Goal: Communication & Community: Answer question/provide support

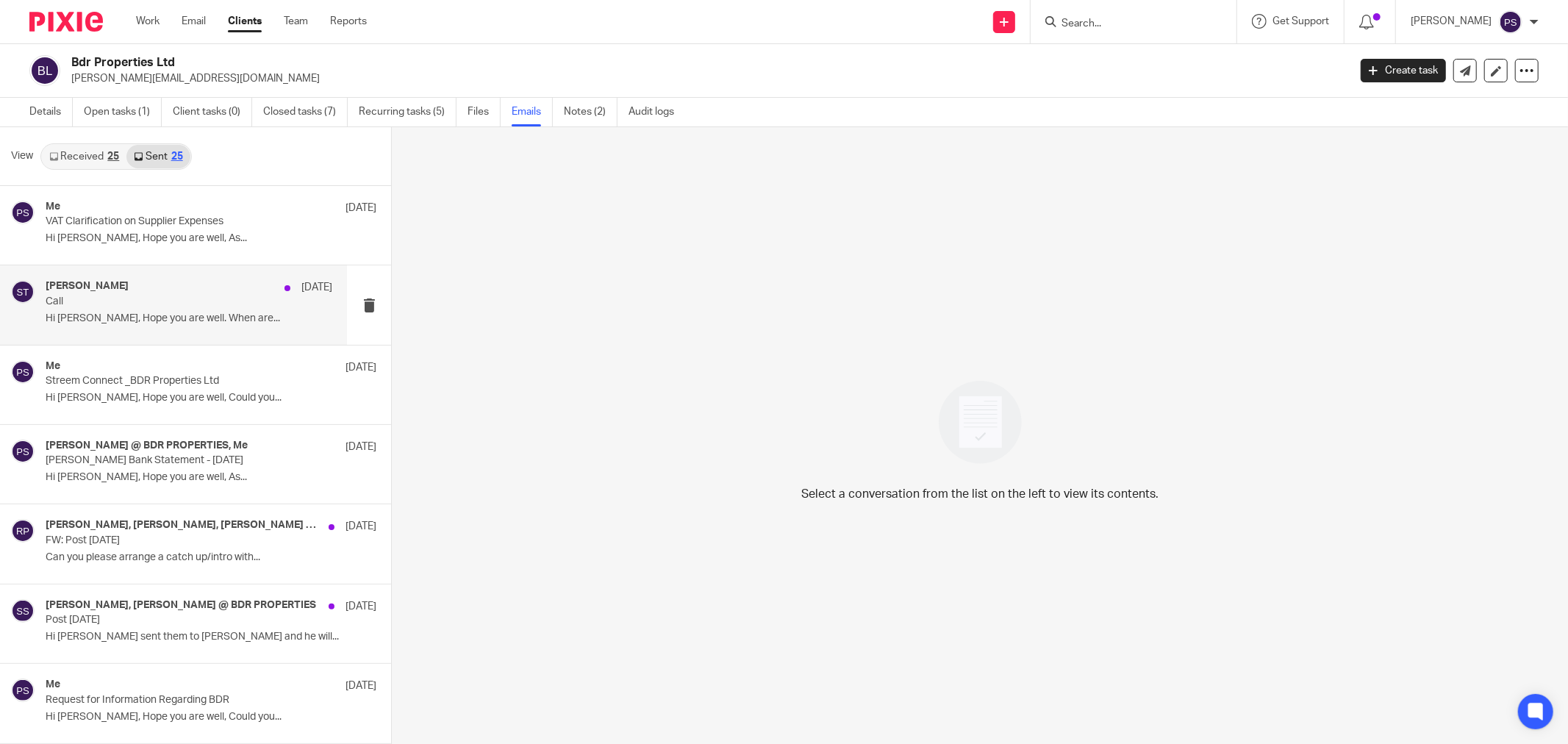
scroll to position [2, 0]
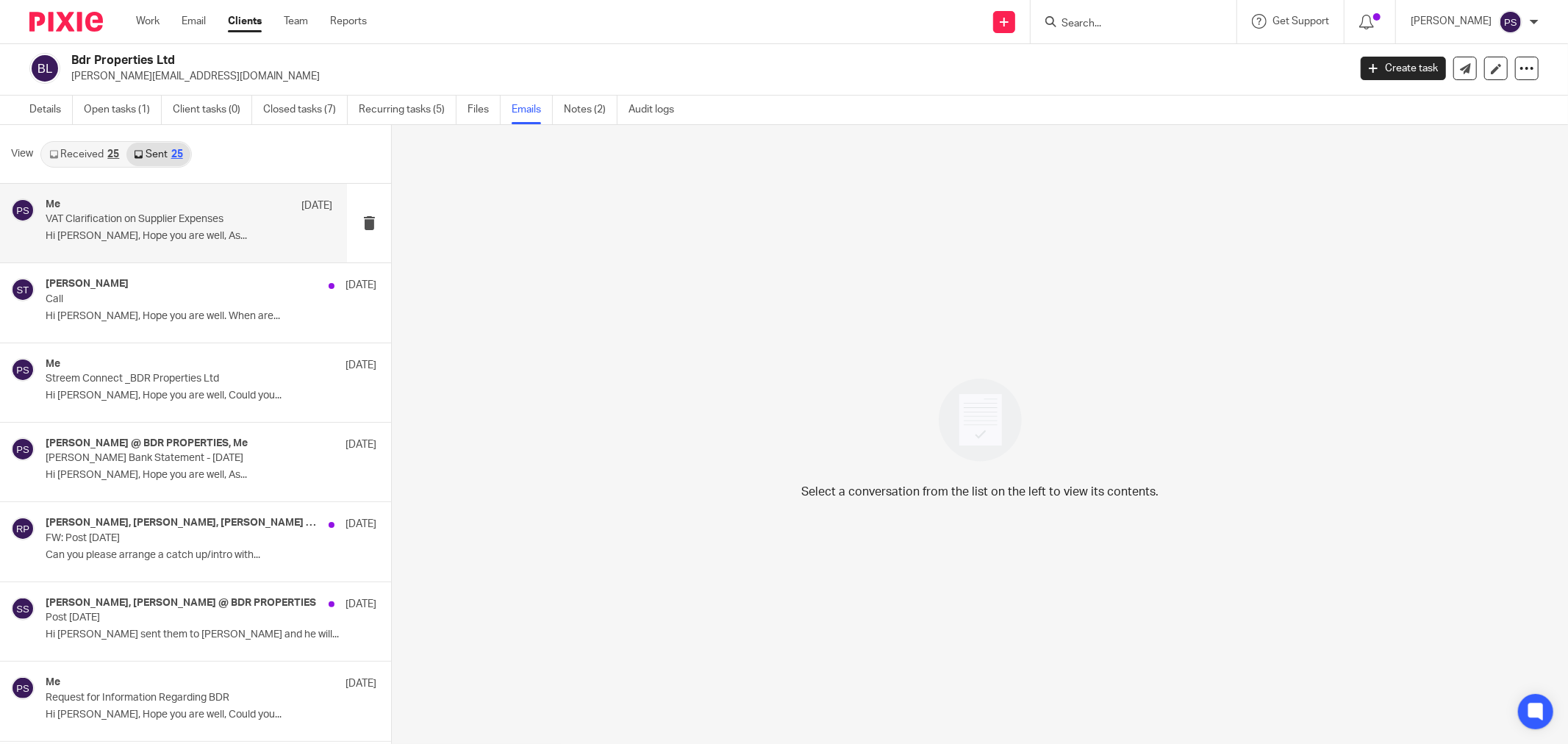
click at [165, 236] on p "Hi Ricardo, Hope you are well, As..." at bounding box center [189, 236] width 287 height 13
click at [85, 151] on link "Received 25" at bounding box center [84, 155] width 84 height 24
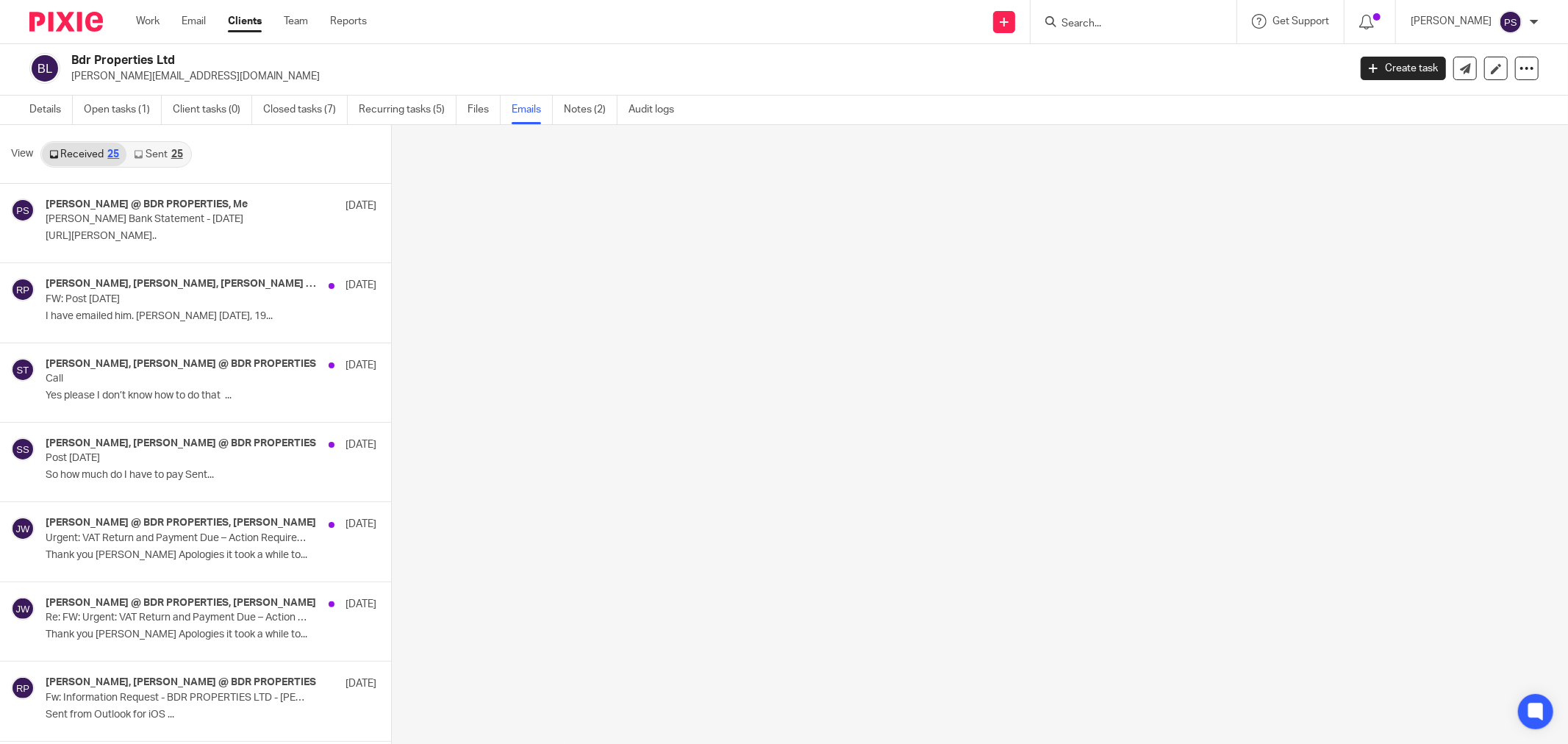
click at [98, 155] on link "Received 25" at bounding box center [84, 155] width 84 height 24
click at [158, 152] on link "Sent 25" at bounding box center [158, 155] width 63 height 24
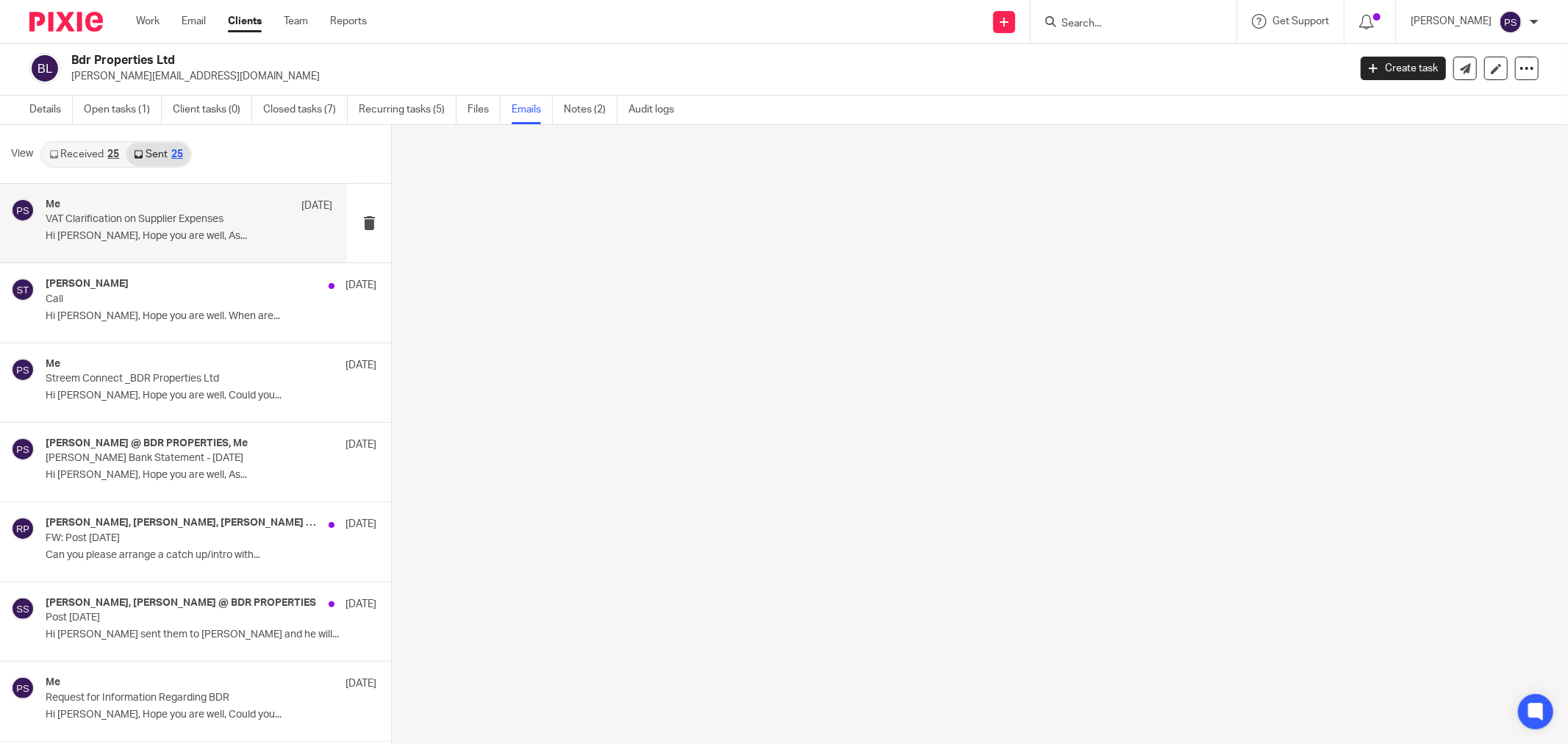
click at [103, 155] on link "Received 25" at bounding box center [84, 155] width 84 height 24
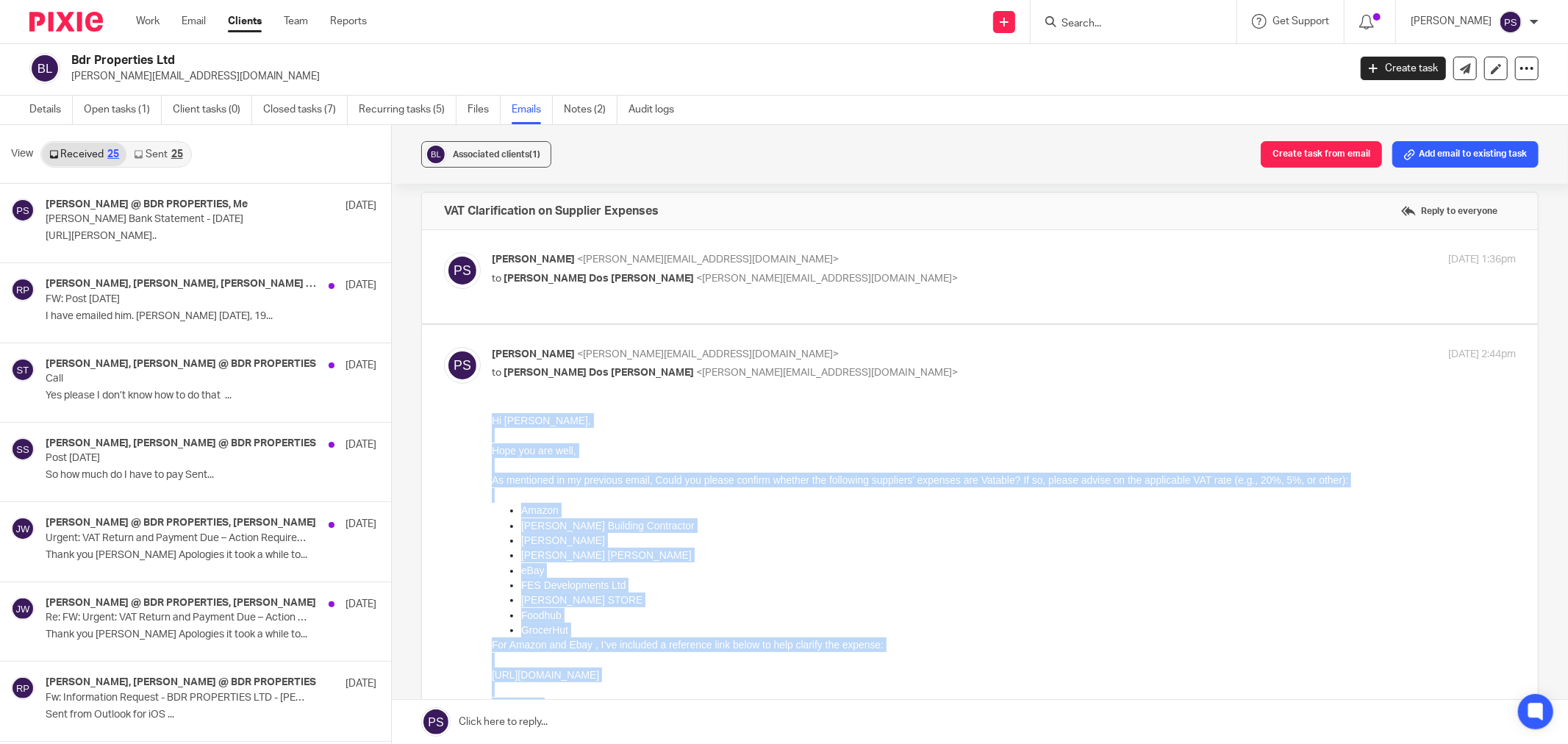
scroll to position [0, 0]
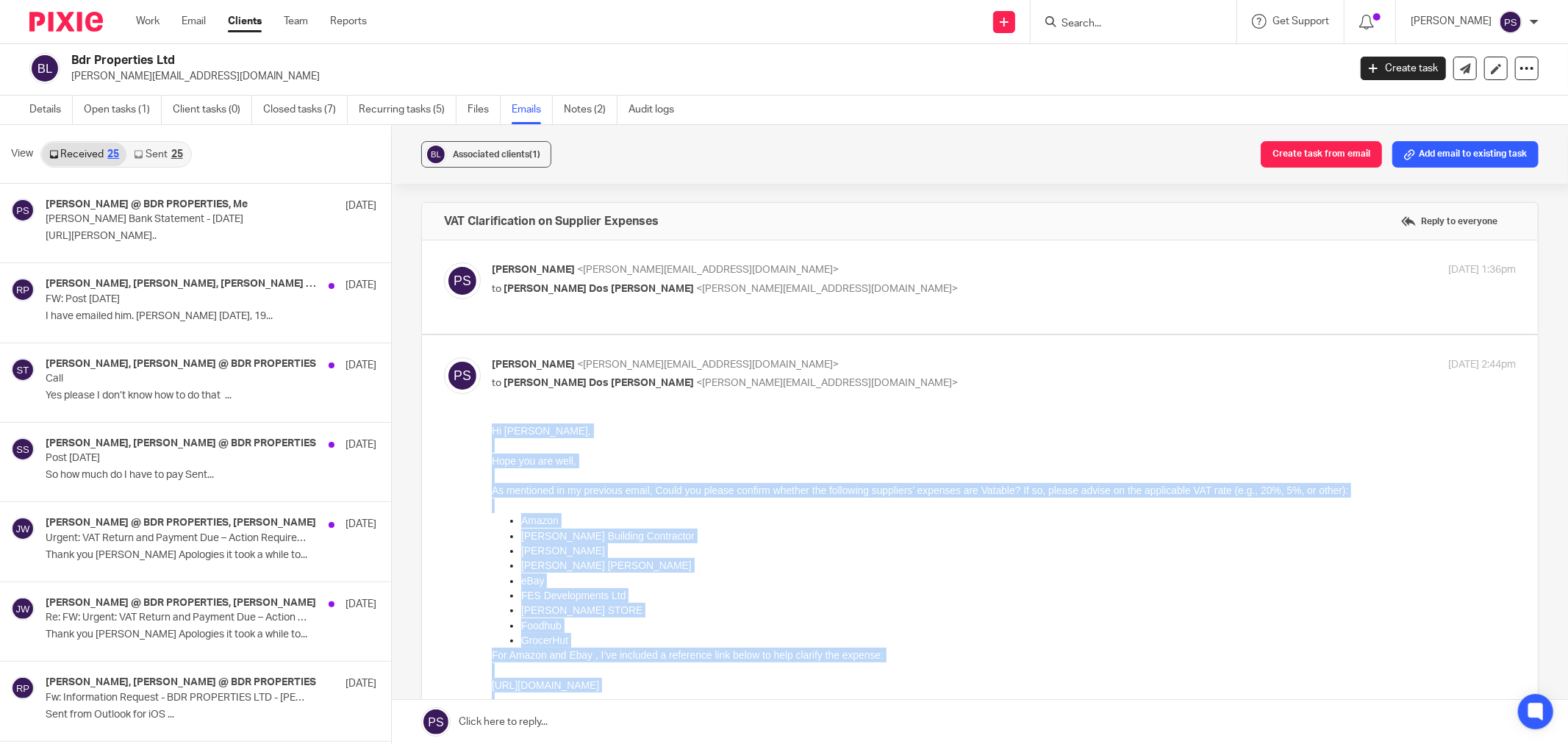
drag, startPoint x: 568, startPoint y: 928, endPoint x: 488, endPoint y: 430, distance: 504.4
click at [492, 430] on html "Hi Ricardo, Hope you are well, As mentioned in my previous email, Could you ple…" at bounding box center [1004, 714] width 1024 height 583
copy div "Hi Ricardo, Hope you are well, As mentioned in my previous email, Could you ple…"
click at [1334, 555] on p "Dean Gregory" at bounding box center [1018, 550] width 995 height 15
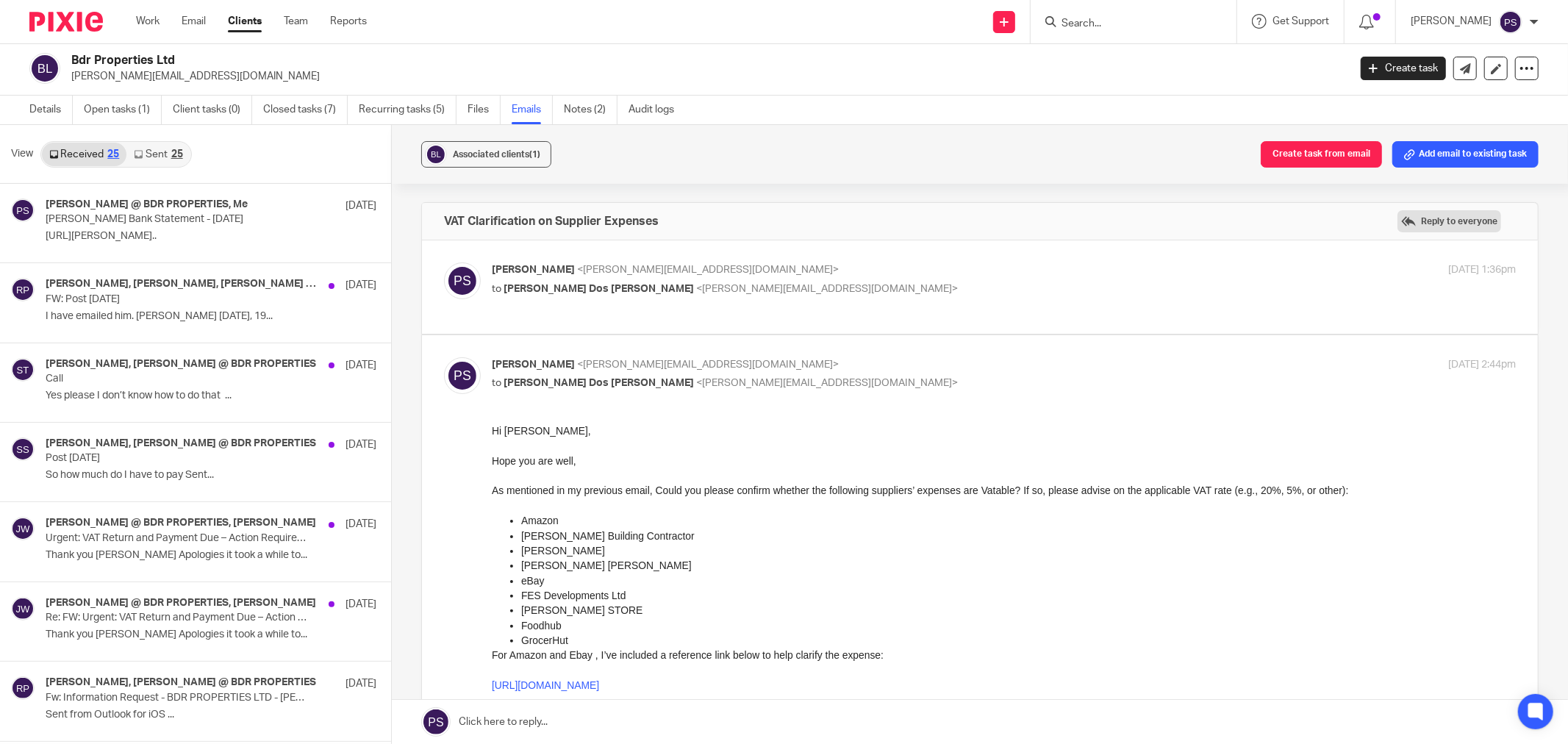
click at [1420, 219] on label "Reply to everyone" at bounding box center [1448, 221] width 103 height 22
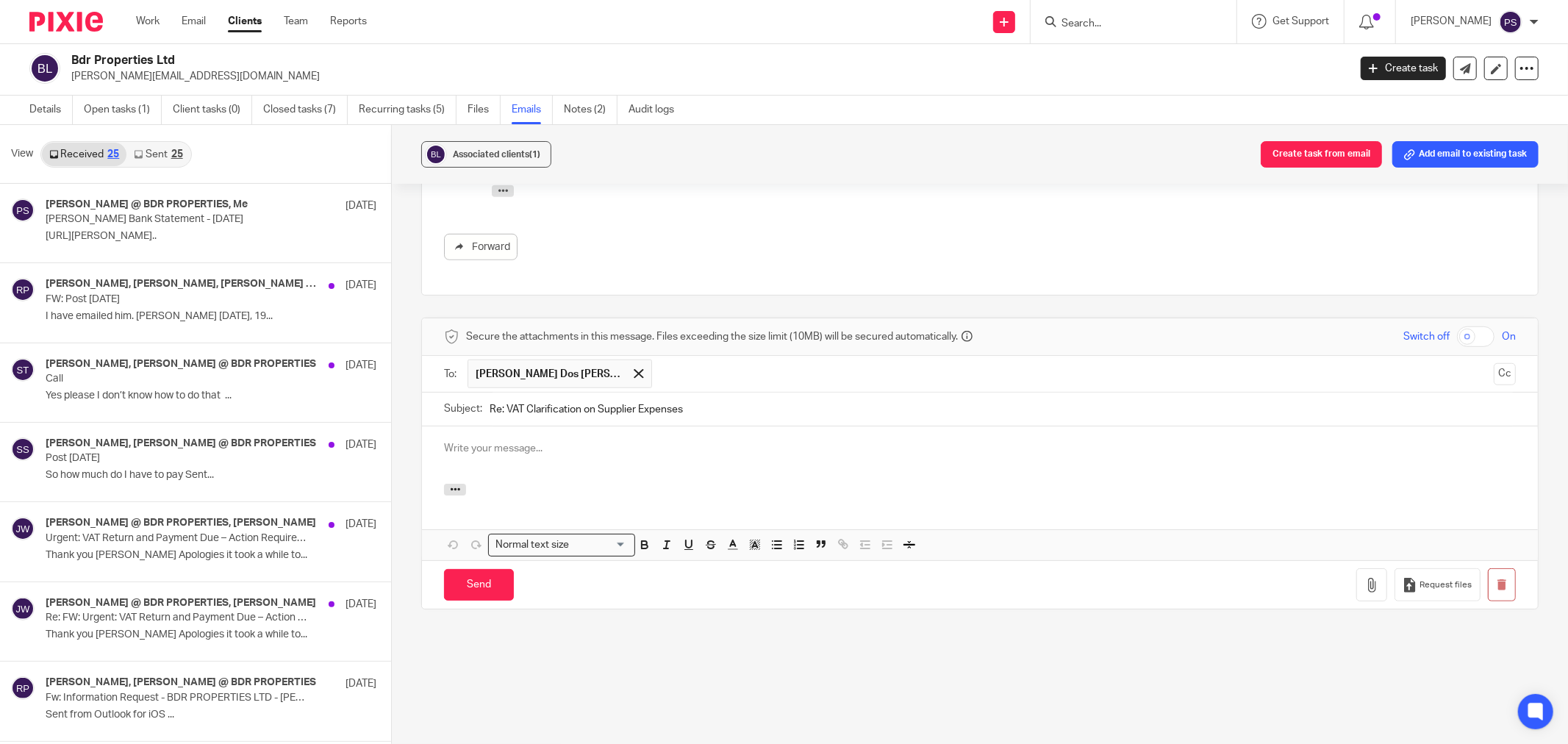
click at [538, 451] on p at bounding box center [980, 448] width 1072 height 15
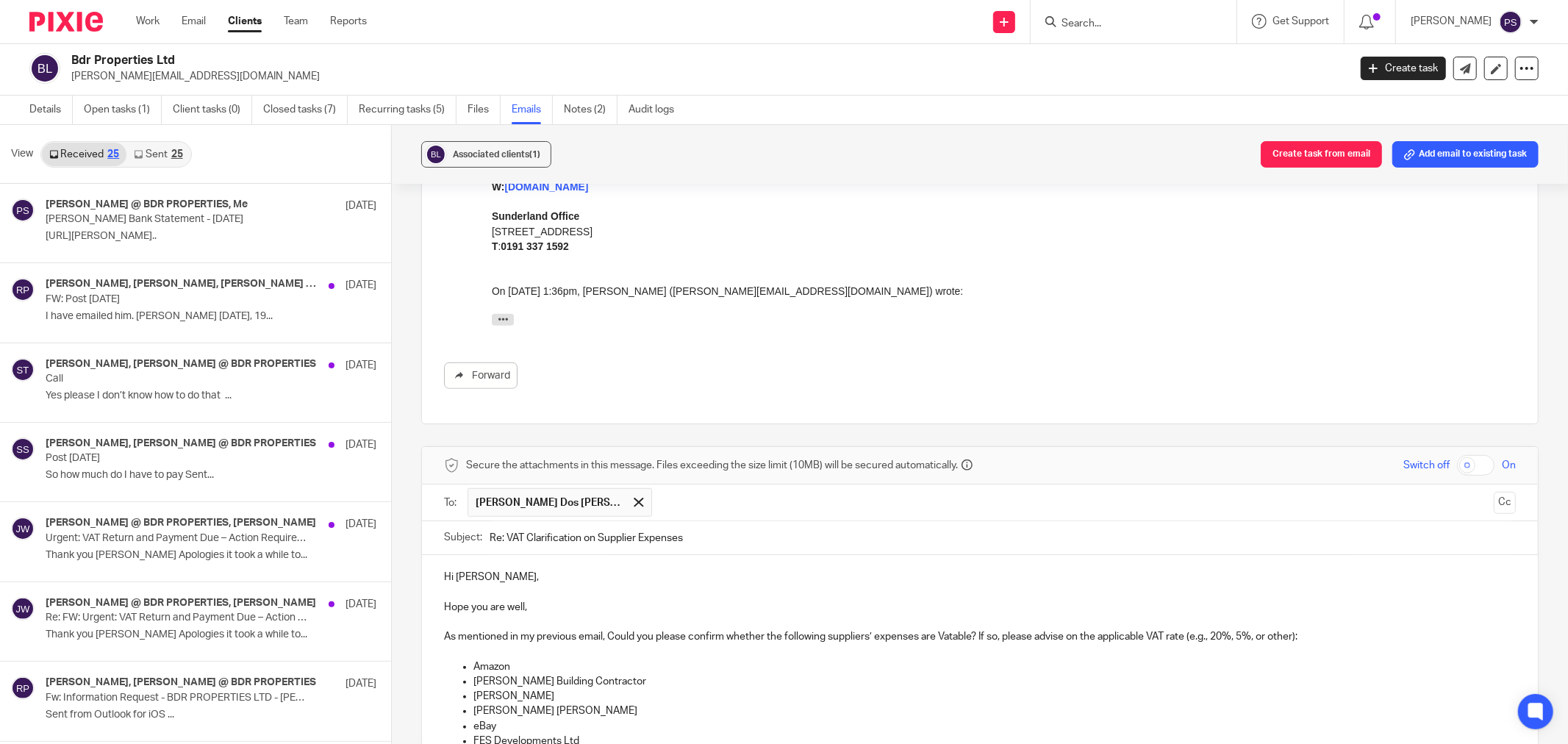
click at [693, 619] on p at bounding box center [980, 622] width 1072 height 15
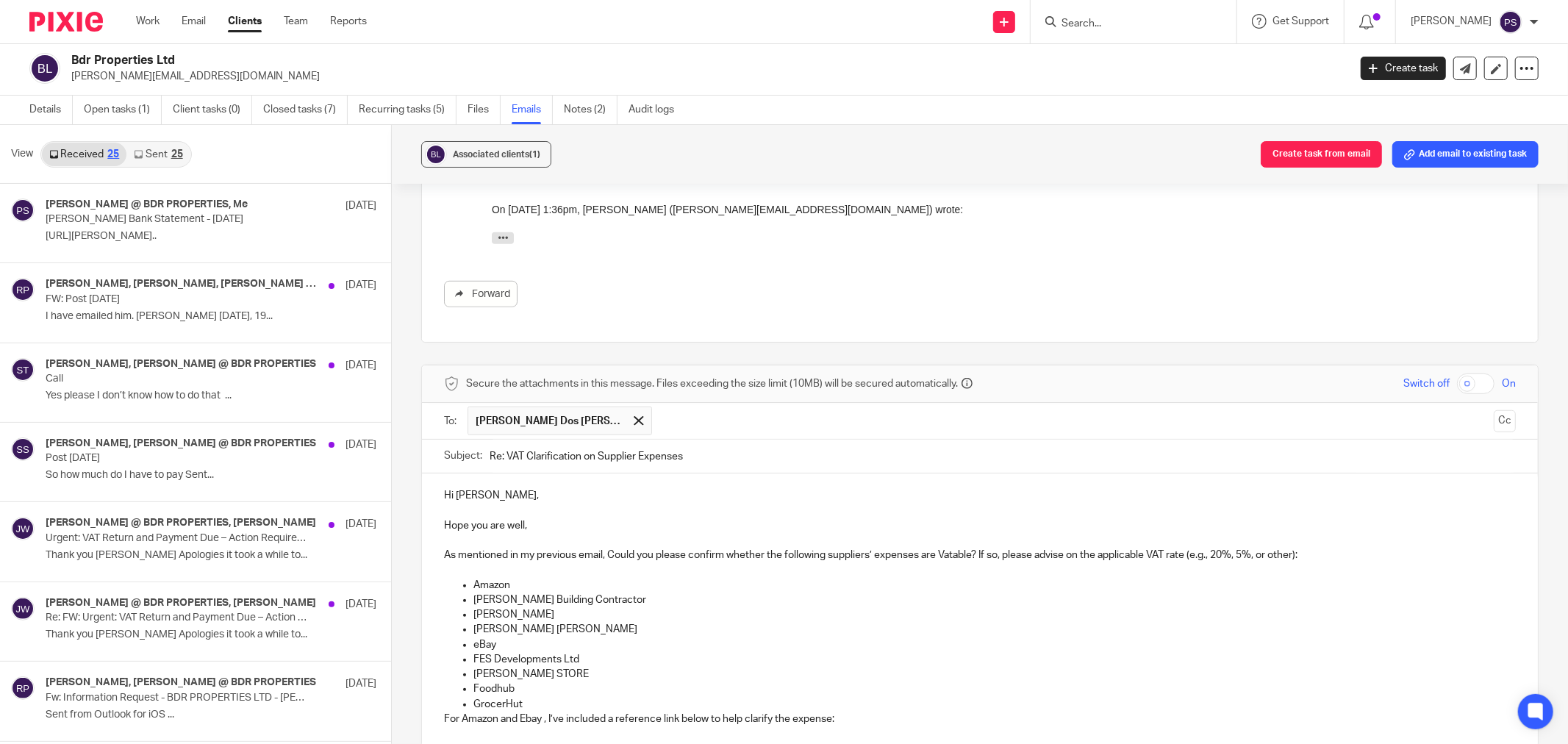
click at [697, 616] on p "Dean Gregory" at bounding box center [995, 615] width 1042 height 15
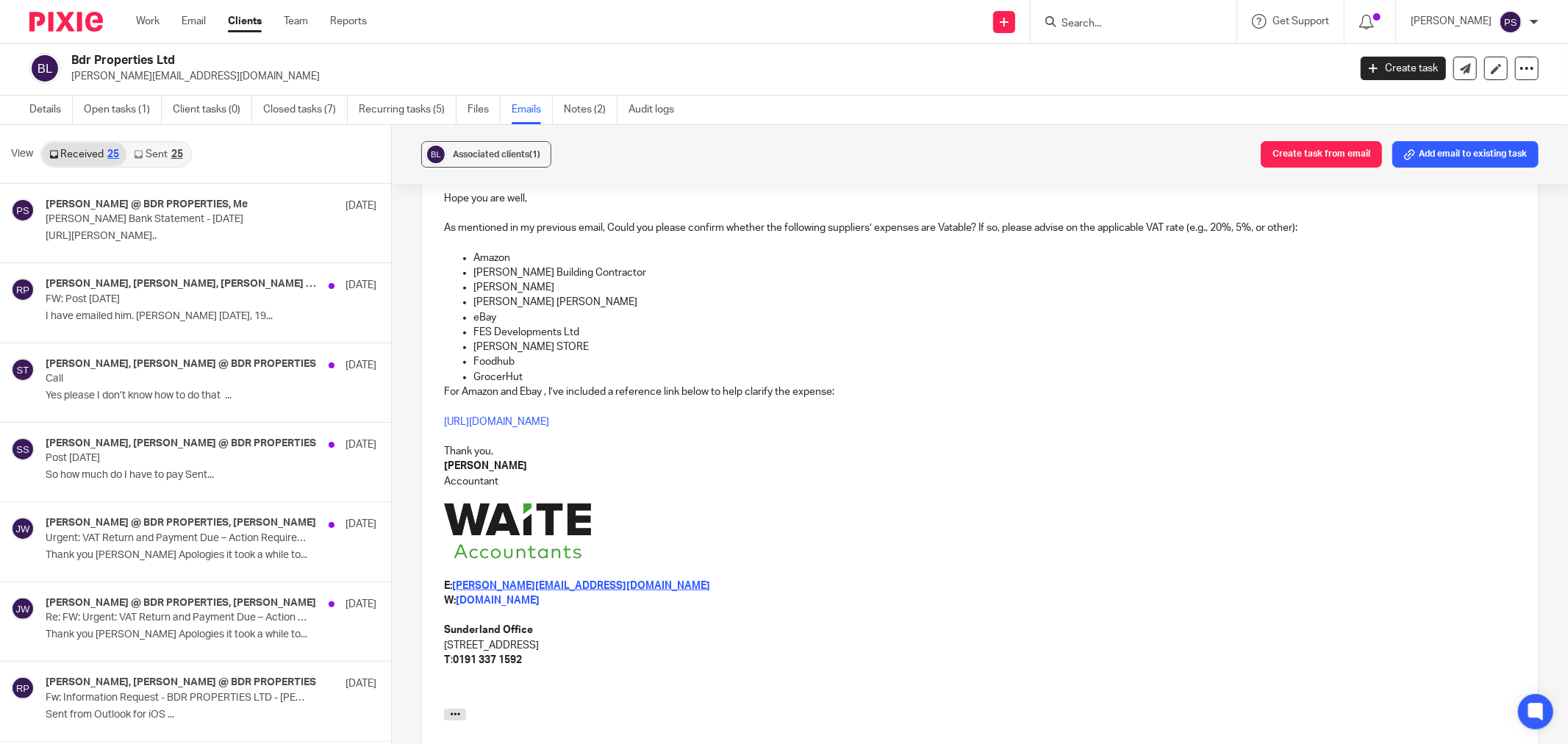
scroll to position [1001, 0]
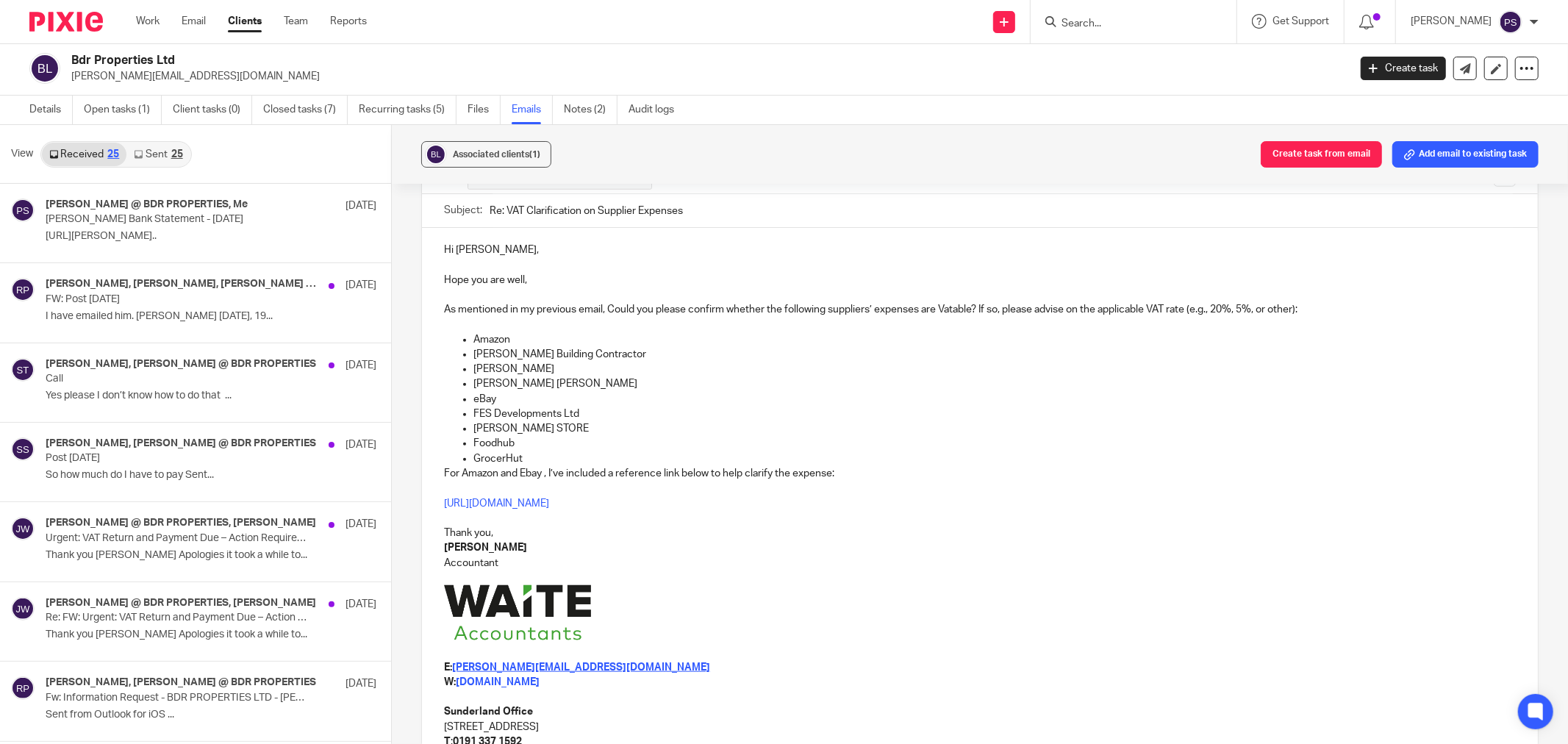
click at [1129, 629] on p at bounding box center [980, 615] width 1072 height 60
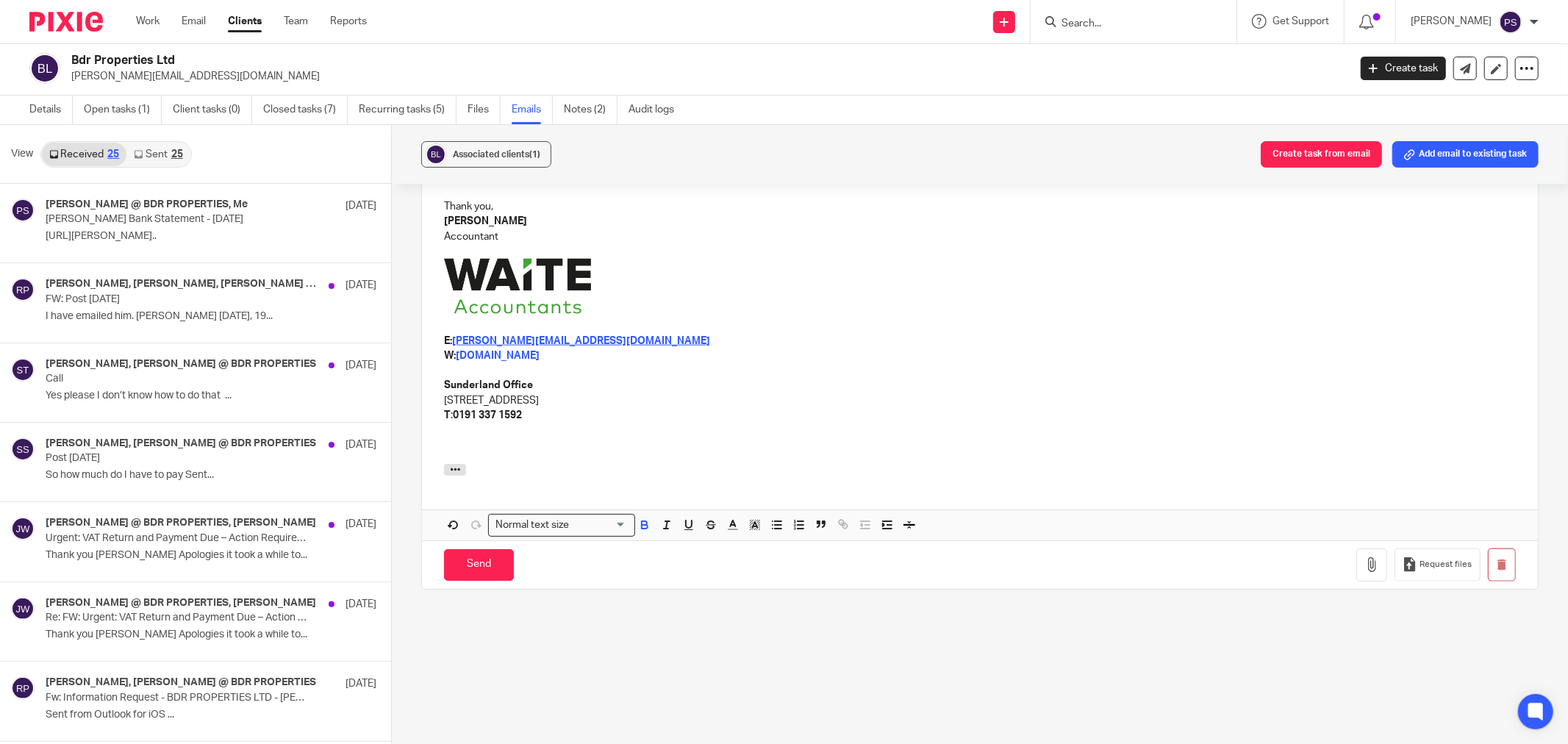
click at [855, 414] on p "T : 0191 337 1592" at bounding box center [980, 415] width 1072 height 15
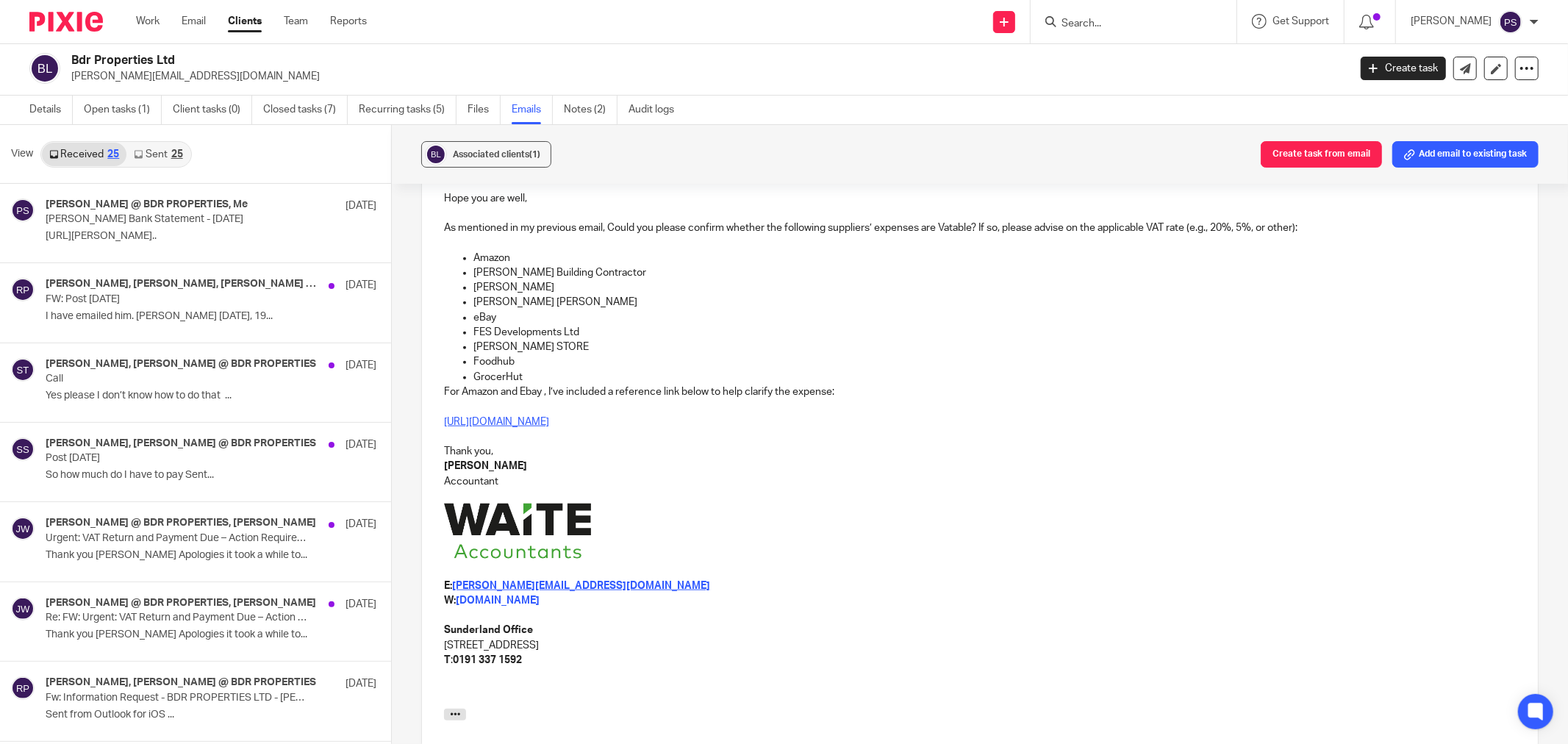
scroll to position [919, 0]
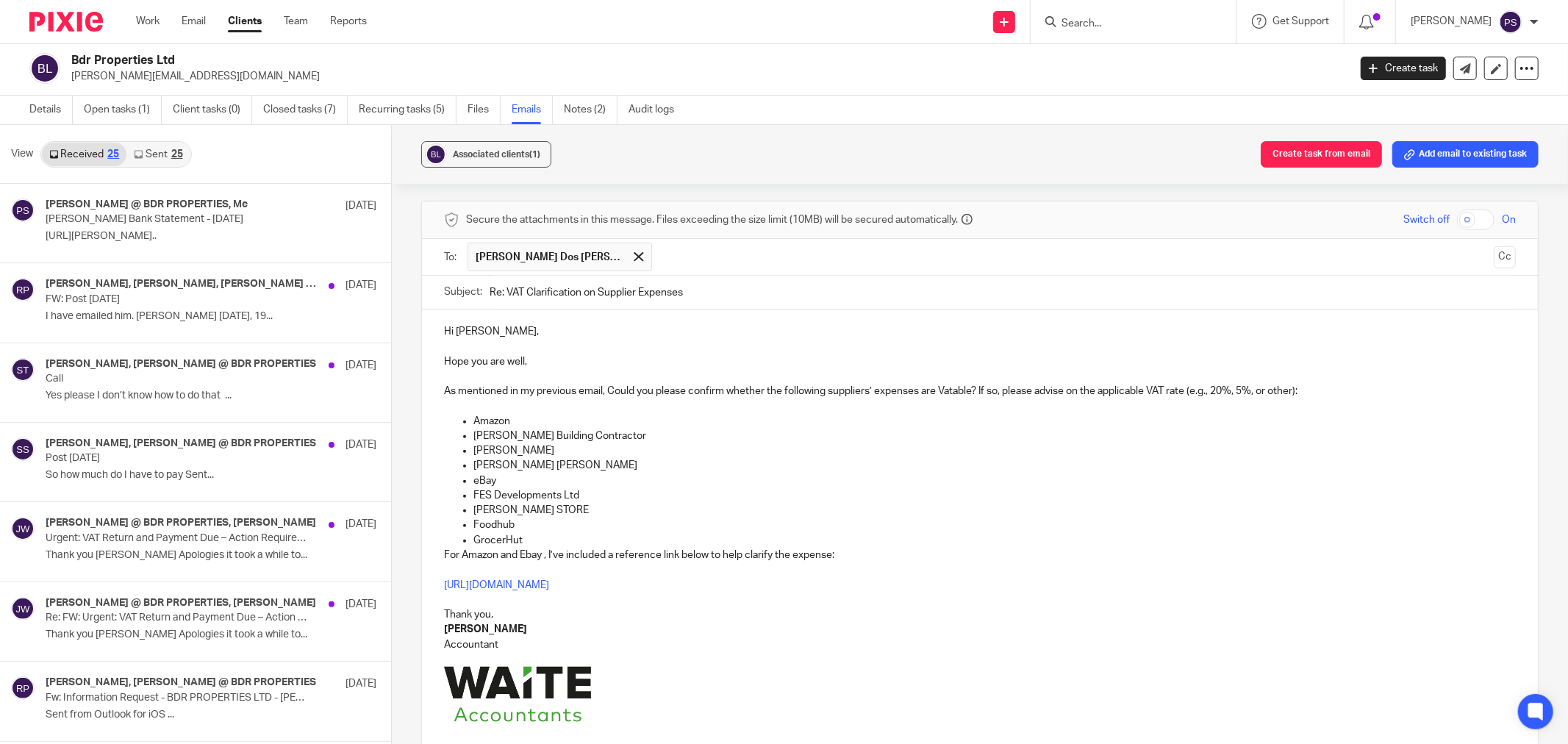
click at [855, 434] on p "Dan Carruthers Building Contractor" at bounding box center [995, 436] width 1042 height 15
click at [844, 645] on p "Accountant" at bounding box center [980, 645] width 1072 height 15
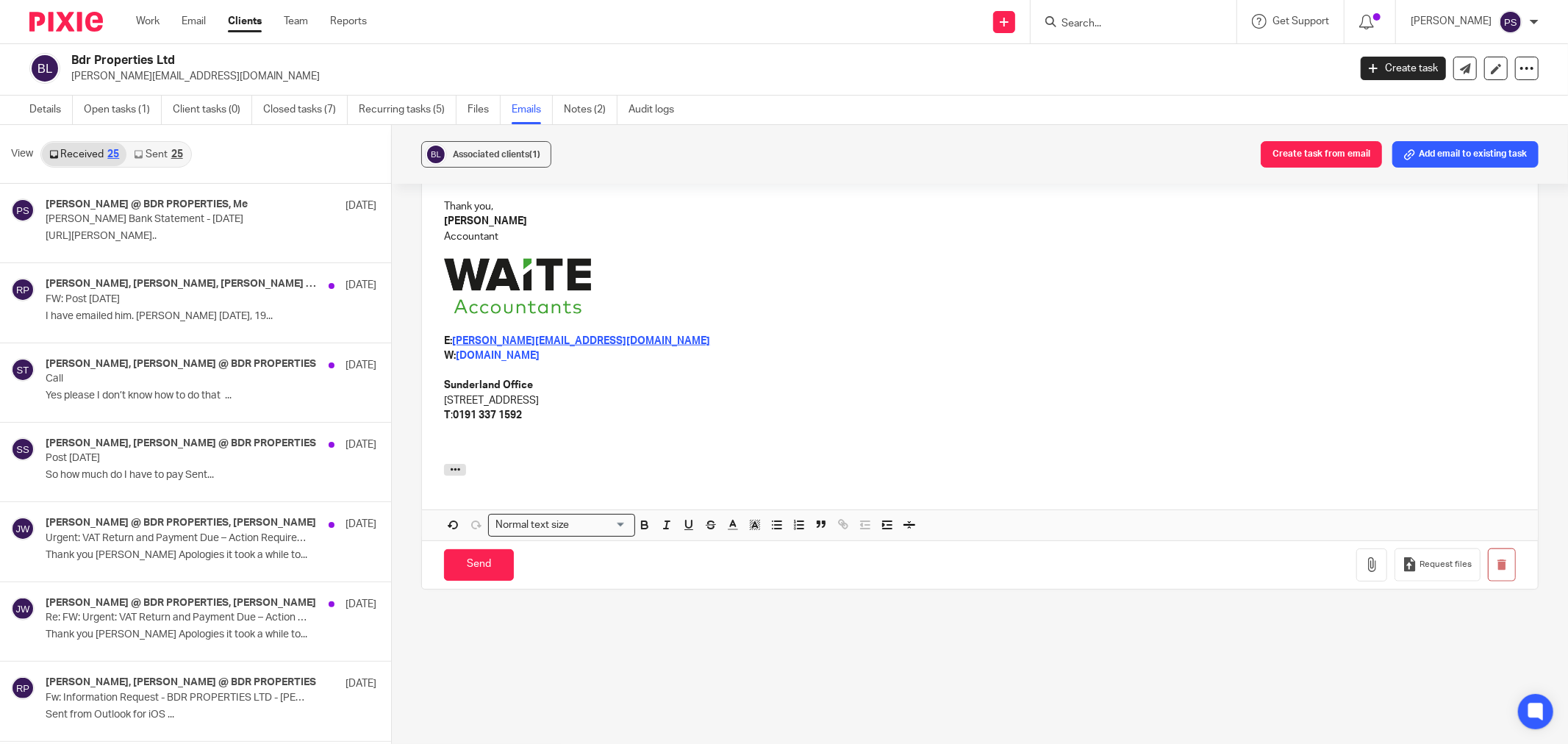
scroll to position [1082, 0]
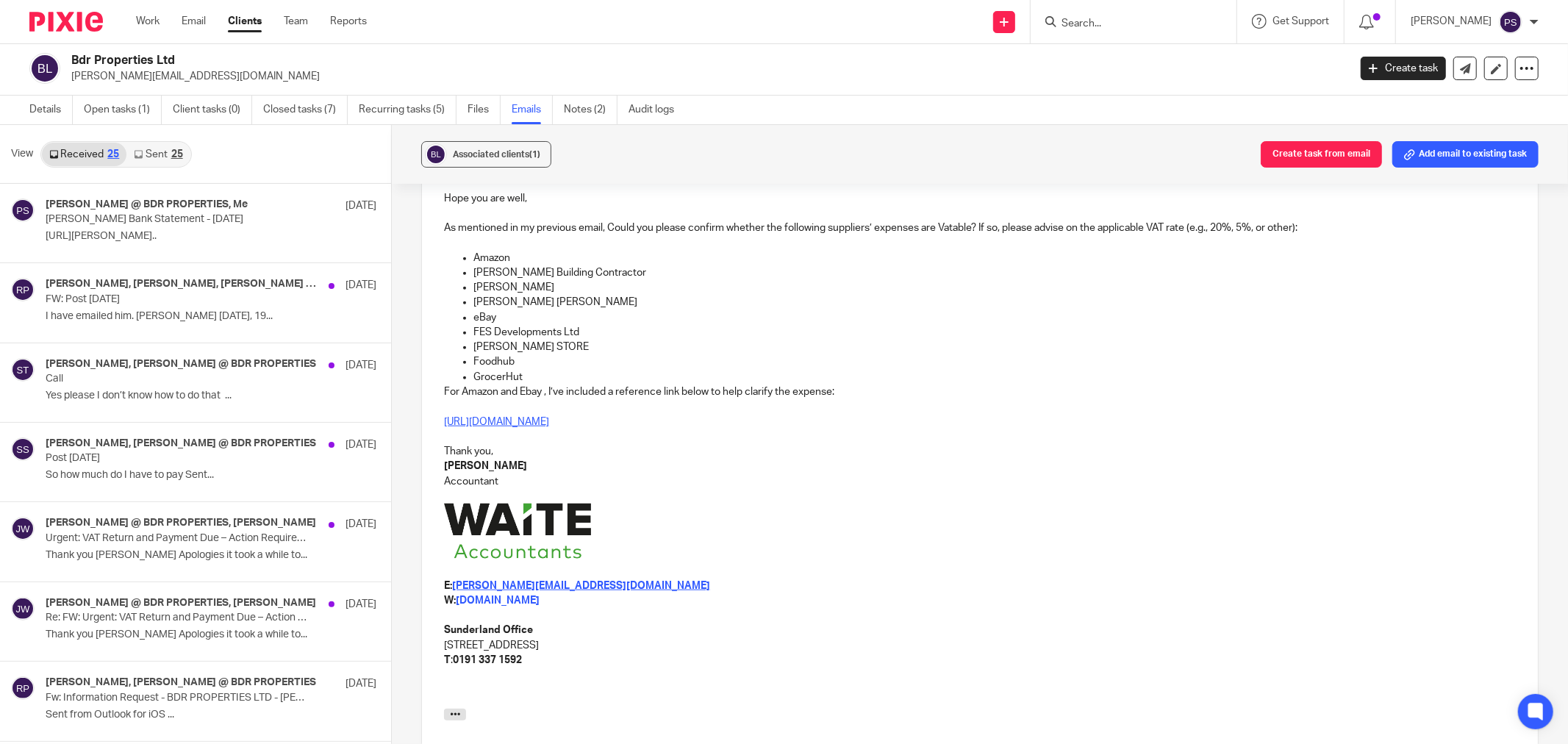
click at [549, 421] on link "https://docs.google.com/spreadsheets/d/1uYdMx-KL1JIn313Q-ZcgIAaW3qAqCiwrkZMrTKt…" at bounding box center [496, 421] width 105 height 10
click at [177, 147] on link "Sent 25" at bounding box center [158, 155] width 63 height 24
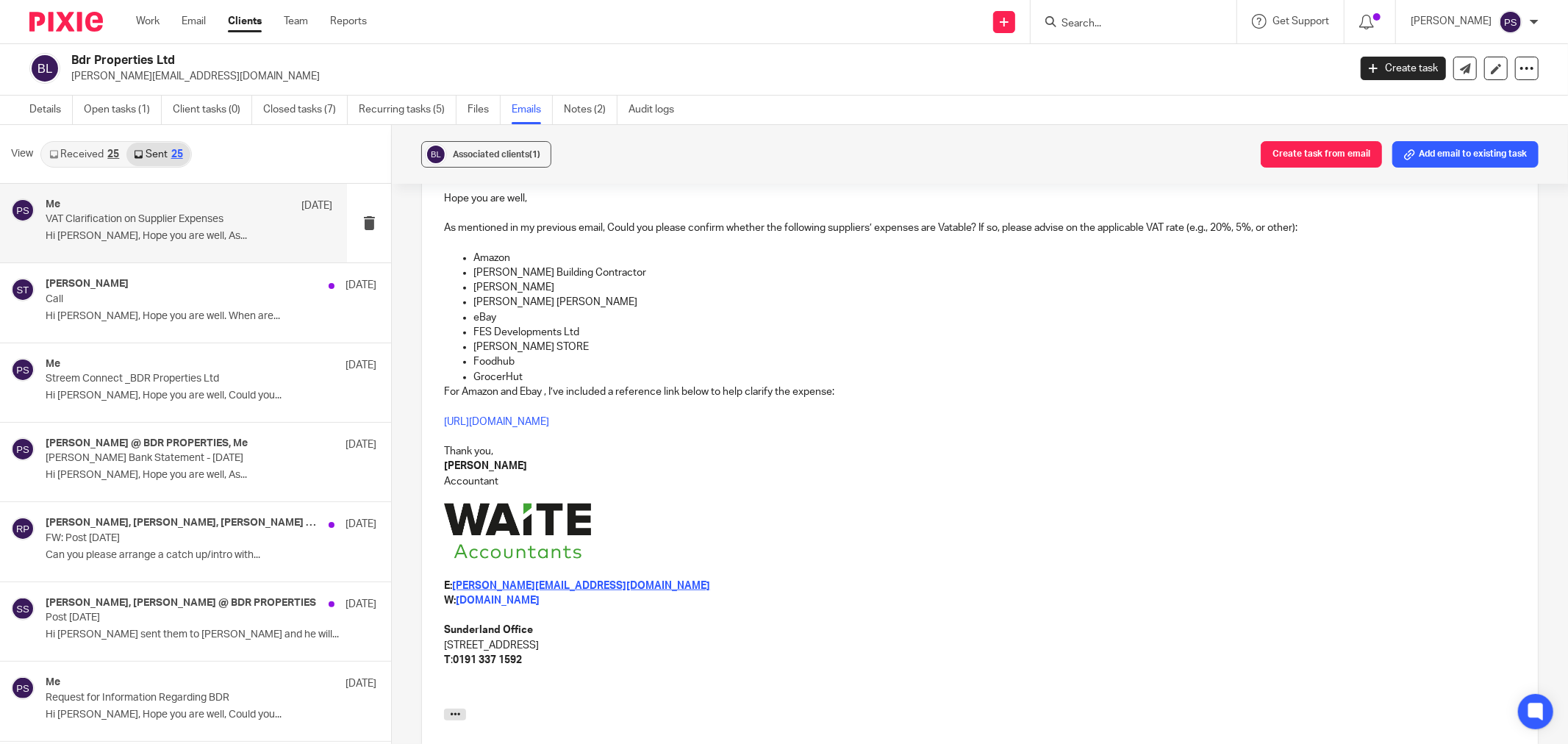
drag, startPoint x: 112, startPoint y: 218, endPoint x: 938, endPoint y: 69, distance: 839.3
click at [71, 225] on div "Me 29 Aug VAT Clarification on Supplier Expenses Hi Ricardo, Hope you are well,…" at bounding box center [189, 224] width 287 height 49
click at [1055, 413] on p at bounding box center [980, 407] width 1072 height 15
click at [963, 541] on p at bounding box center [980, 533] width 1072 height 60
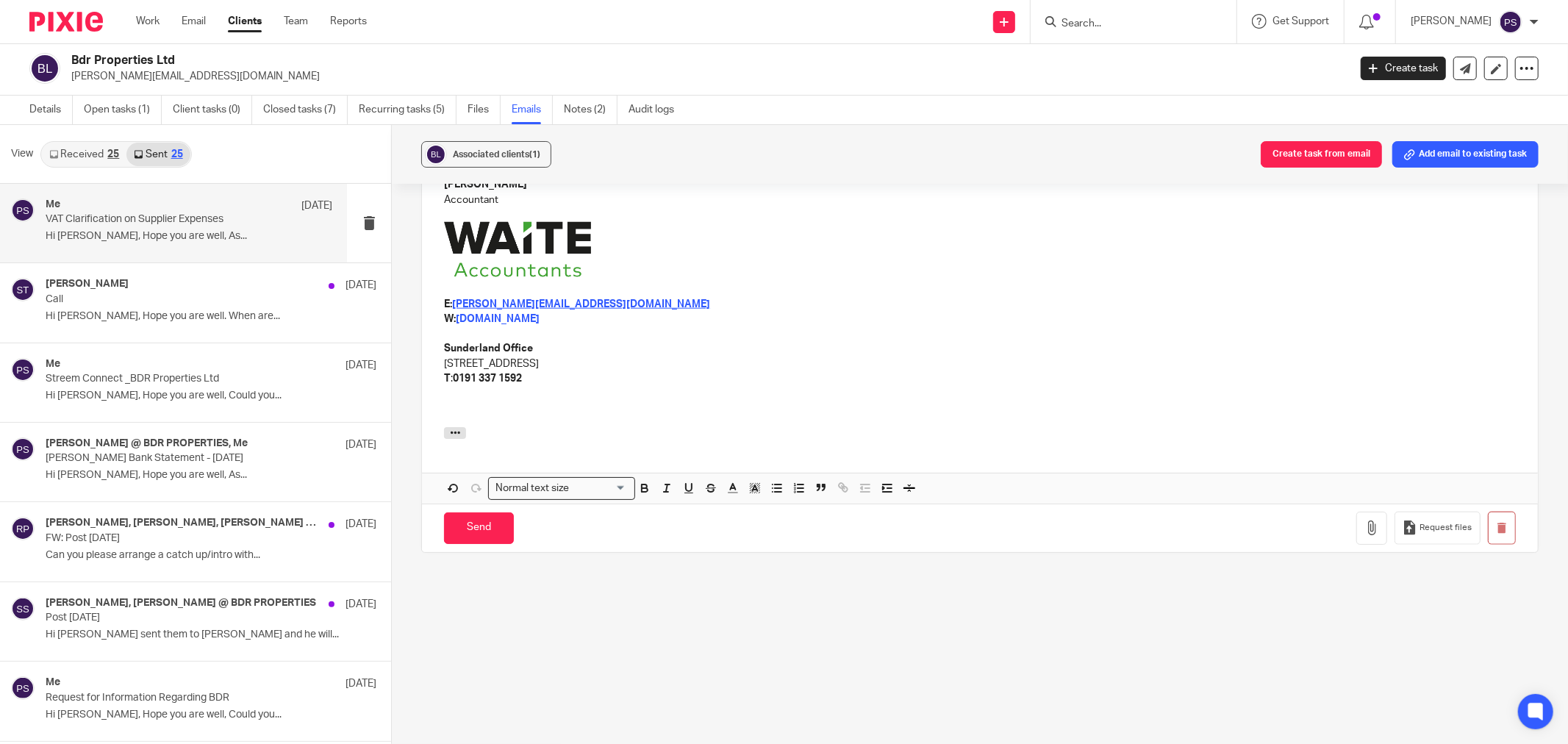
scroll to position [1200, 0]
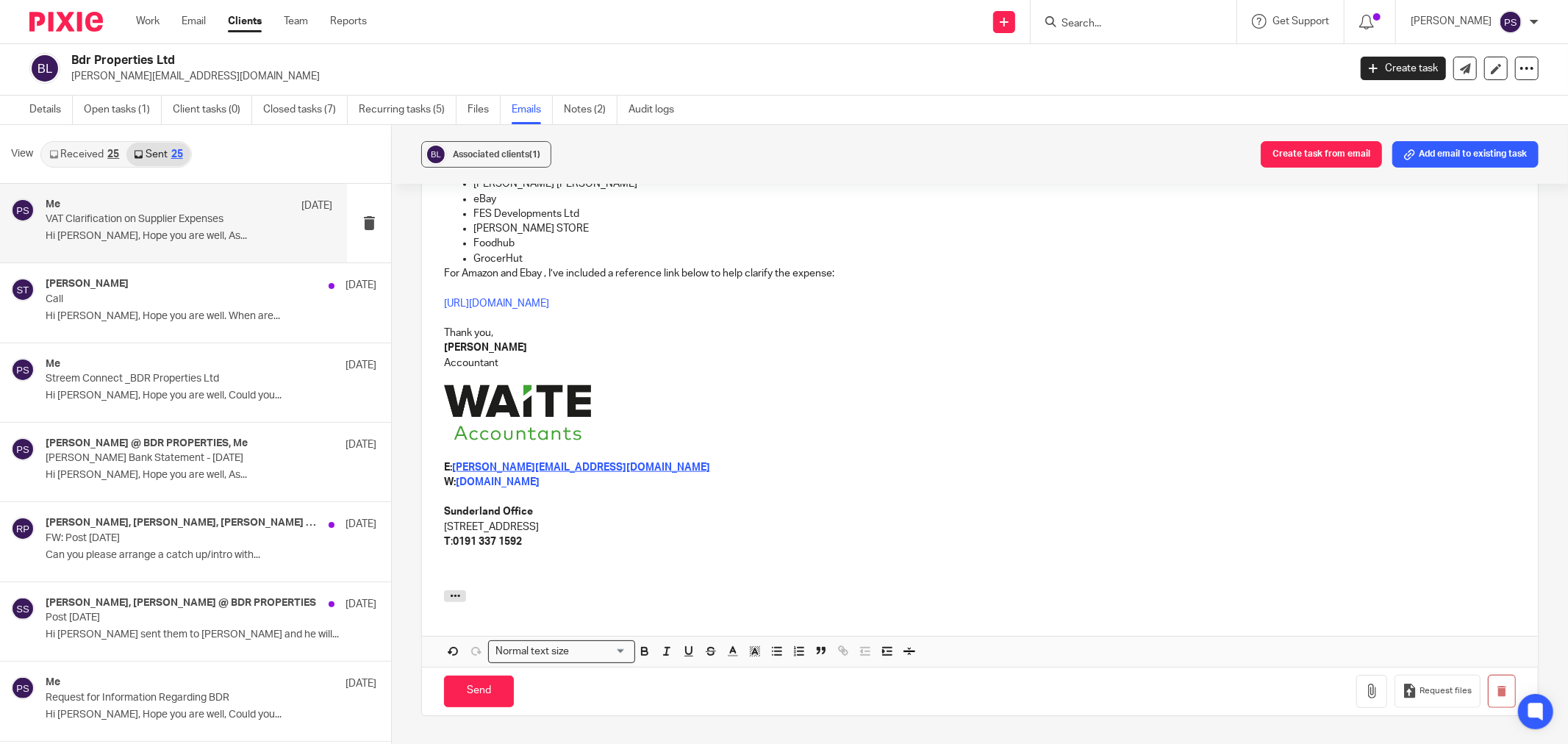
drag, startPoint x: 474, startPoint y: 697, endPoint x: 743, endPoint y: 526, distance: 318.8
click at [743, 537] on form "Secure the attachments in this message. Files exceeding the size limit (10MB) w…" at bounding box center [980, 318] width 1116 height 795
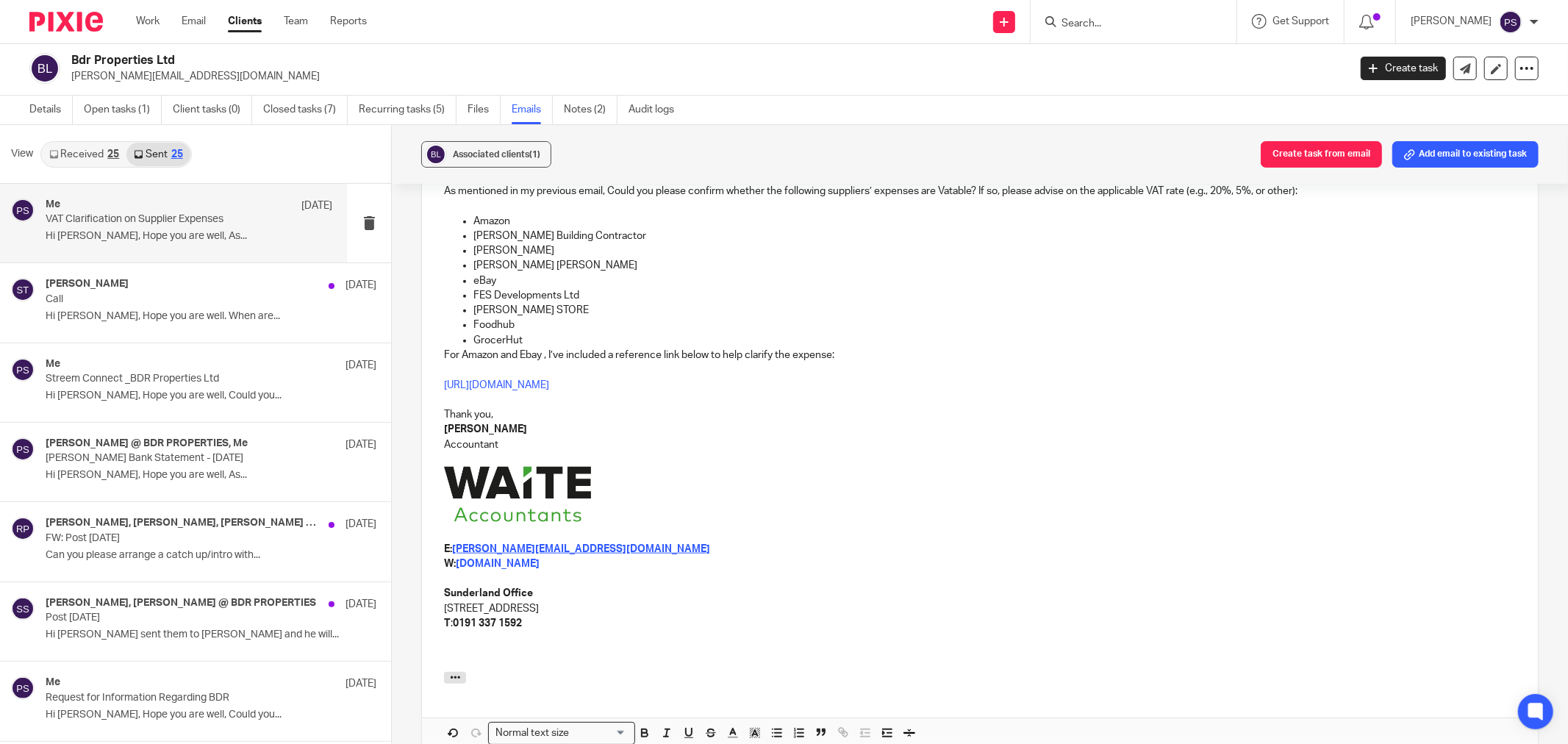
scroll to position [1363, 0]
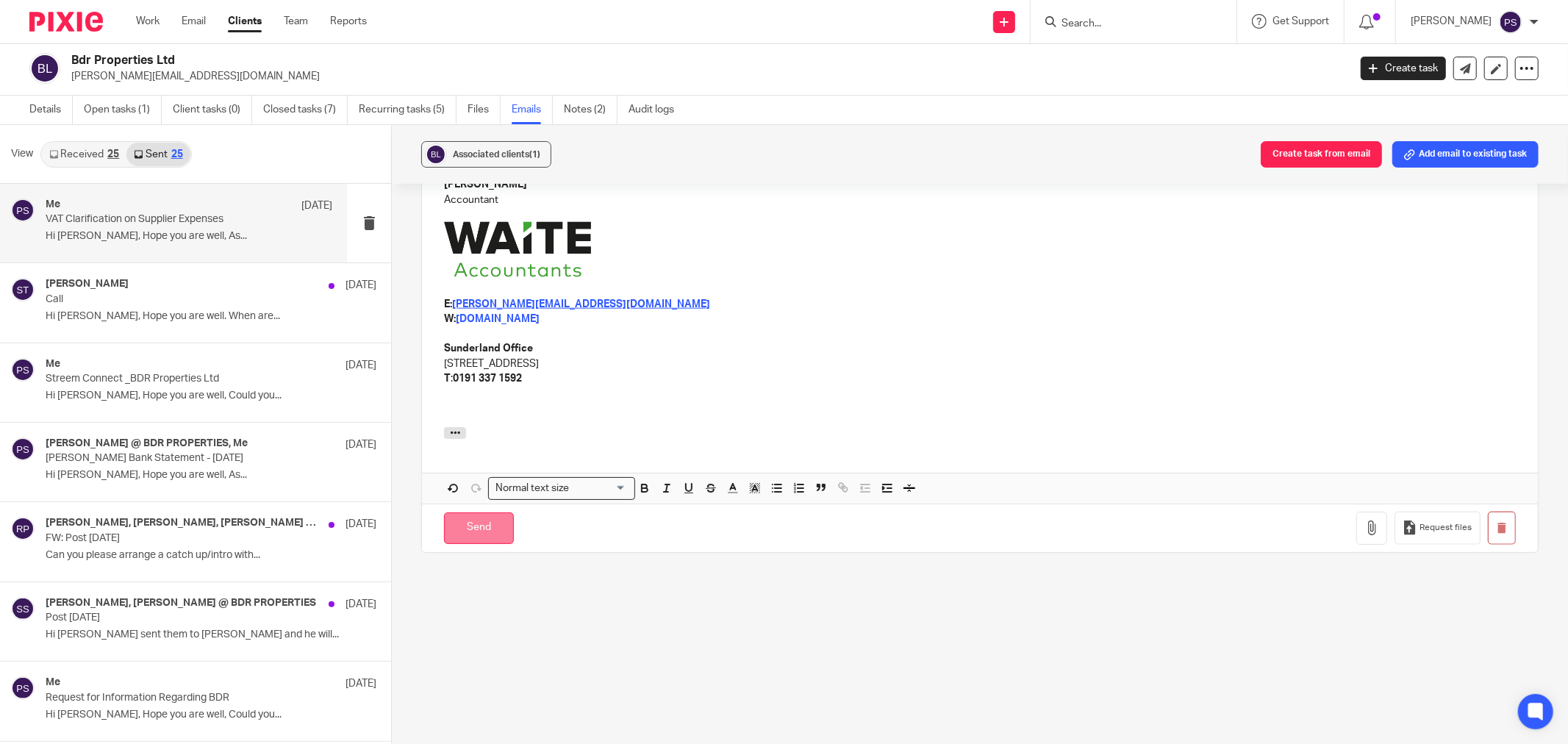
click at [469, 534] on input "Send" at bounding box center [479, 528] width 70 height 32
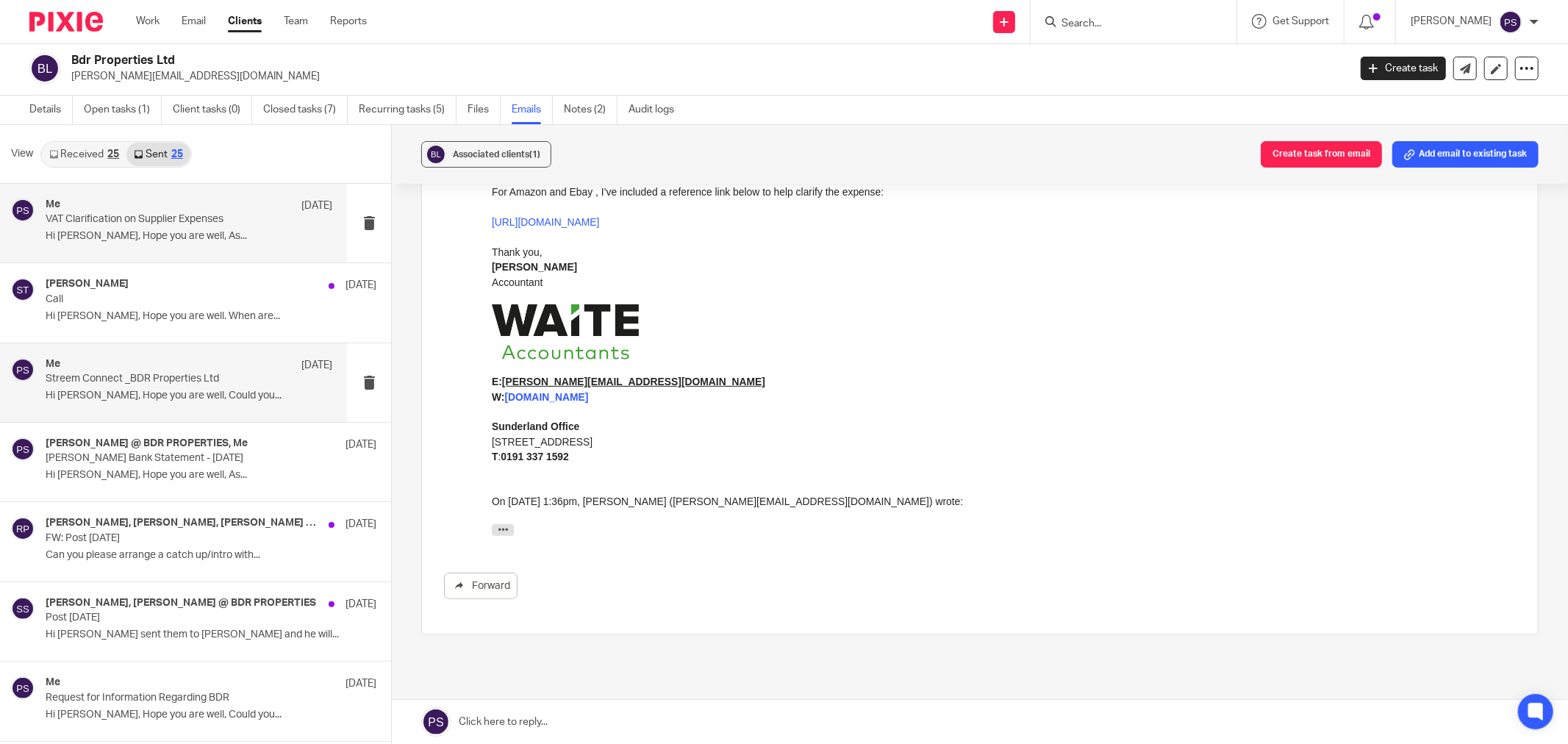
scroll to position [545, 0]
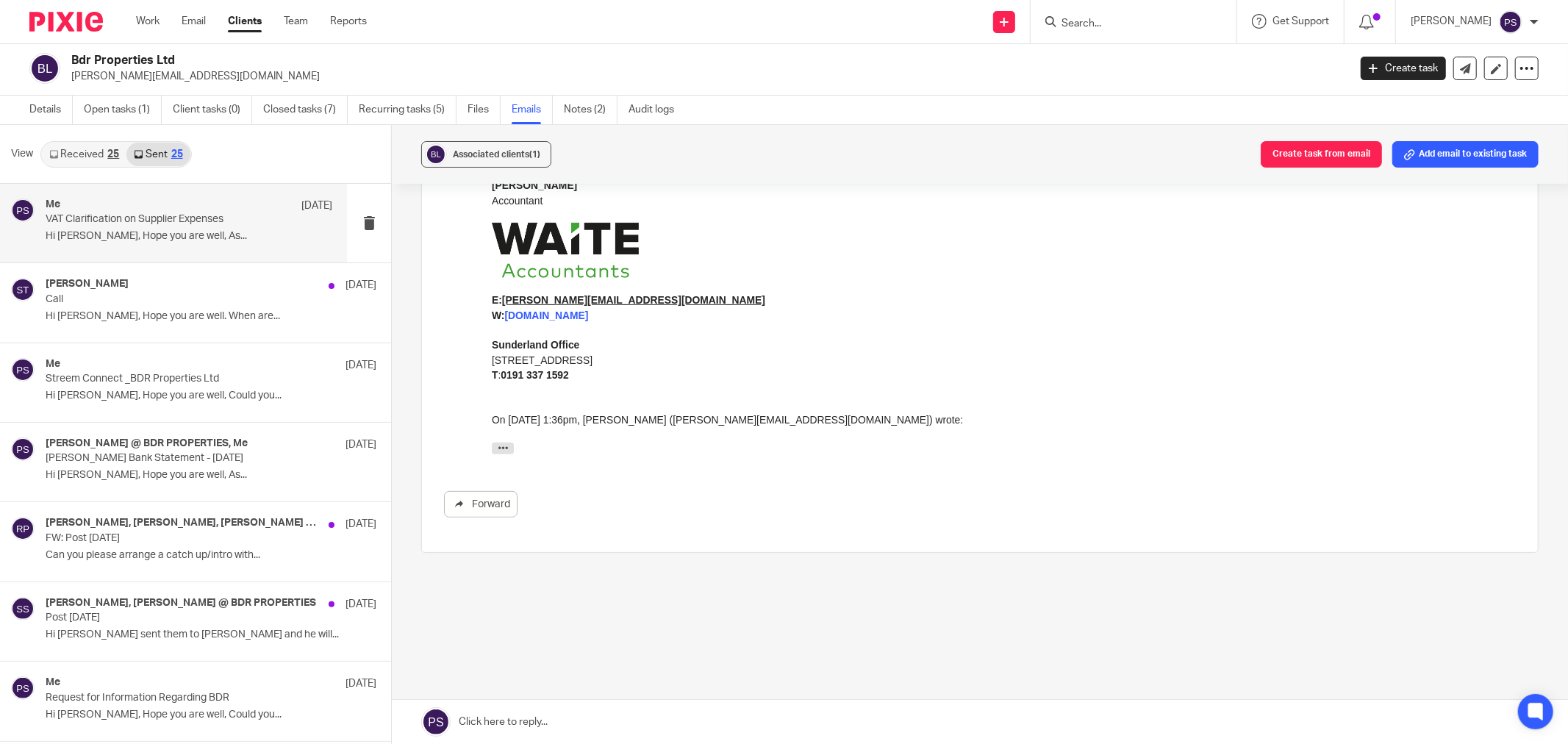
click at [1105, 17] on input "Search" at bounding box center [1126, 24] width 132 height 13
type input "Bulan"
click at [1121, 58] on link at bounding box center [1181, 63] width 248 height 34
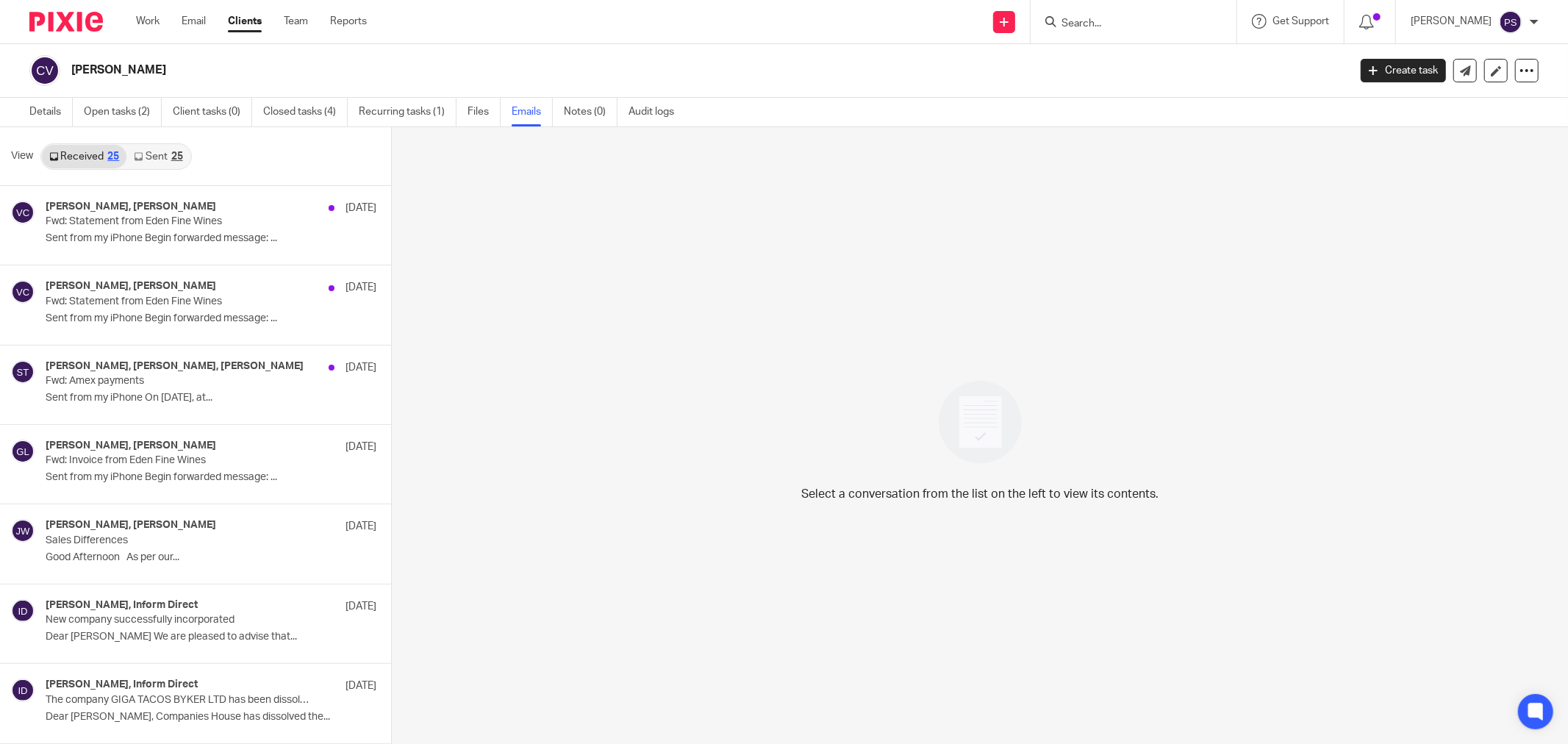
click at [1114, 17] on input "Search" at bounding box center [1126, 24] width 132 height 13
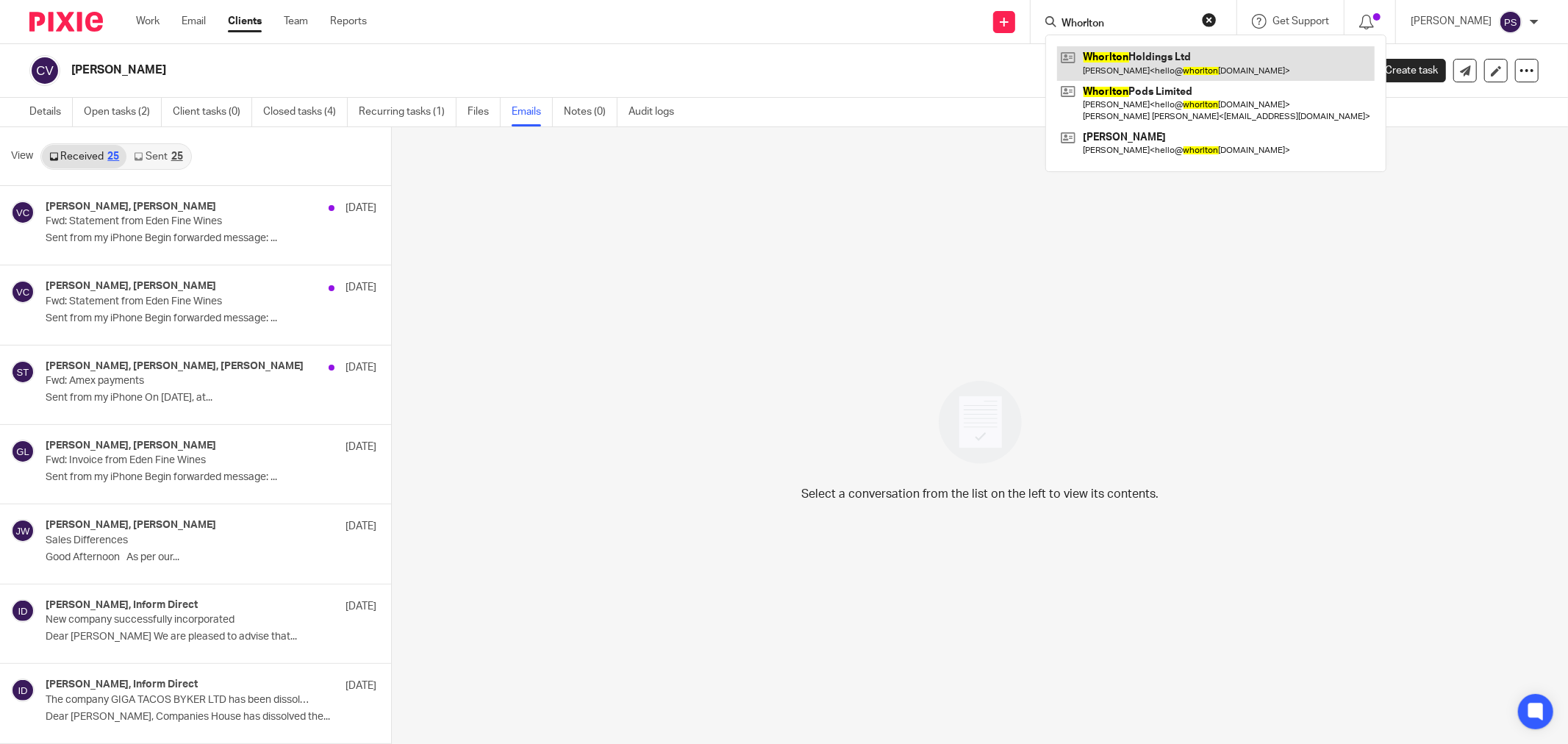
type input "Whorlton"
click at [1133, 71] on link at bounding box center [1215, 63] width 318 height 34
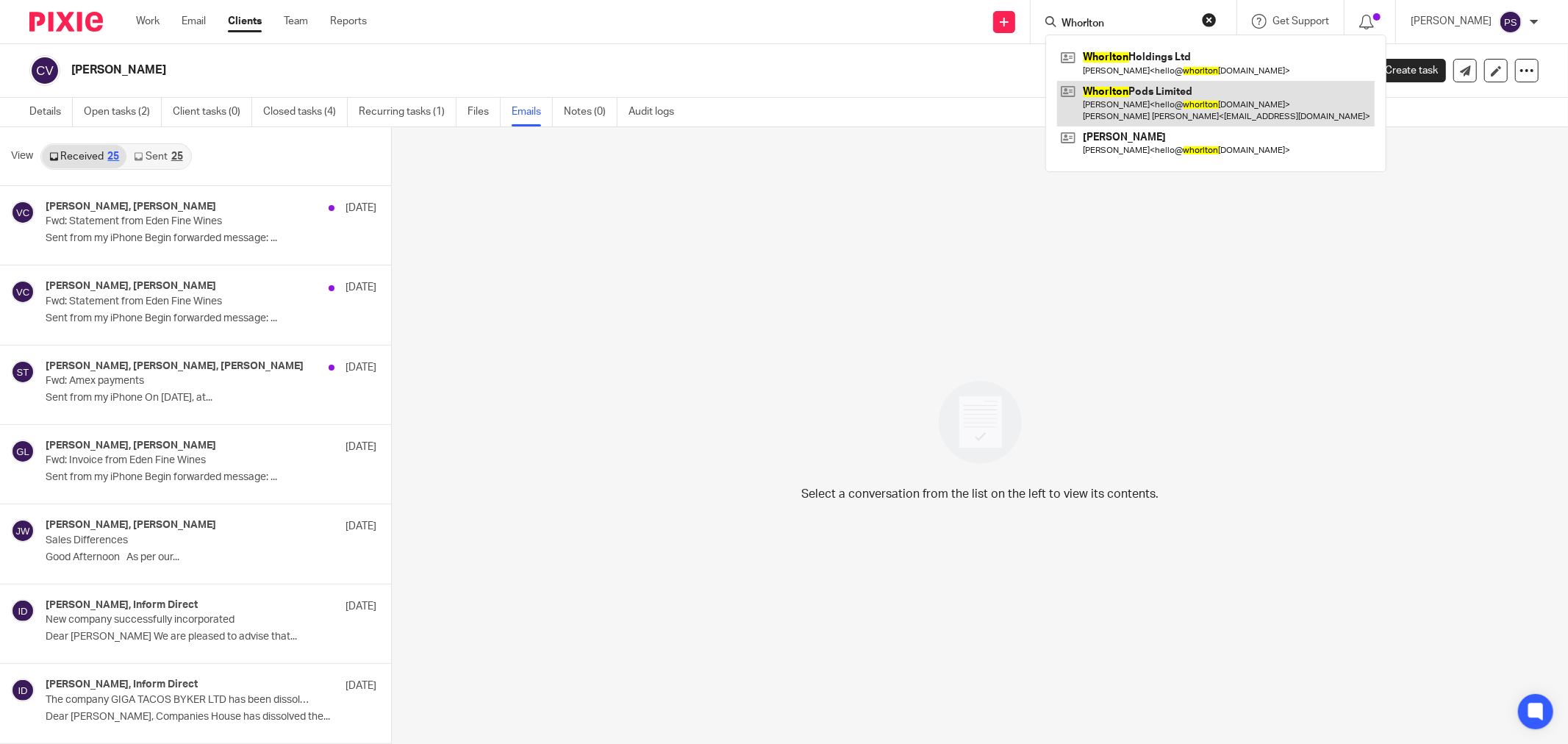
click at [1151, 88] on link at bounding box center [1215, 104] width 318 height 46
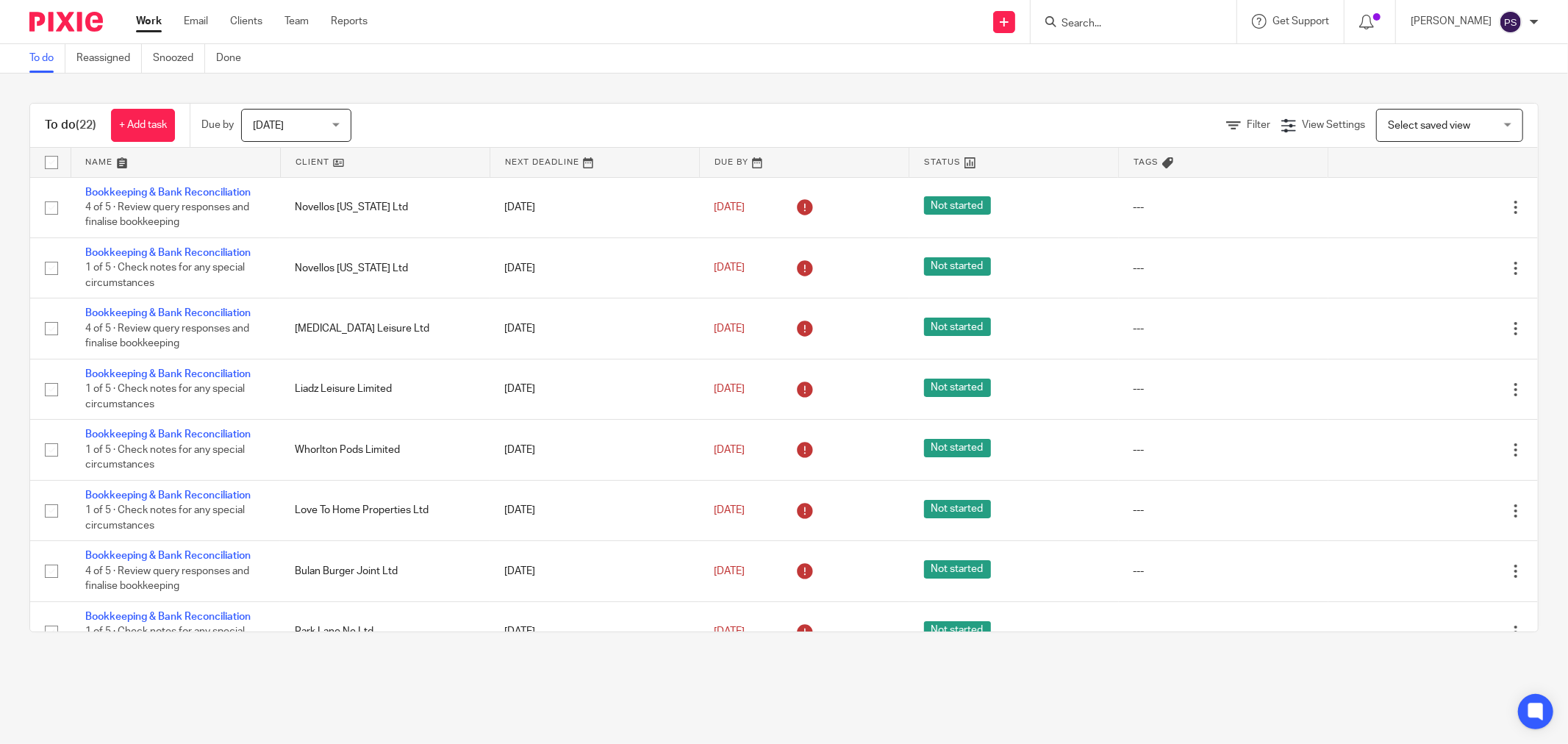
click at [1086, 19] on input "Search" at bounding box center [1126, 24] width 132 height 13
type input "BDR"
click at [1116, 69] on link at bounding box center [1231, 63] width 349 height 34
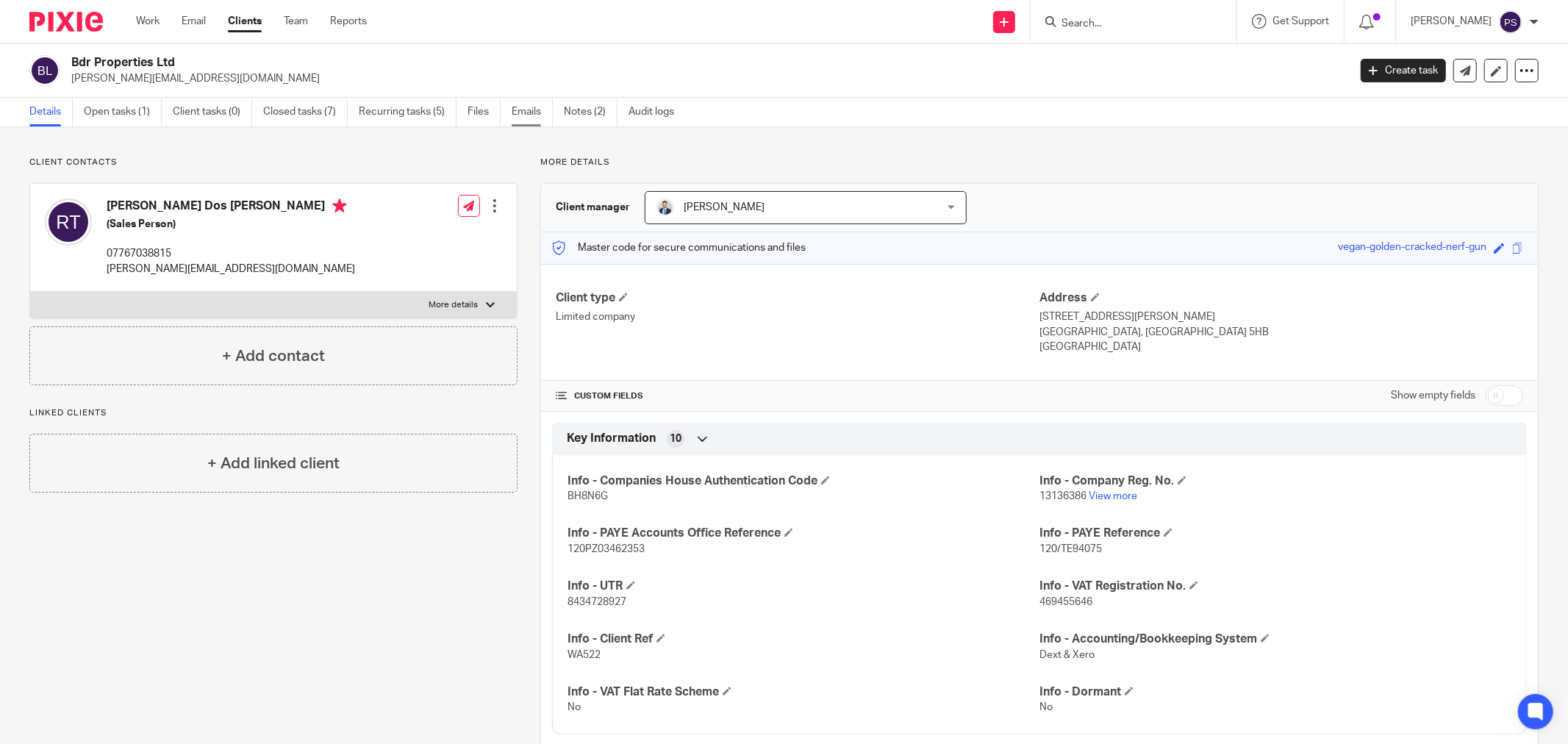
click at [523, 106] on link "Emails" at bounding box center [531, 112] width 41 height 28
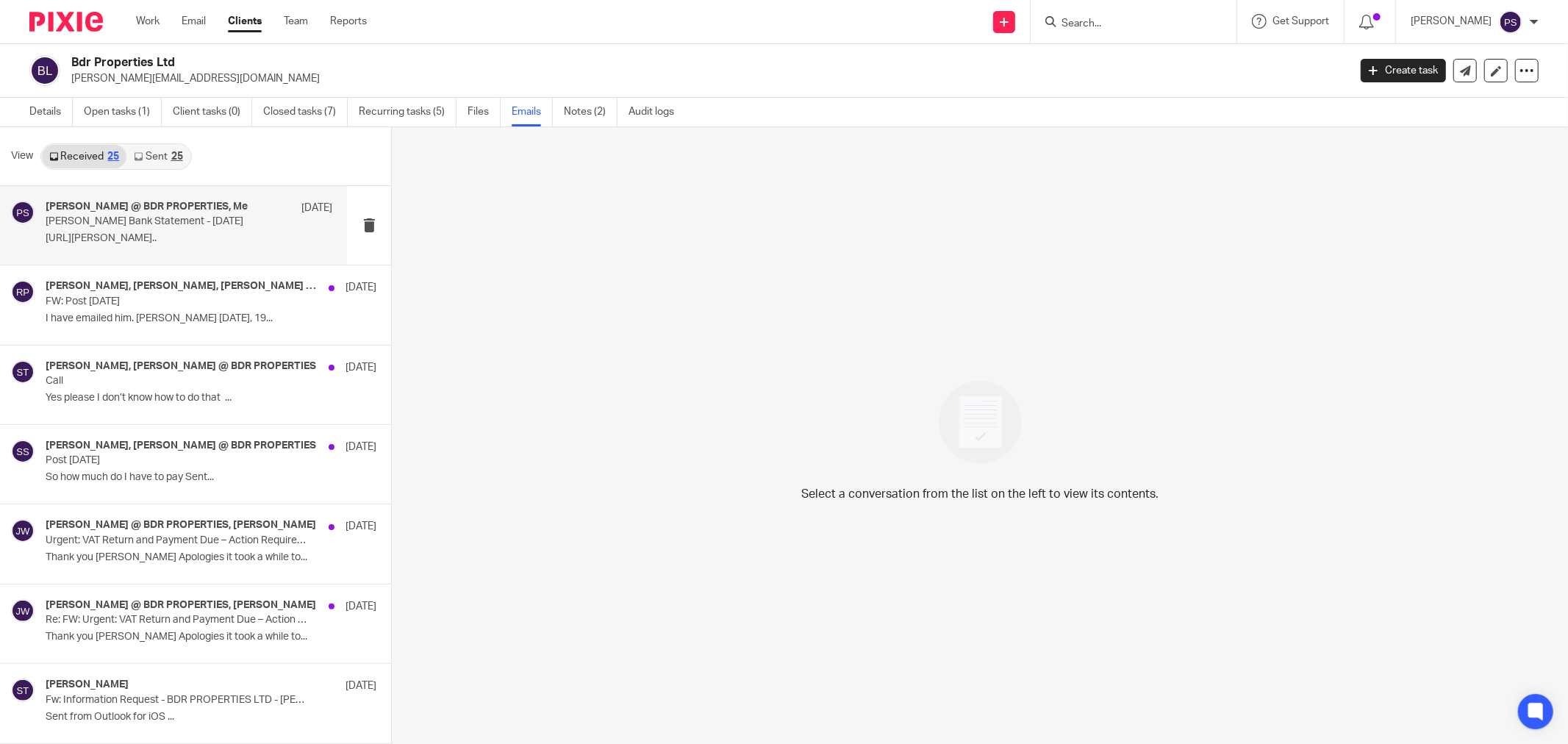
click at [195, 219] on p "[PERSON_NAME] Bank Statement - [DATE]" at bounding box center [160, 222] width 229 height 13
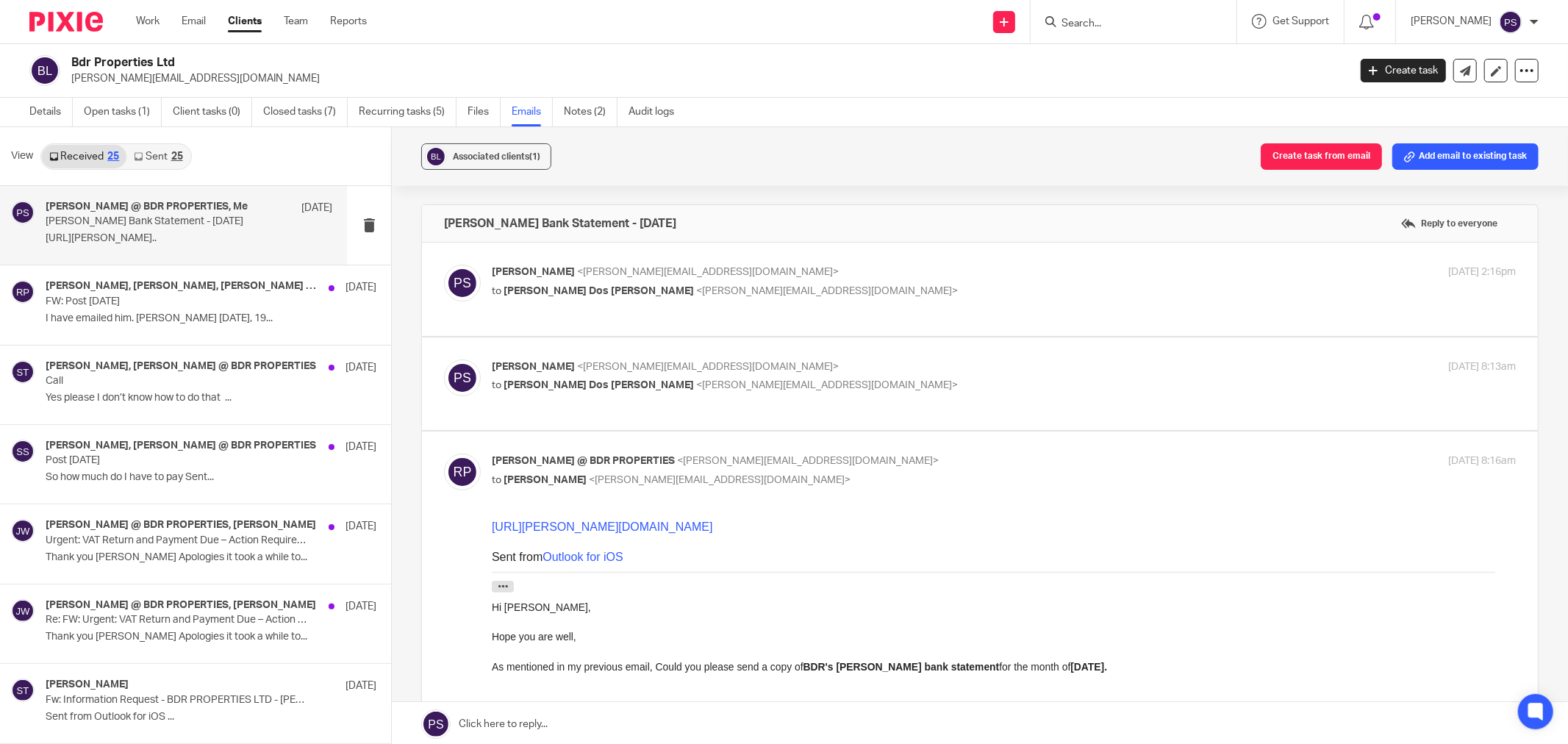
scroll to position [82, 0]
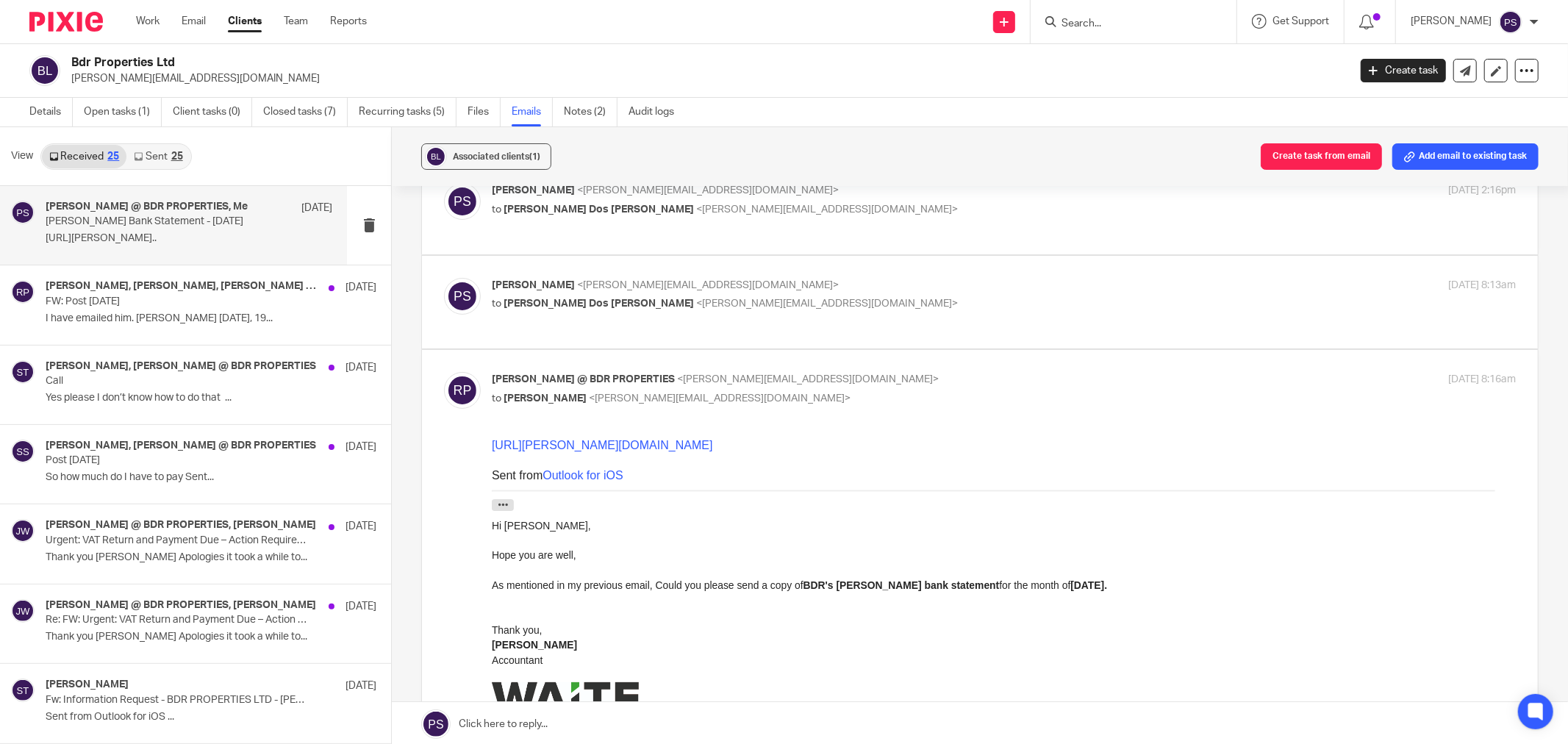
click at [170, 166] on link "Sent 25" at bounding box center [158, 157] width 63 height 24
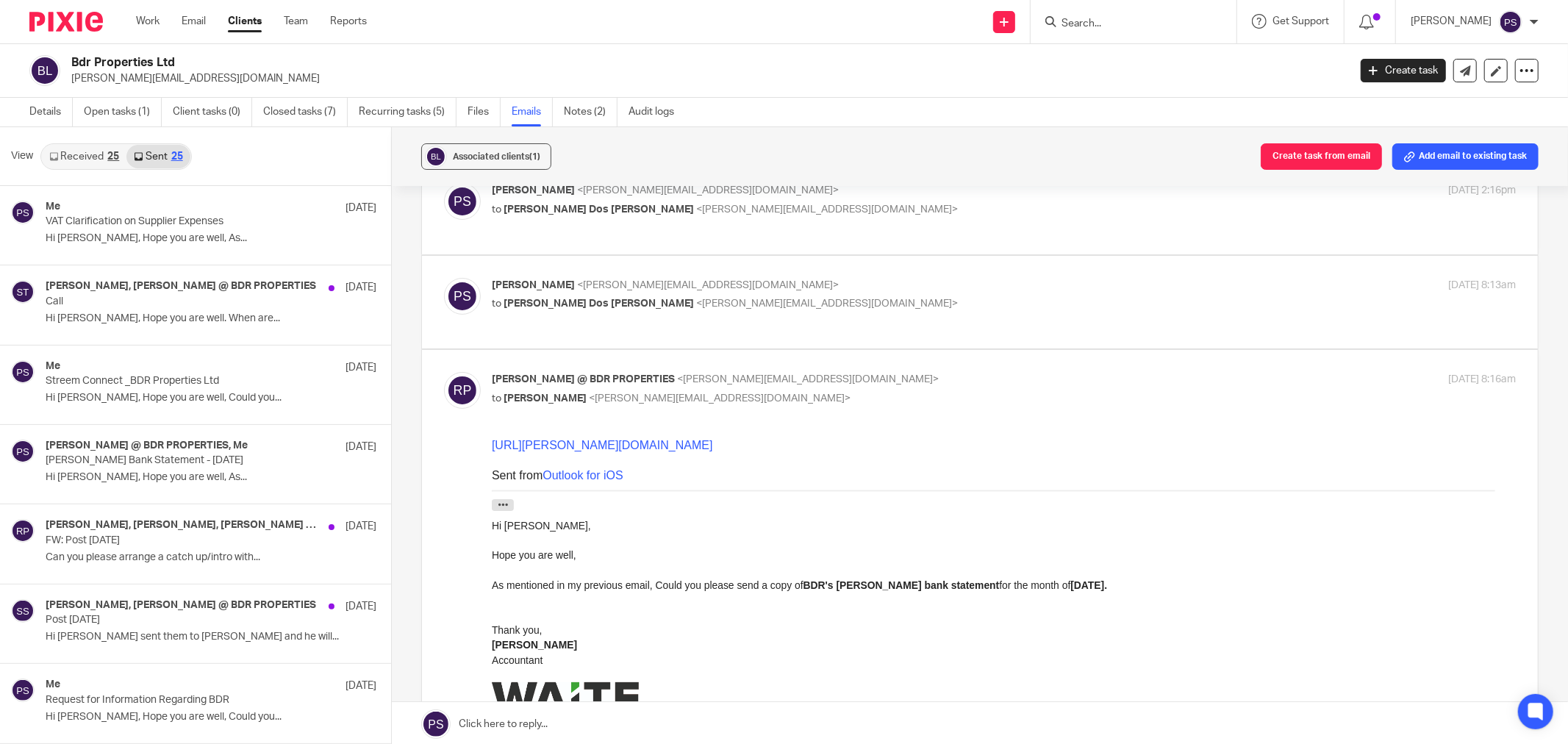
scroll to position [2, 0]
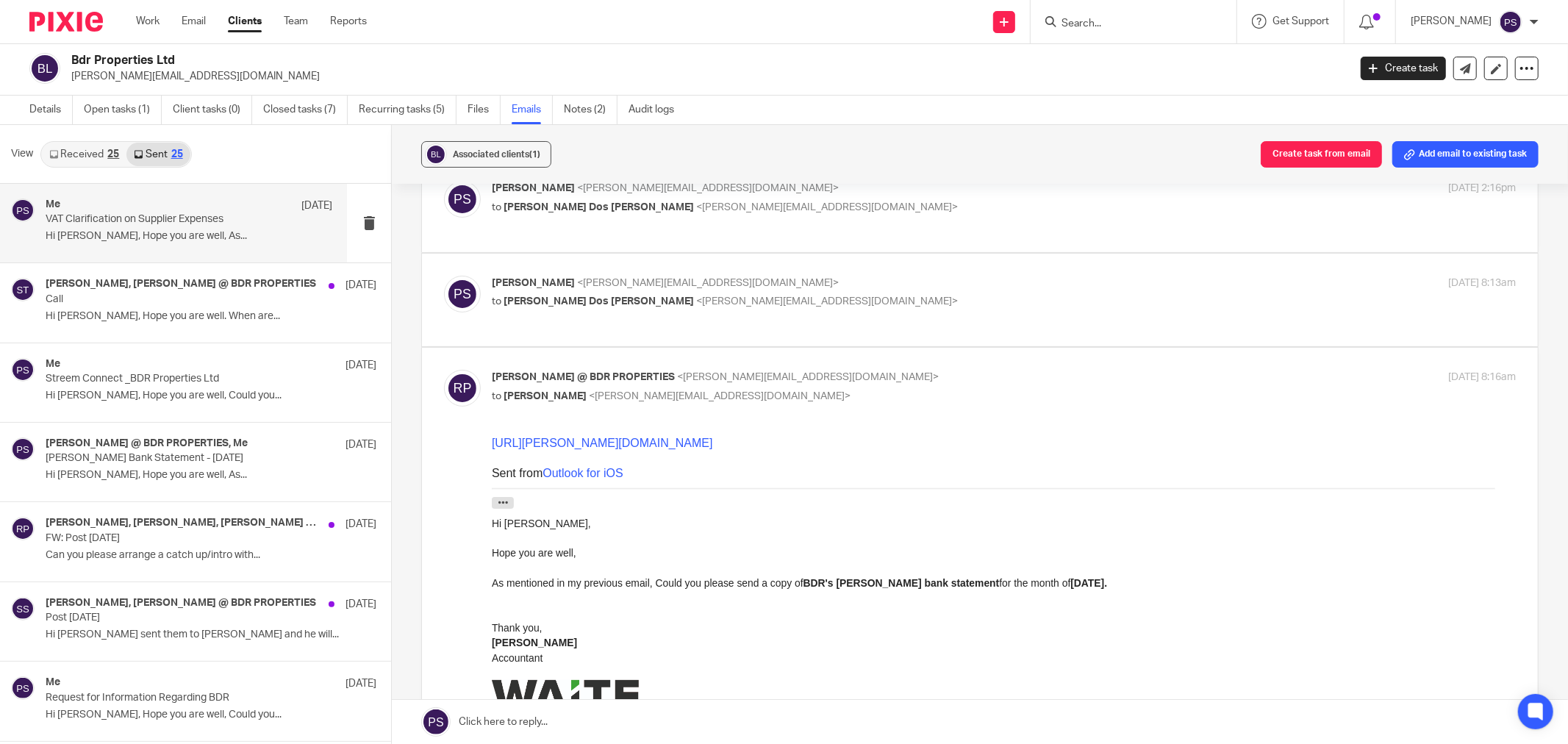
click at [204, 245] on div "Me 29 Aug VAT Clarification on Supplier Expenses Hi Ricardo, Hope you are well,…" at bounding box center [189, 224] width 287 height 49
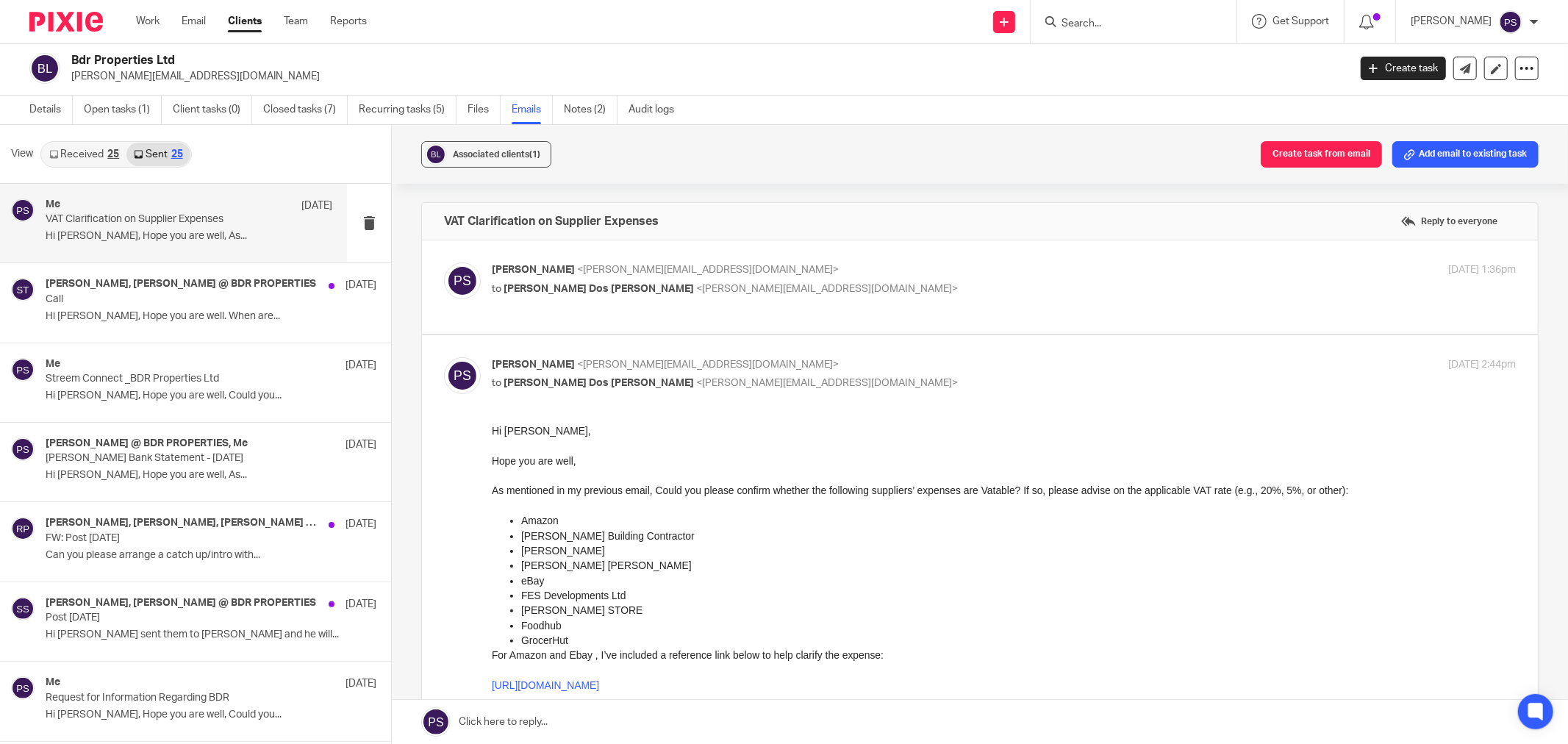
scroll to position [326, 0]
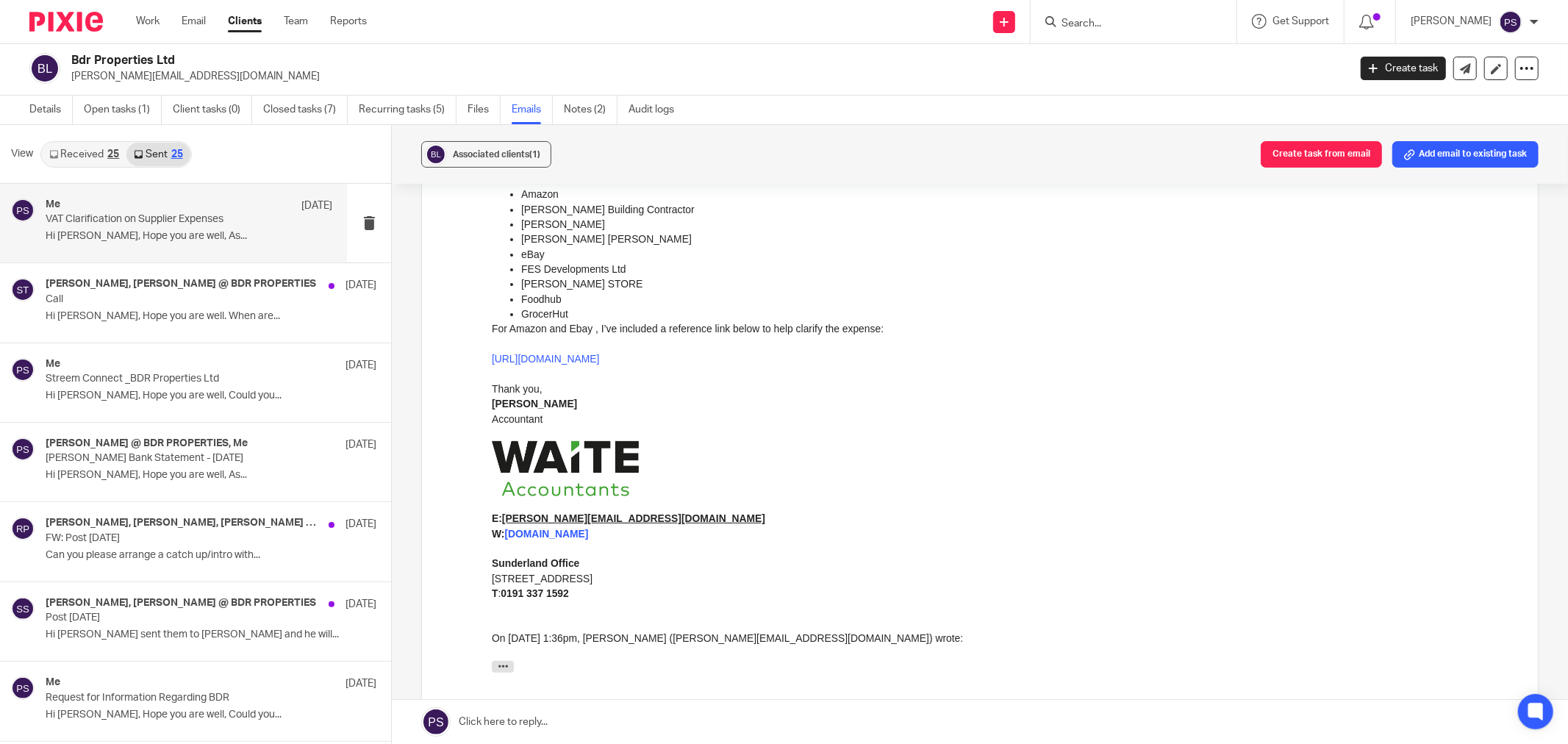
click at [599, 353] on link "https://docs.google.com/spreadsheets/d/1uYdMx-KL1JIn313Q-ZcgIAaW3qAqCiwrkZMrTKt…" at bounding box center [545, 357] width 107 height 12
click at [560, 358] on link "https://docs.google.com/spreadsheets/d/1uYdMx-KL1JIn313Q-ZcgIAaW3qAqCiwrkZMrTKt…" at bounding box center [545, 357] width 107 height 12
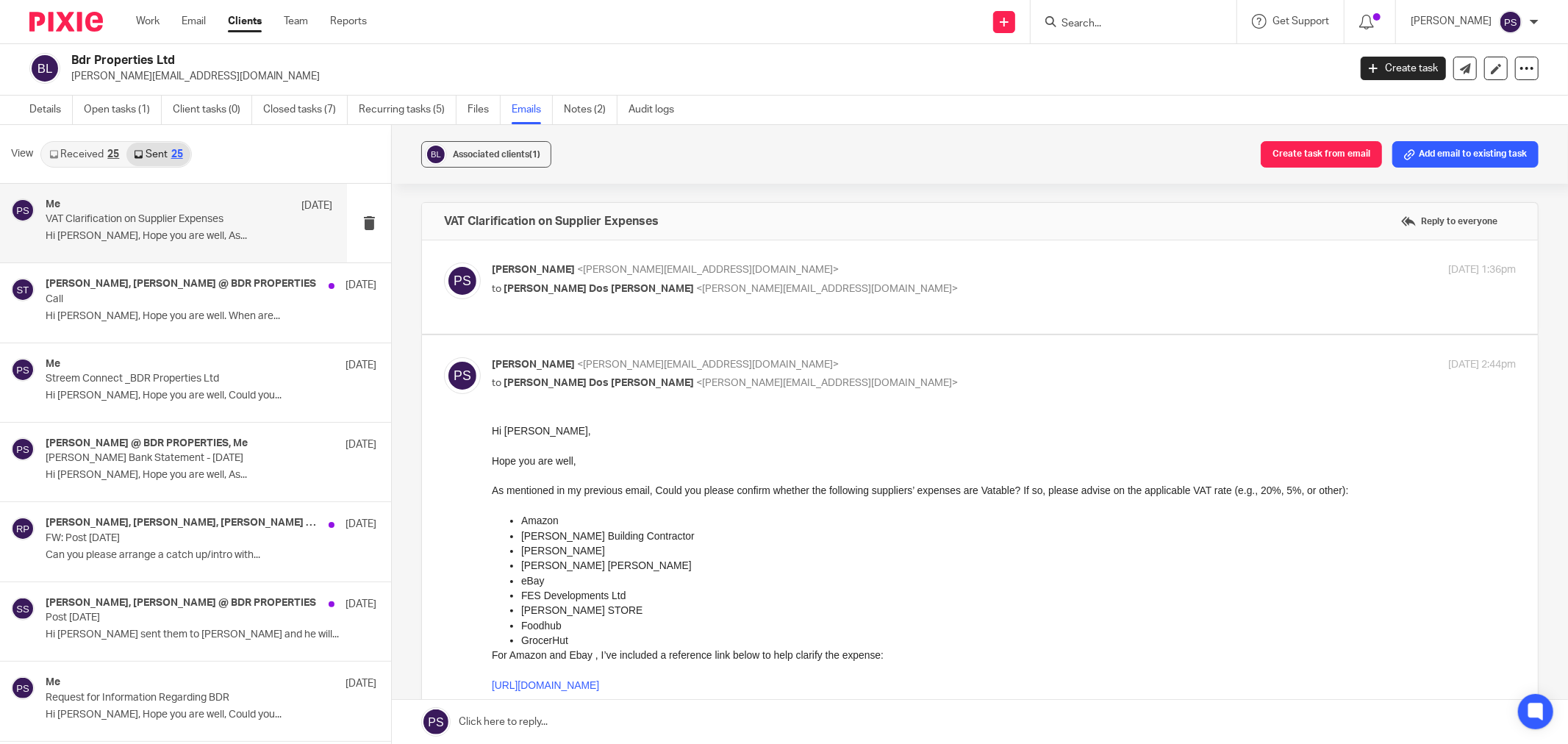
scroll to position [0, 0]
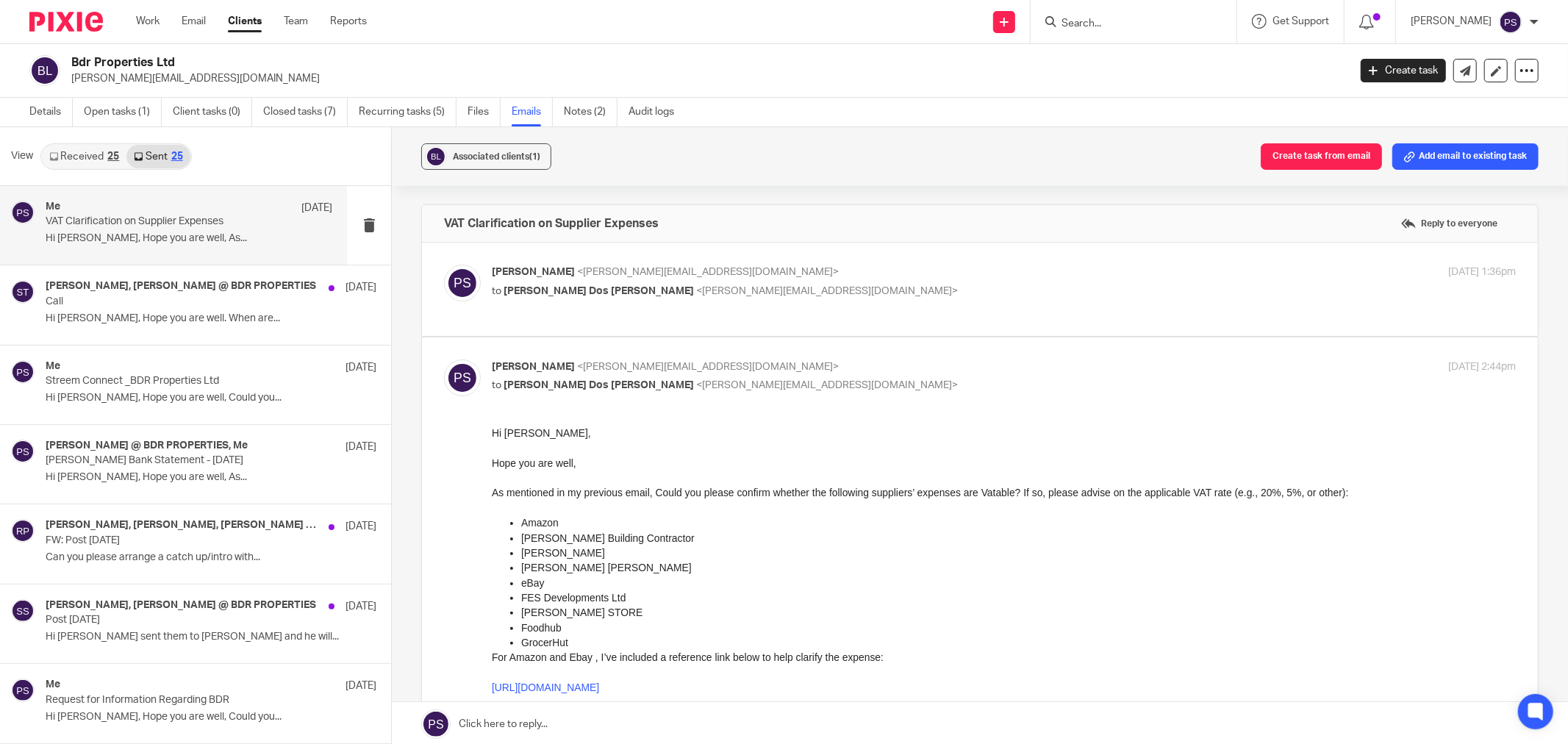
click at [84, 159] on link "Received 25" at bounding box center [84, 157] width 84 height 24
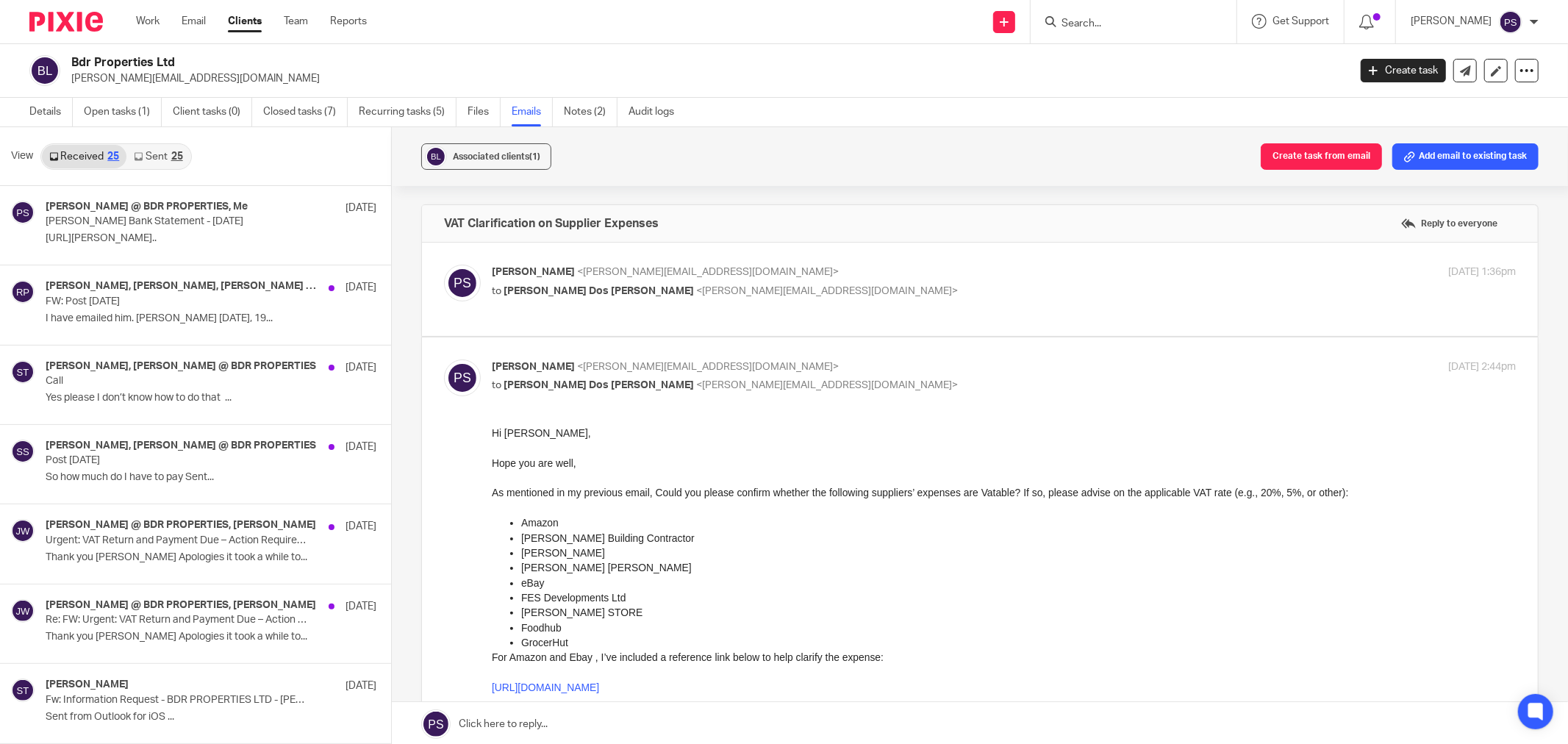
scroll to position [2, 0]
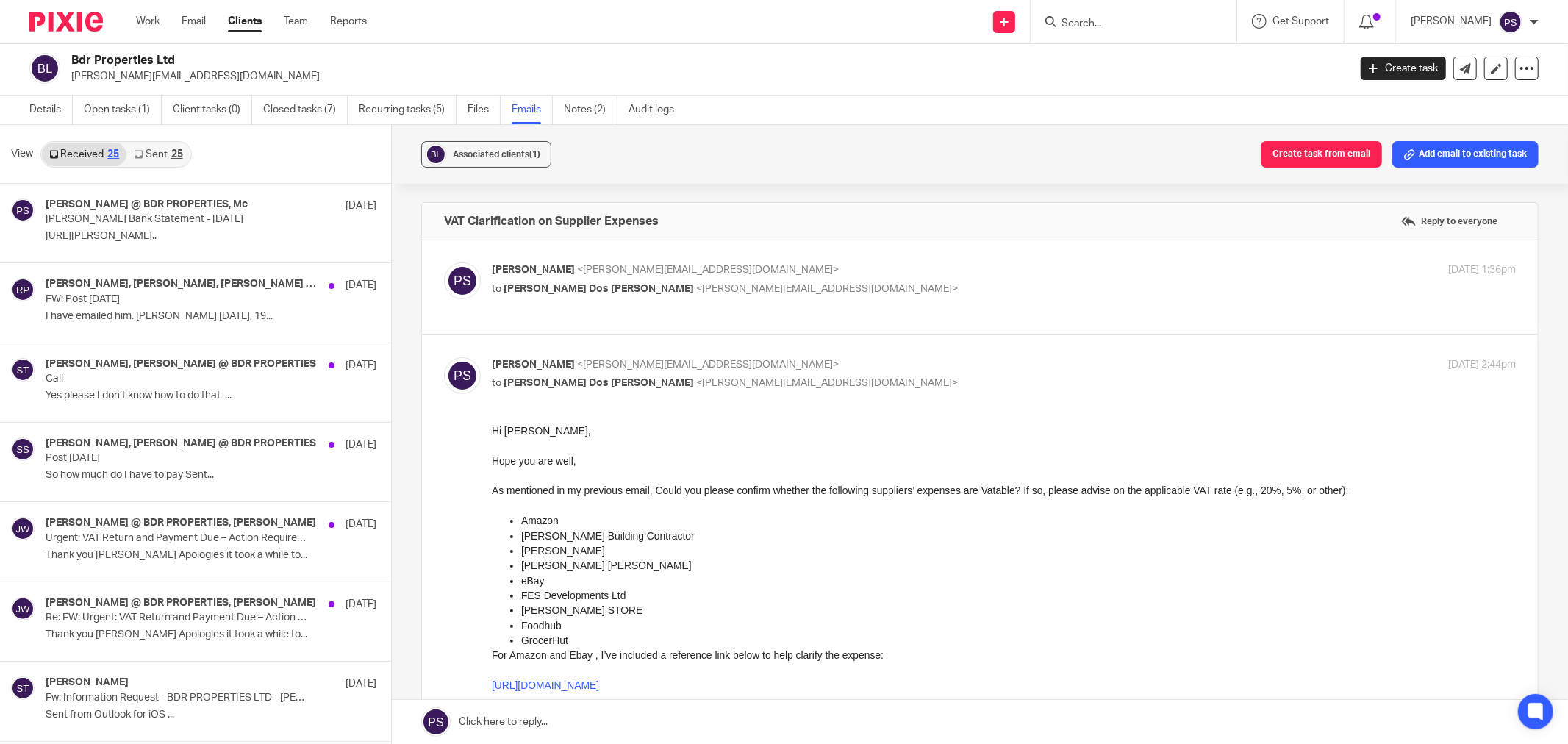
click at [162, 166] on div "Received 25 Sent 25" at bounding box center [115, 154] width 151 height 27
click at [167, 160] on link "Sent 25" at bounding box center [158, 155] width 63 height 24
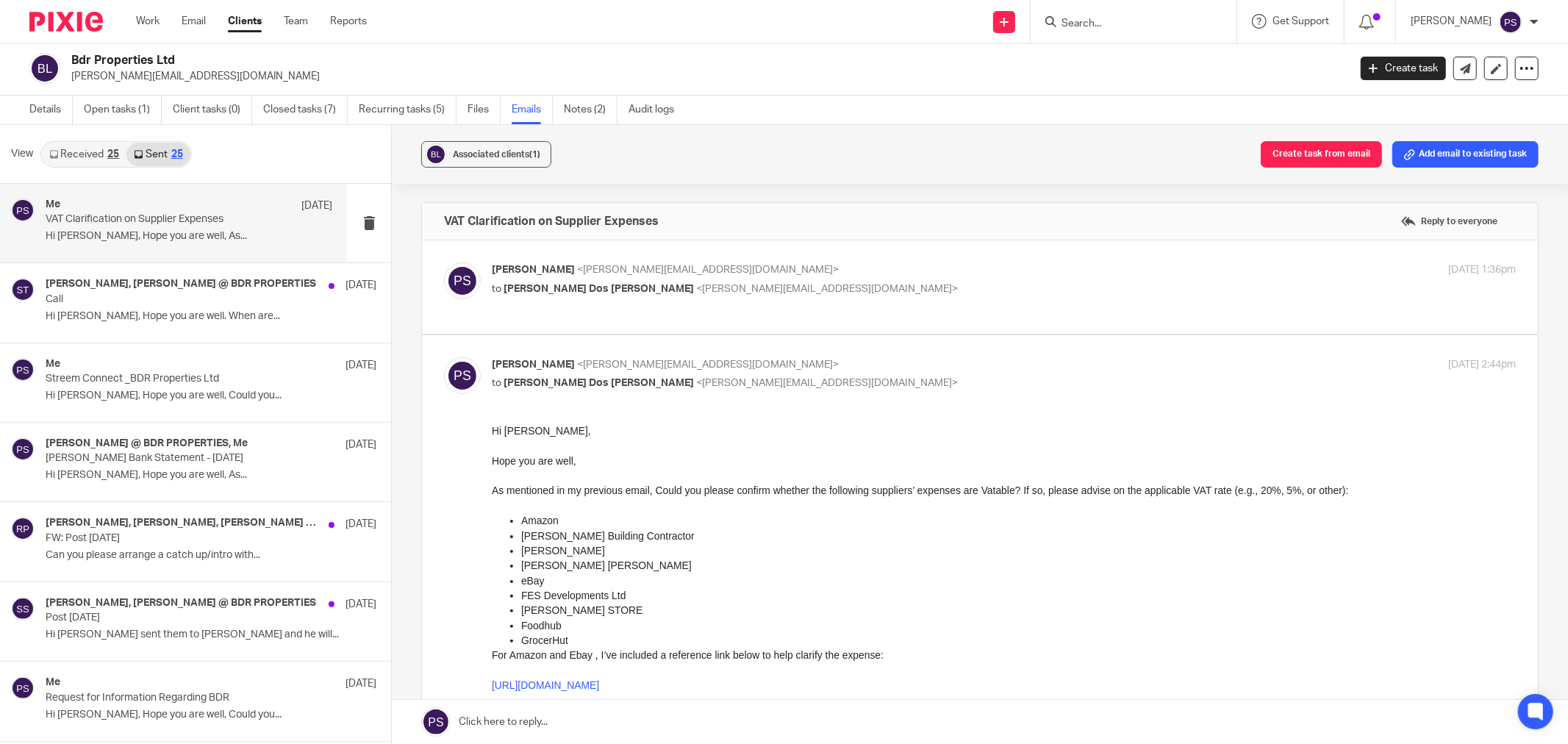
scroll to position [0, 0]
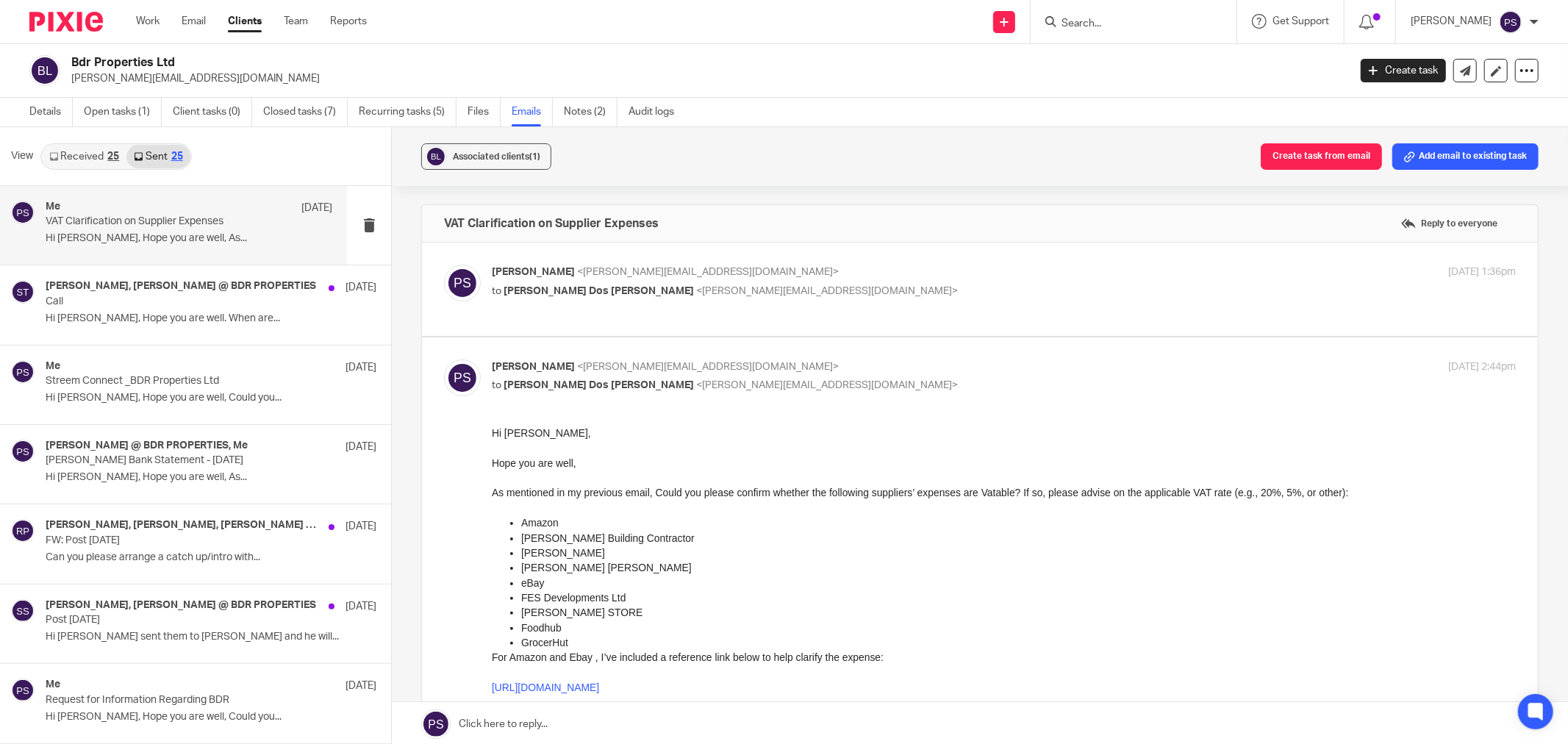
click at [78, 153] on link "Received 25" at bounding box center [84, 157] width 84 height 24
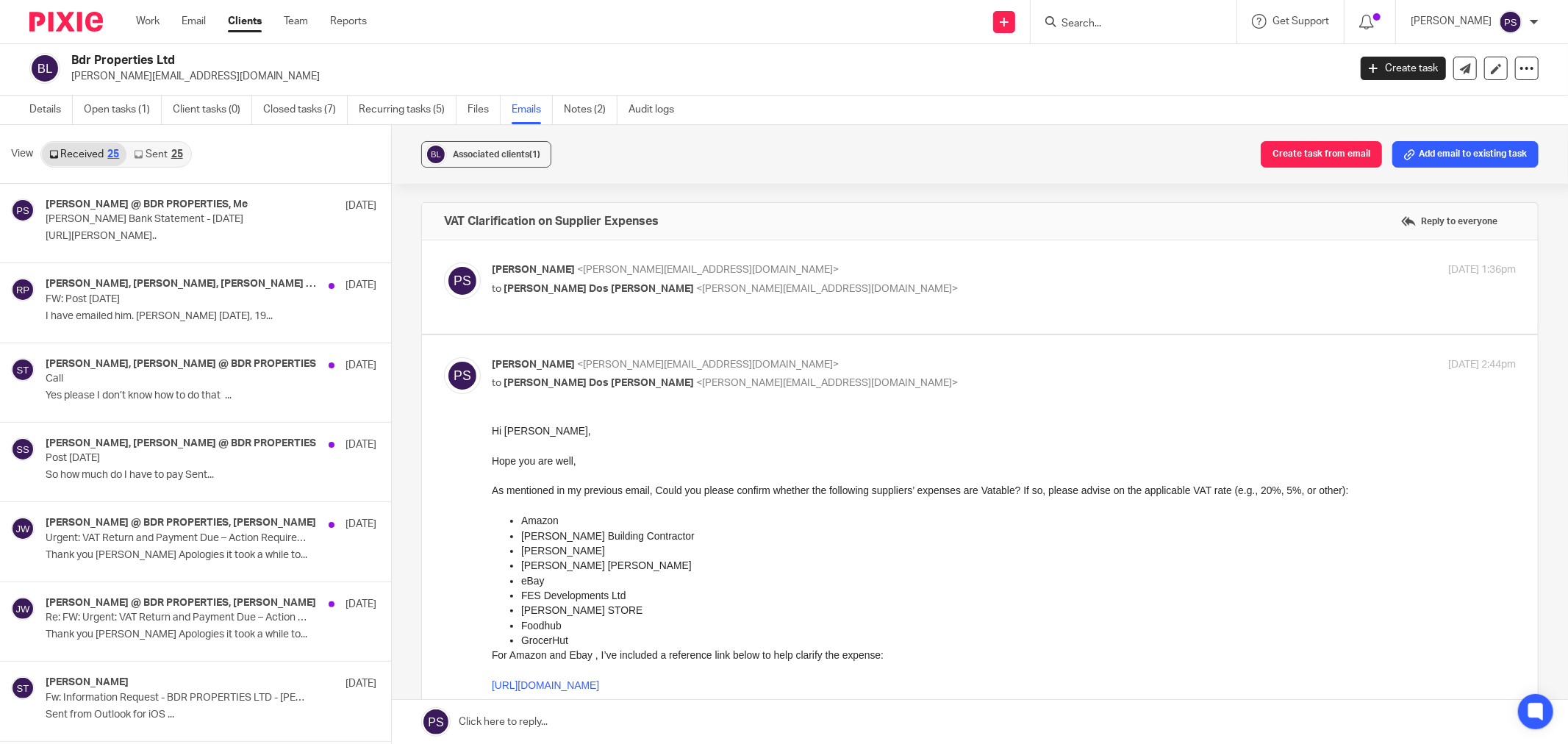
click at [166, 156] on link "Sent 25" at bounding box center [158, 155] width 63 height 24
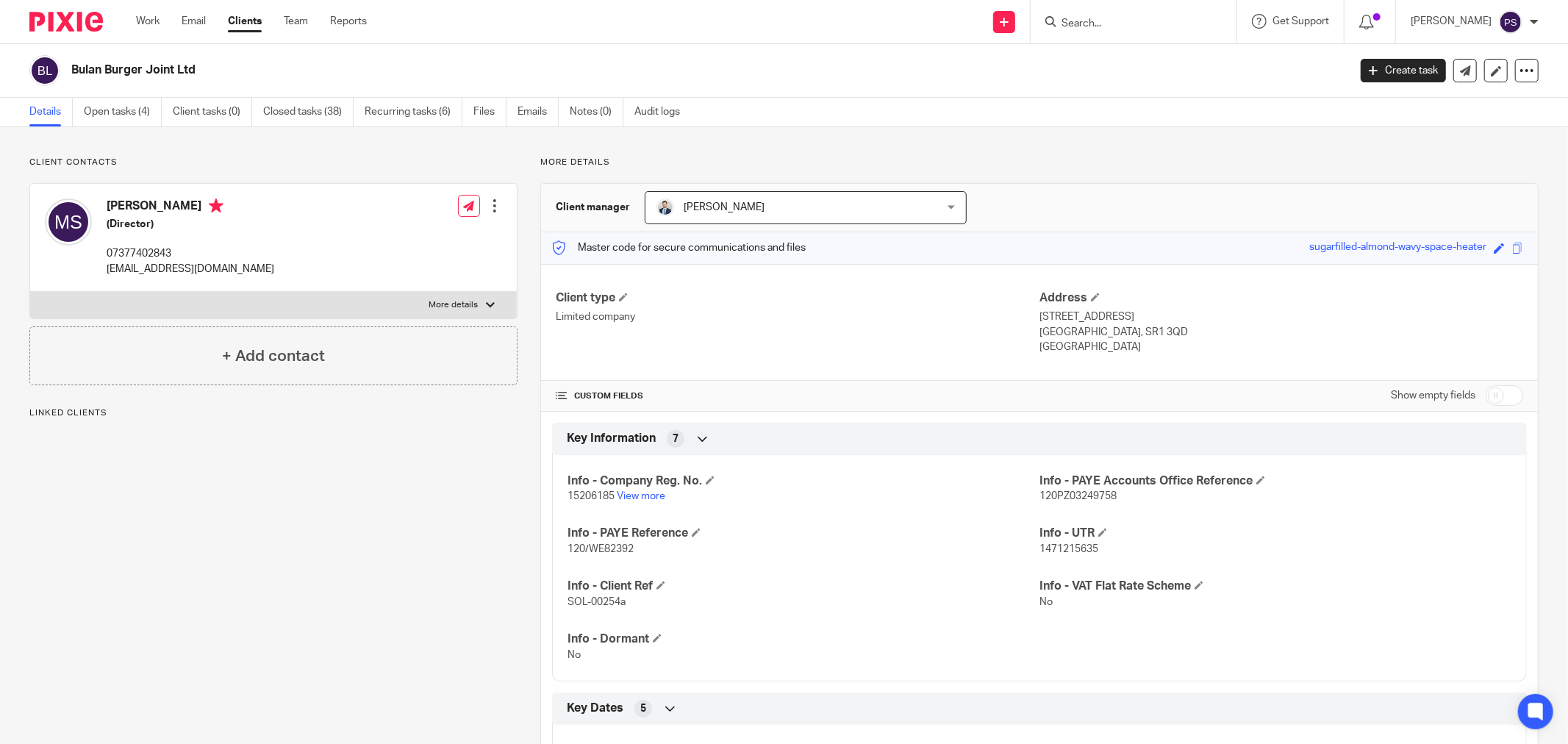
drag, startPoint x: 547, startPoint y: 116, endPoint x: 544, endPoint y: 129, distance: 13.3
click at [546, 116] on link "Emails" at bounding box center [538, 112] width 41 height 28
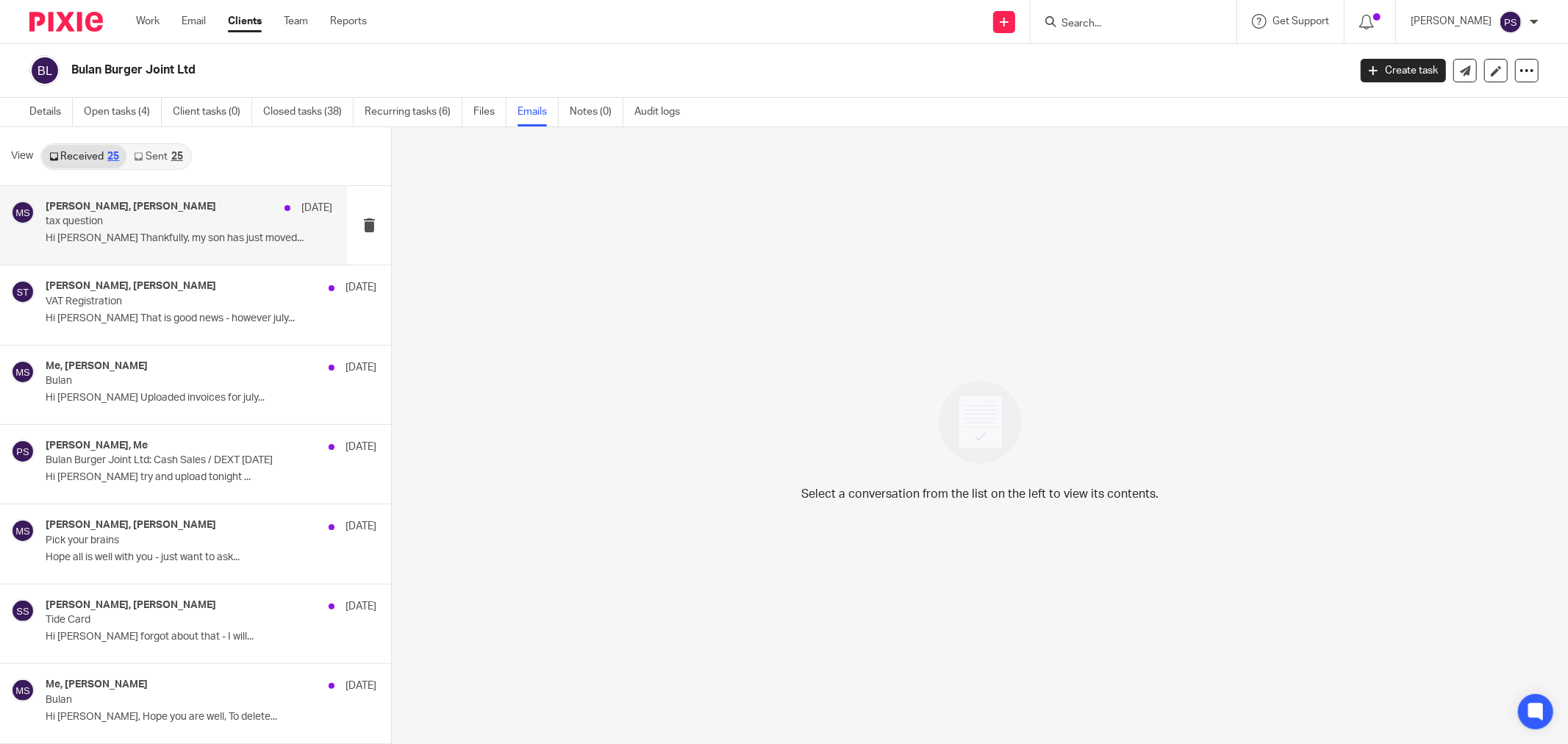
click at [143, 211] on h4 "Jason Waite, mark Saddington" at bounding box center [131, 207] width 170 height 13
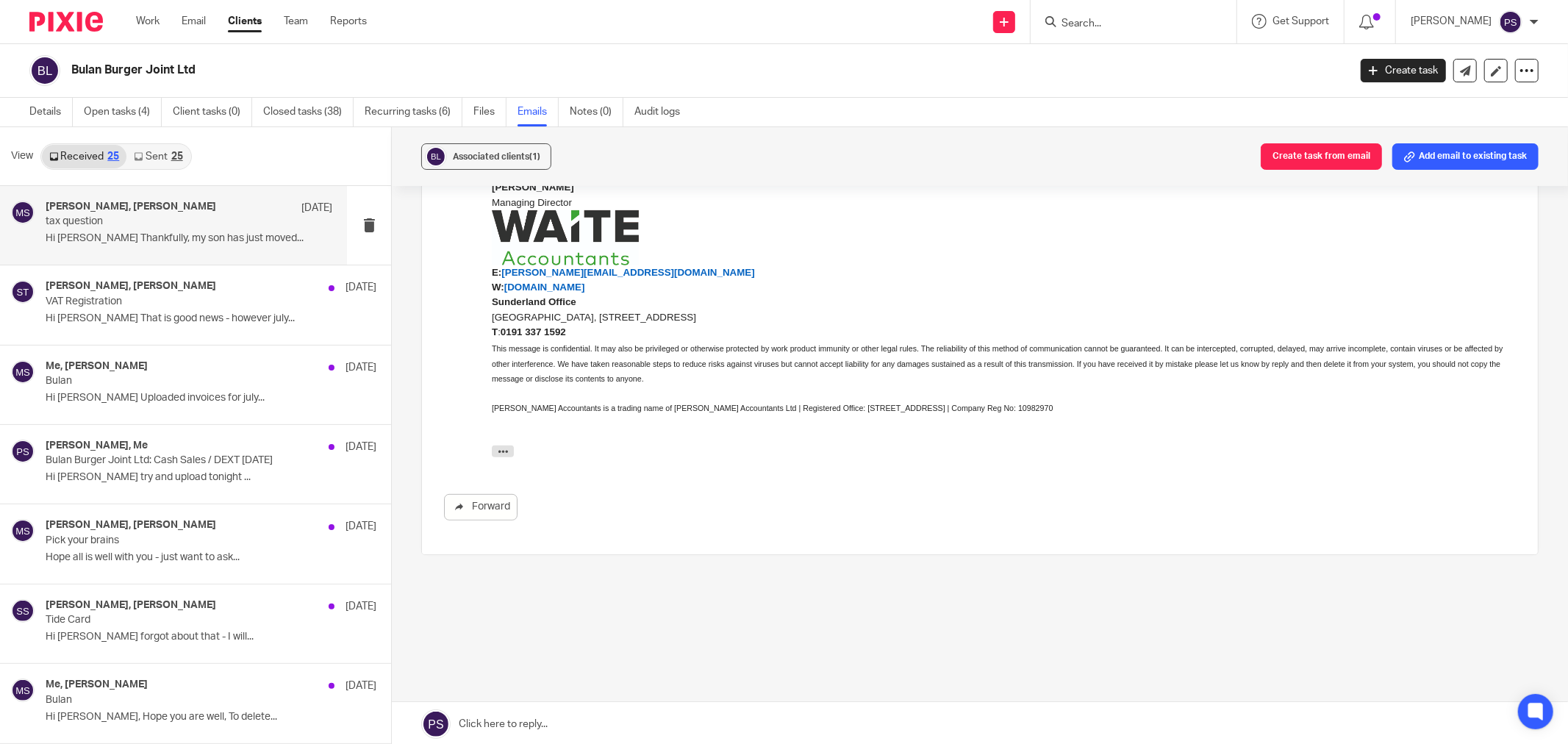
scroll to position [68, 0]
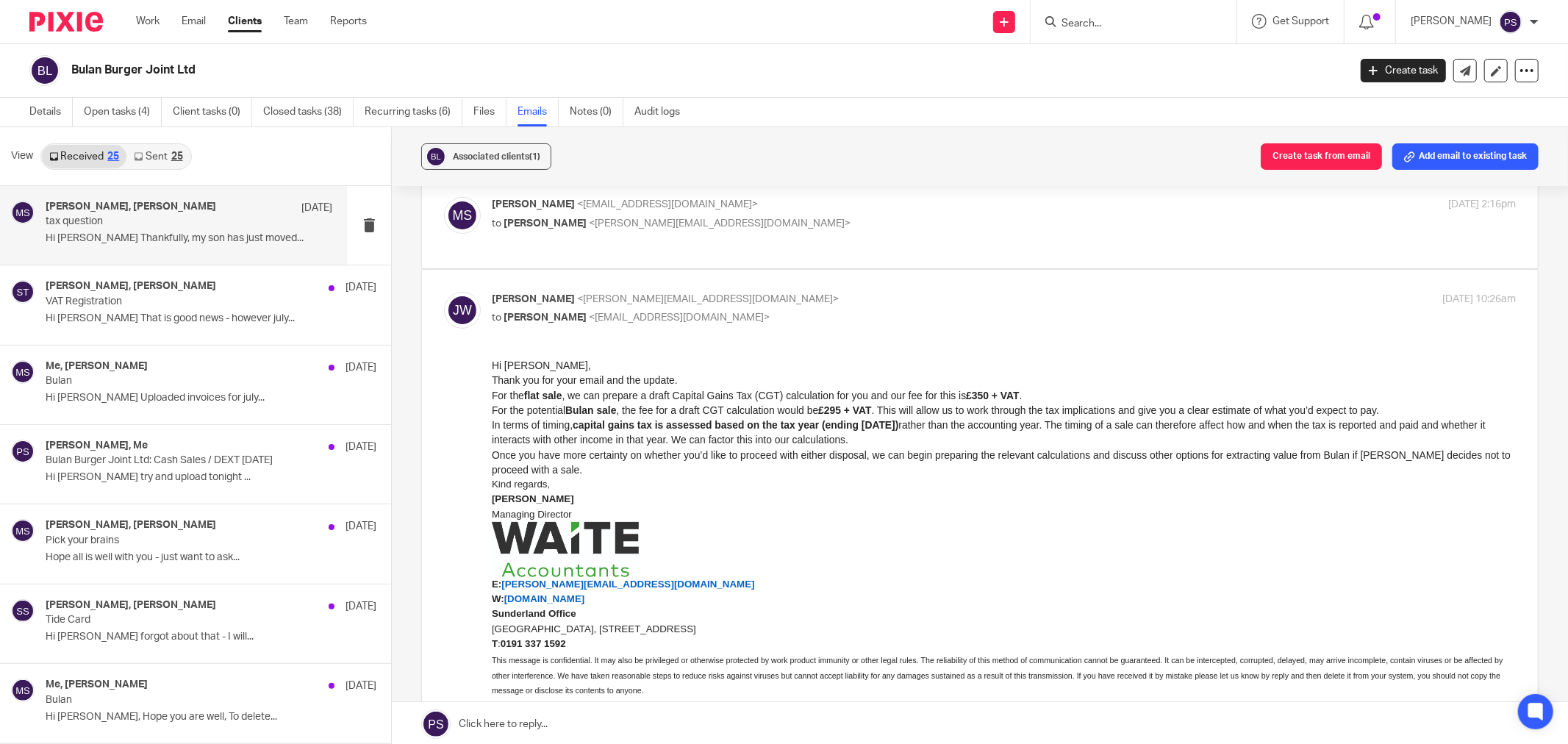
click at [156, 148] on link "Sent 25" at bounding box center [158, 157] width 63 height 24
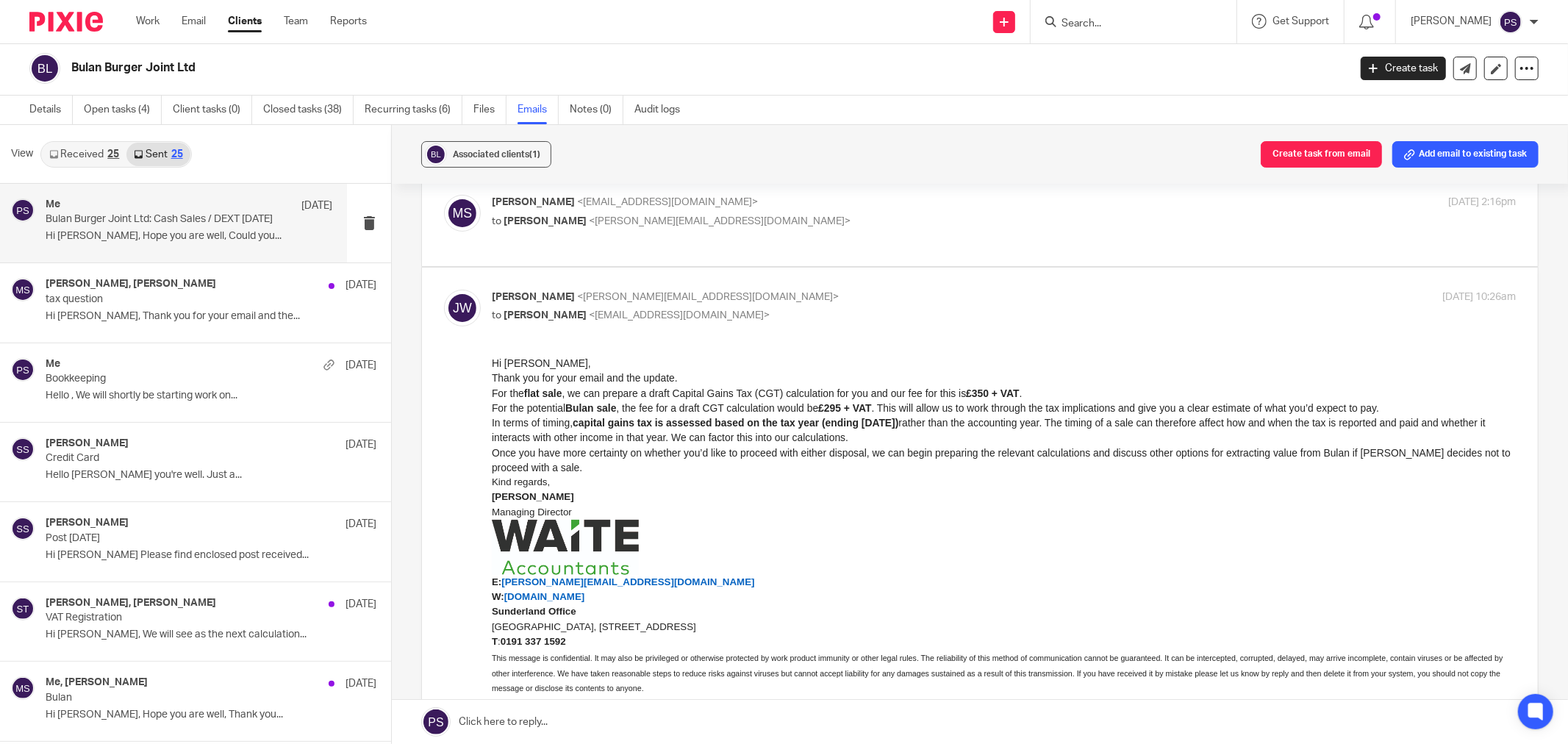
click at [127, 214] on p "Bulan Burger Joint Ltd: Cash Sales / DEXT August 2025" at bounding box center [160, 220] width 229 height 13
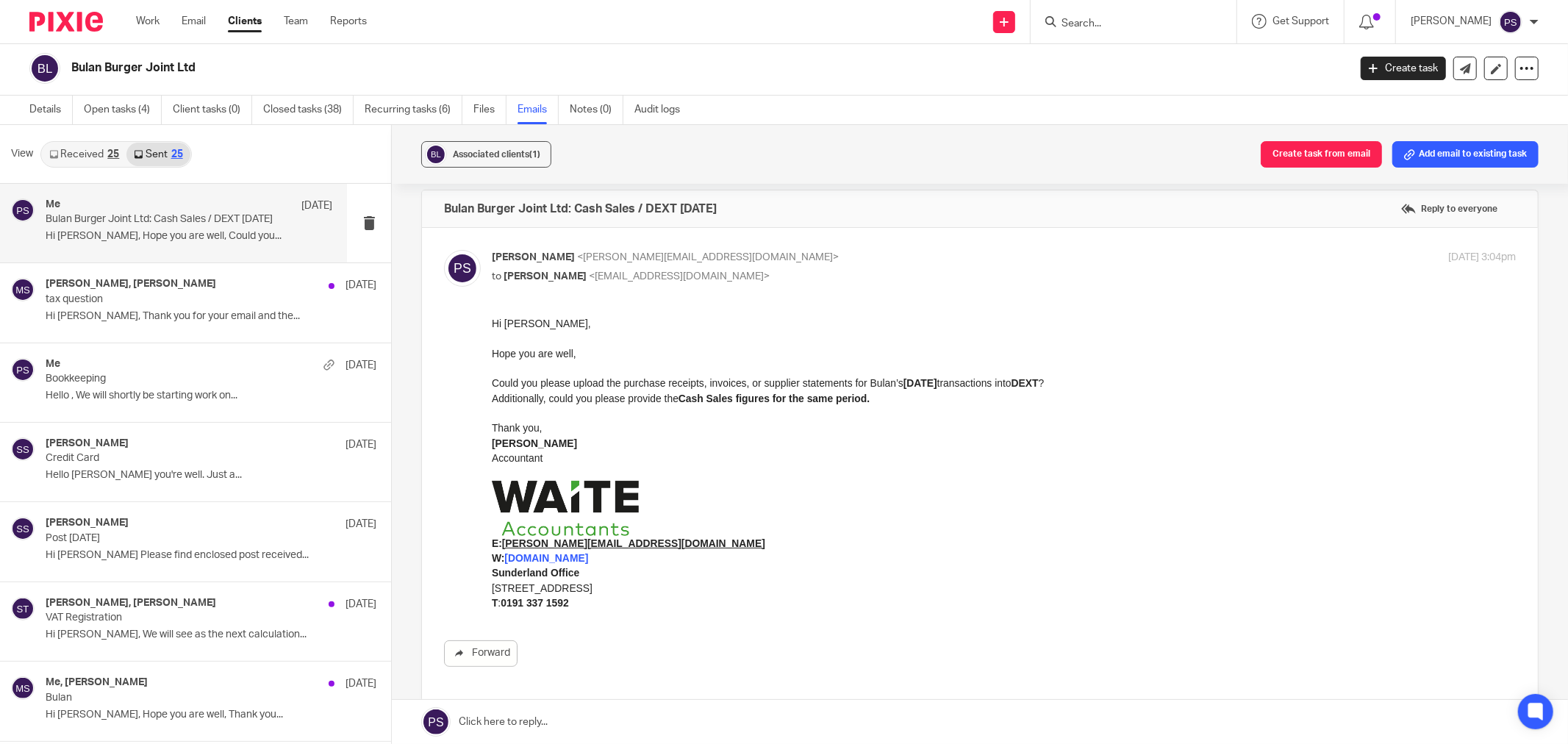
scroll to position [94, 0]
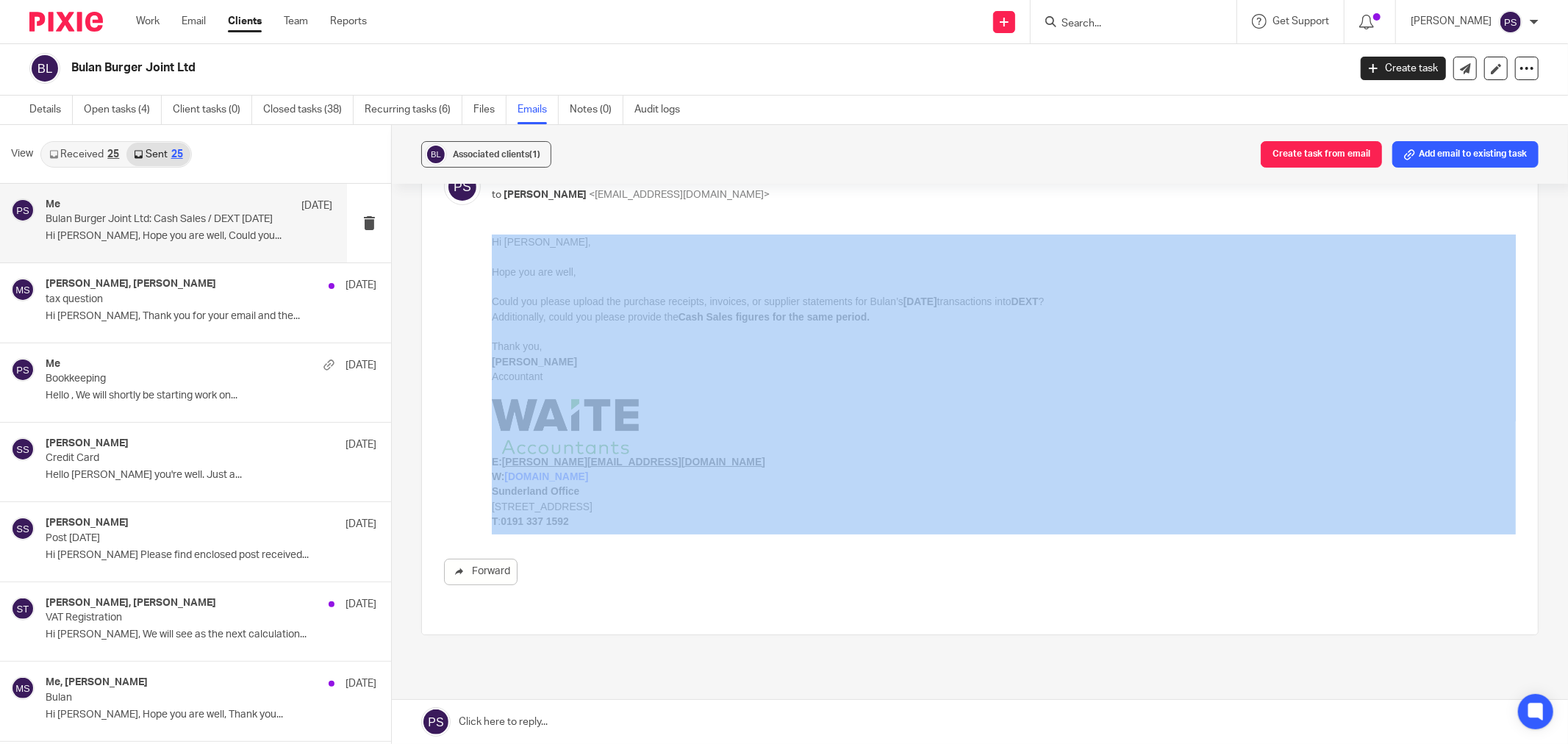
drag, startPoint x: 1076, startPoint y: 765, endPoint x: 649, endPoint y: 397, distance: 563.7
click at [772, 545] on div "Forward" at bounding box center [980, 410] width 1072 height 351
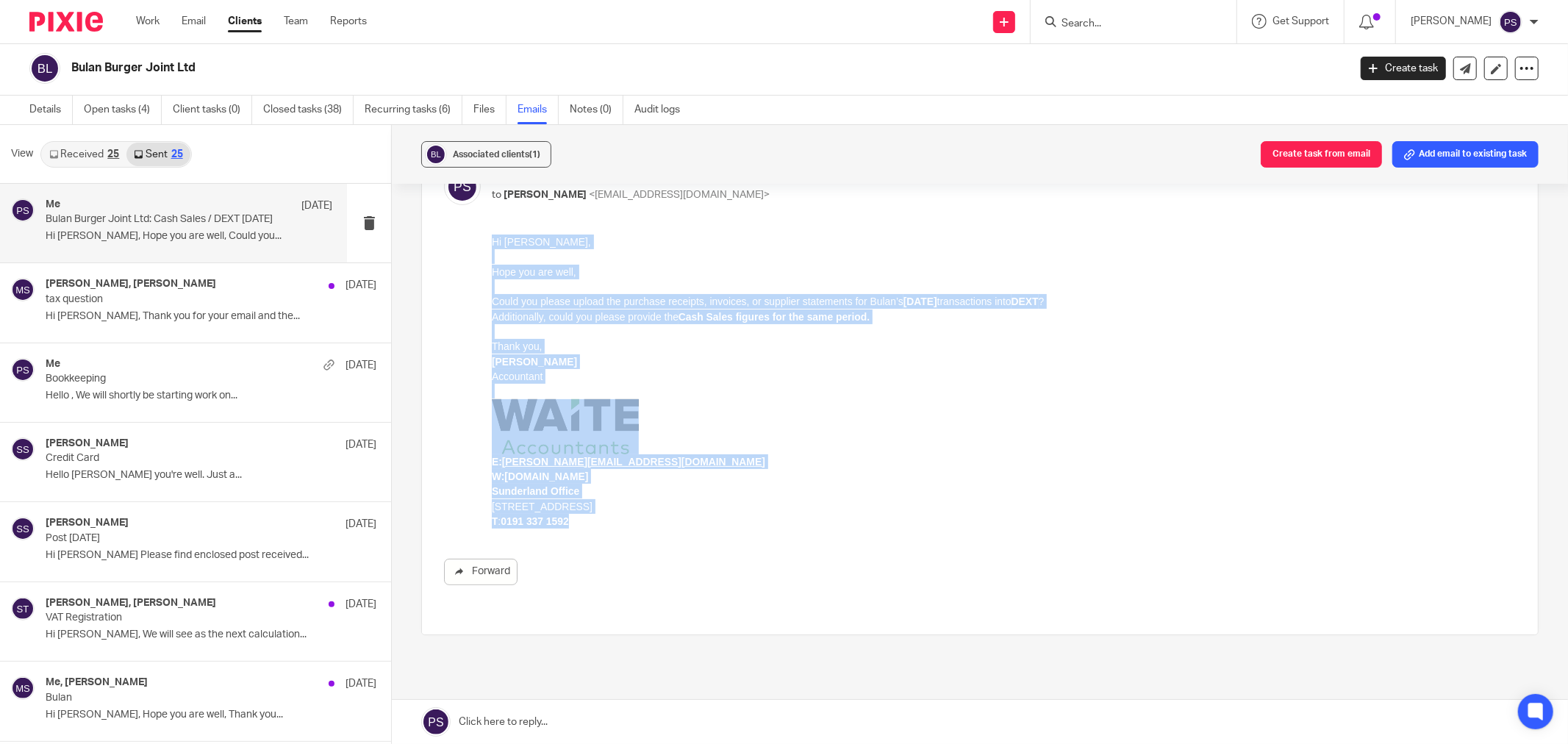
drag, startPoint x: 547, startPoint y: 508, endPoint x: 488, endPoint y: 244, distance: 270.5
click at [492, 244] on html "Hi Mark, Hope you are well, Could you please upload the purchase receipts, invo…" at bounding box center [1004, 381] width 1024 height 295
copy div "Hi Mark, Hope you are well, Could you please upload the purchase receipts, invo…"
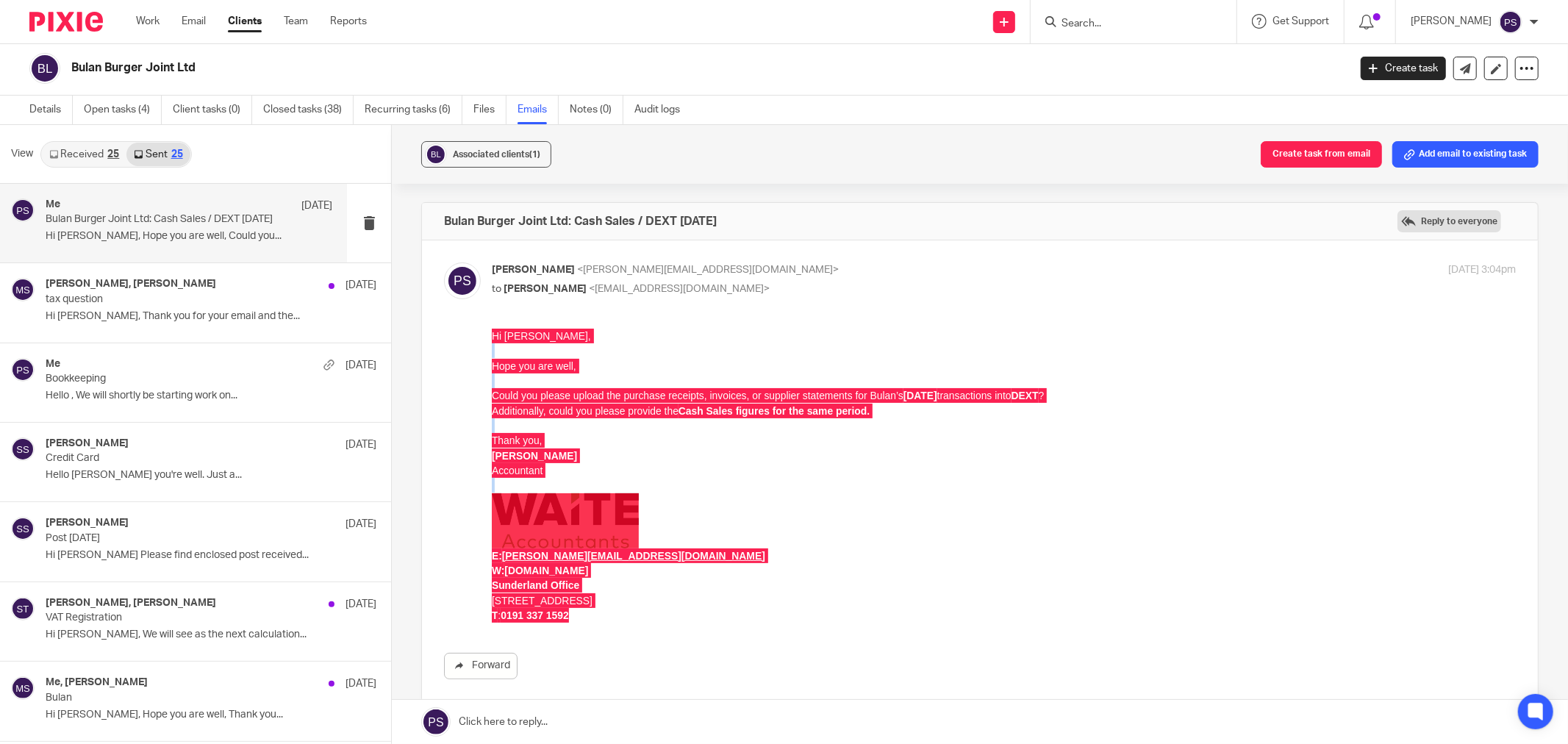
click at [1415, 217] on label "Reply to everyone" at bounding box center [1448, 221] width 103 height 22
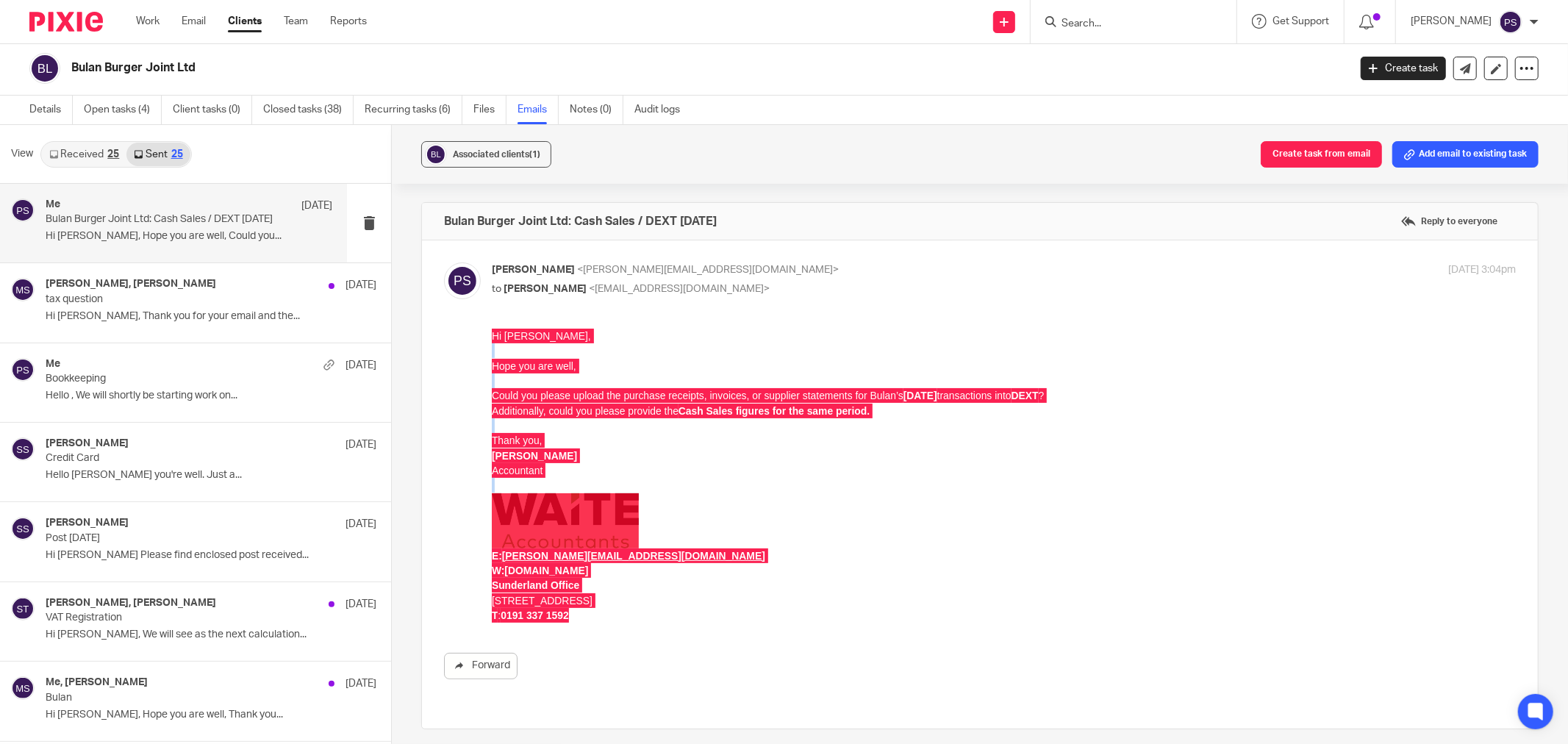
scroll to position [434, 0]
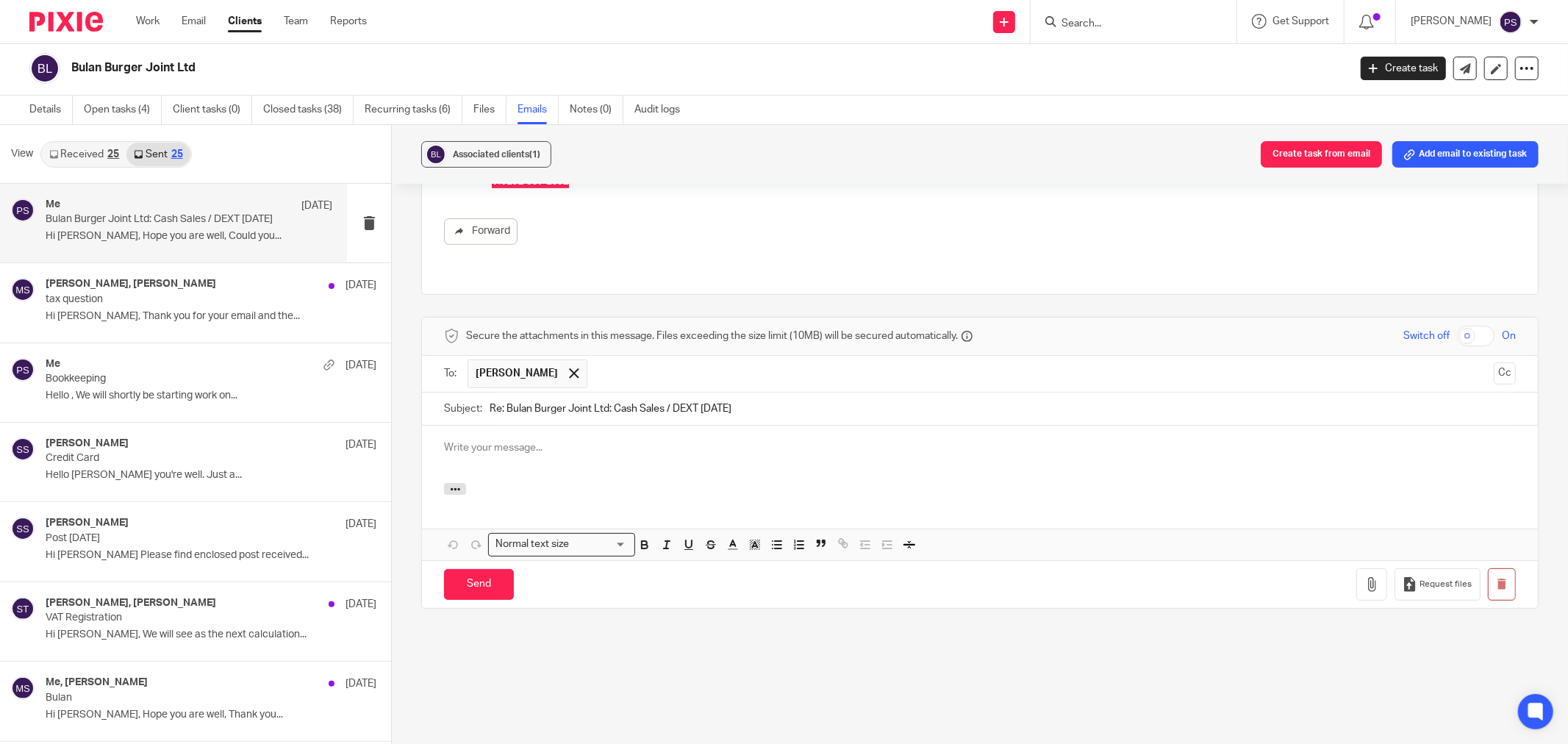
click at [545, 449] on p at bounding box center [980, 448] width 1072 height 15
paste div
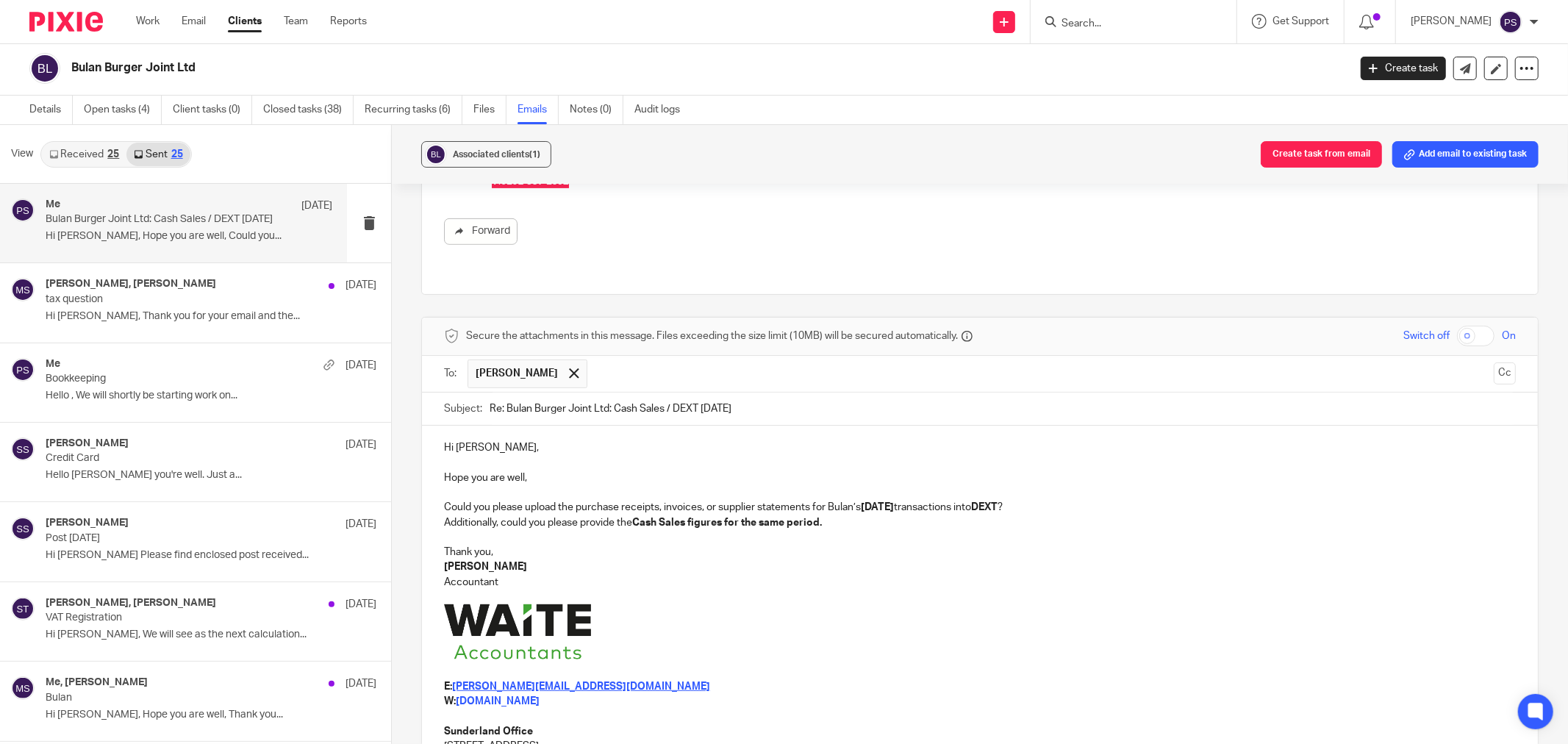
click at [444, 509] on p "Could you please upload the purchase receipts, invoices, or supplier statements…" at bounding box center [980, 508] width 1072 height 15
drag, startPoint x: 495, startPoint y: 512, endPoint x: 531, endPoint y: 509, distance: 36.1
click at [495, 512] on p "As mentionCould you please upload the purchase receipts, invoices, or supplier …" at bounding box center [980, 508] width 1072 height 15
click at [958, 590] on p at bounding box center [980, 597] width 1072 height 15
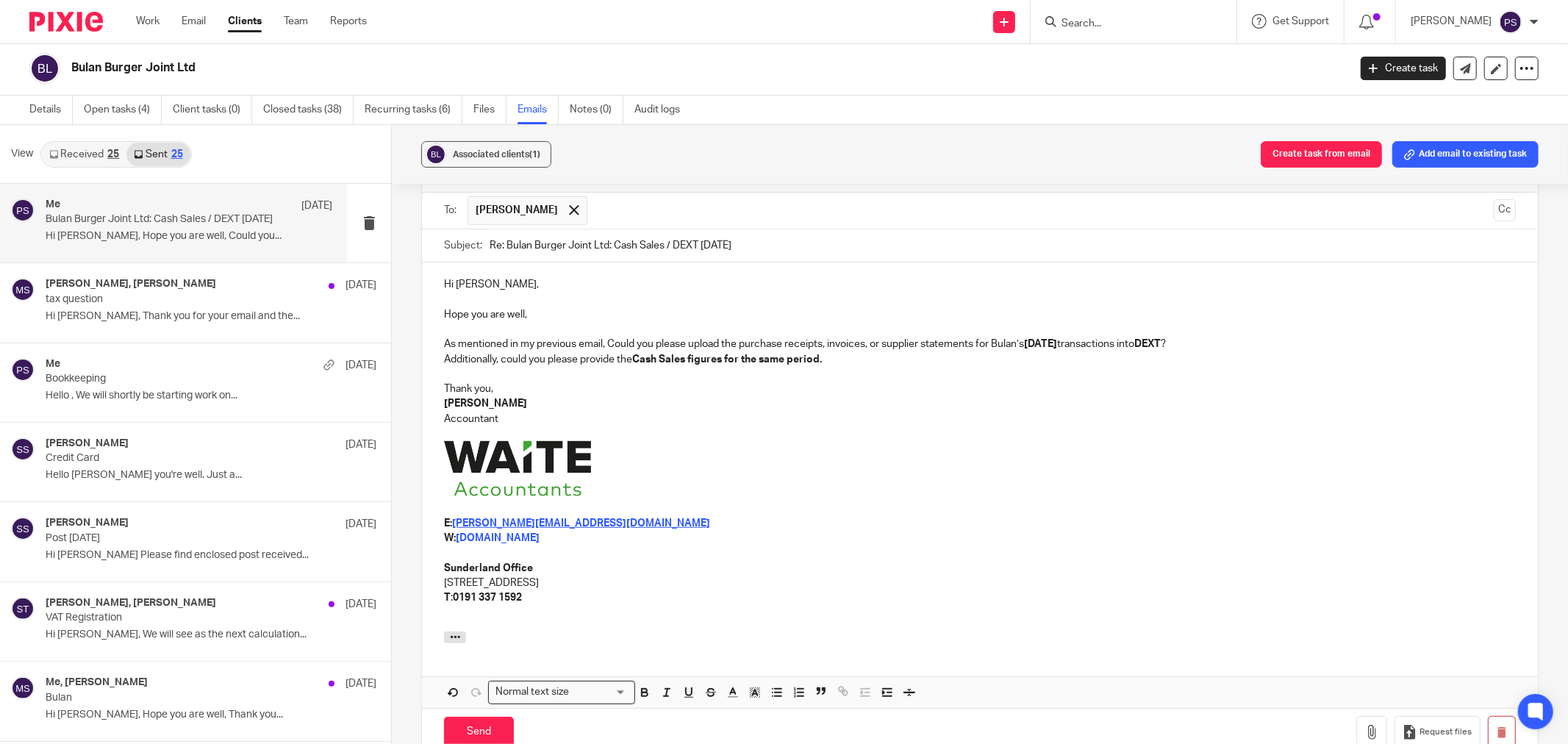
click at [931, 563] on p "Sunderland Office" at bounding box center [980, 568] width 1072 height 15
click at [739, 489] on p at bounding box center [980, 470] width 1072 height 60
click at [878, 490] on p at bounding box center [980, 470] width 1072 height 60
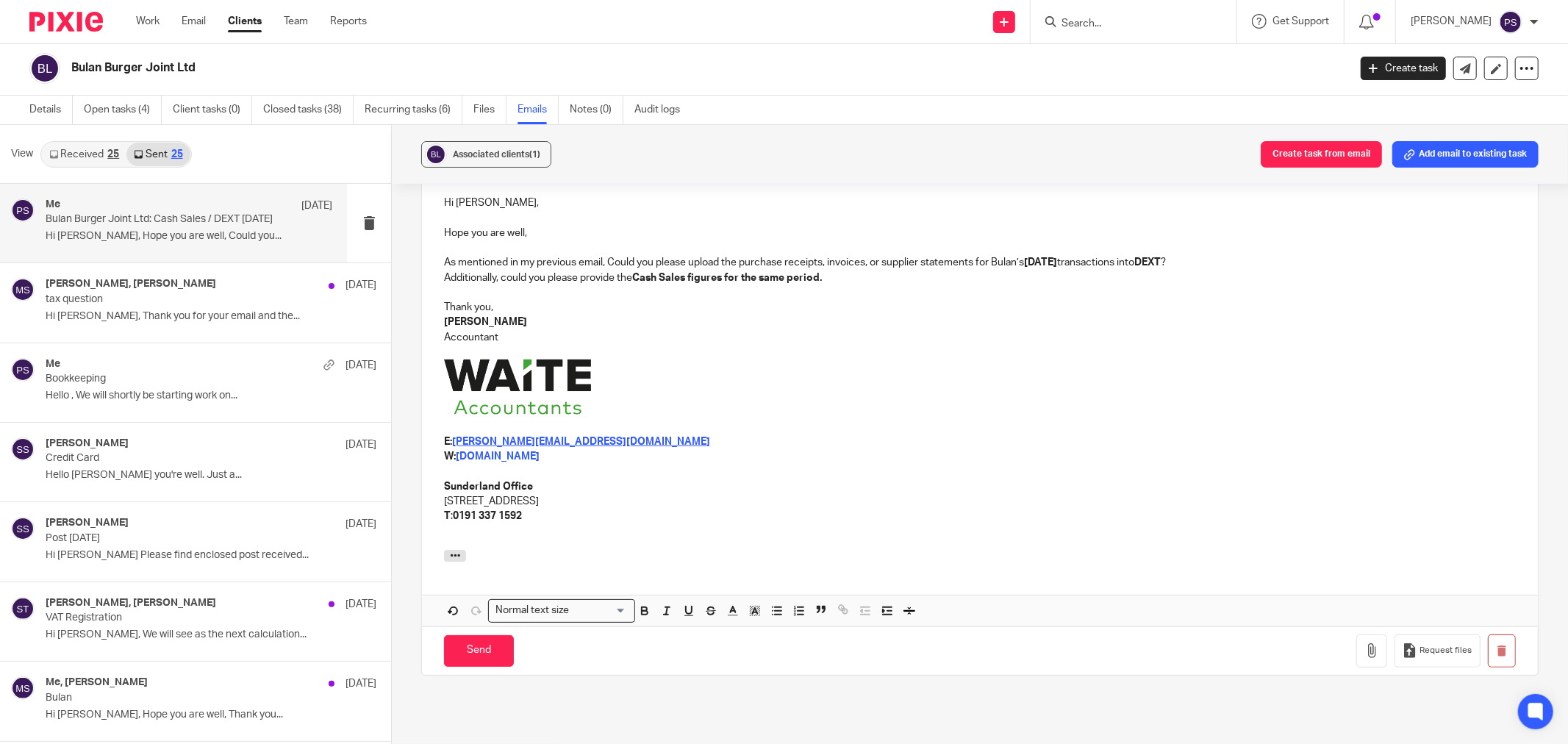
scroll to position [516, 0]
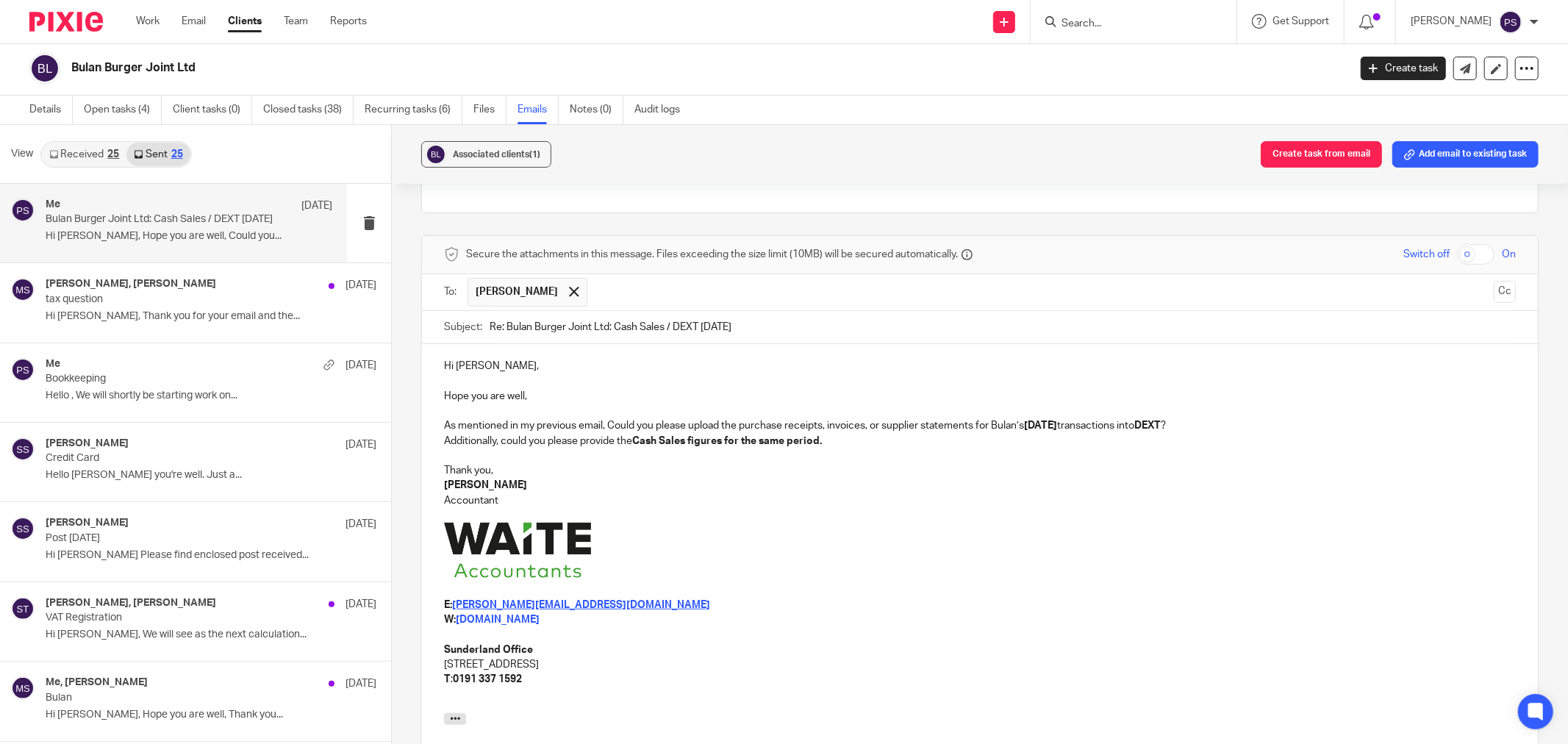
click at [890, 479] on p "[PERSON_NAME]" at bounding box center [980, 486] width 1072 height 15
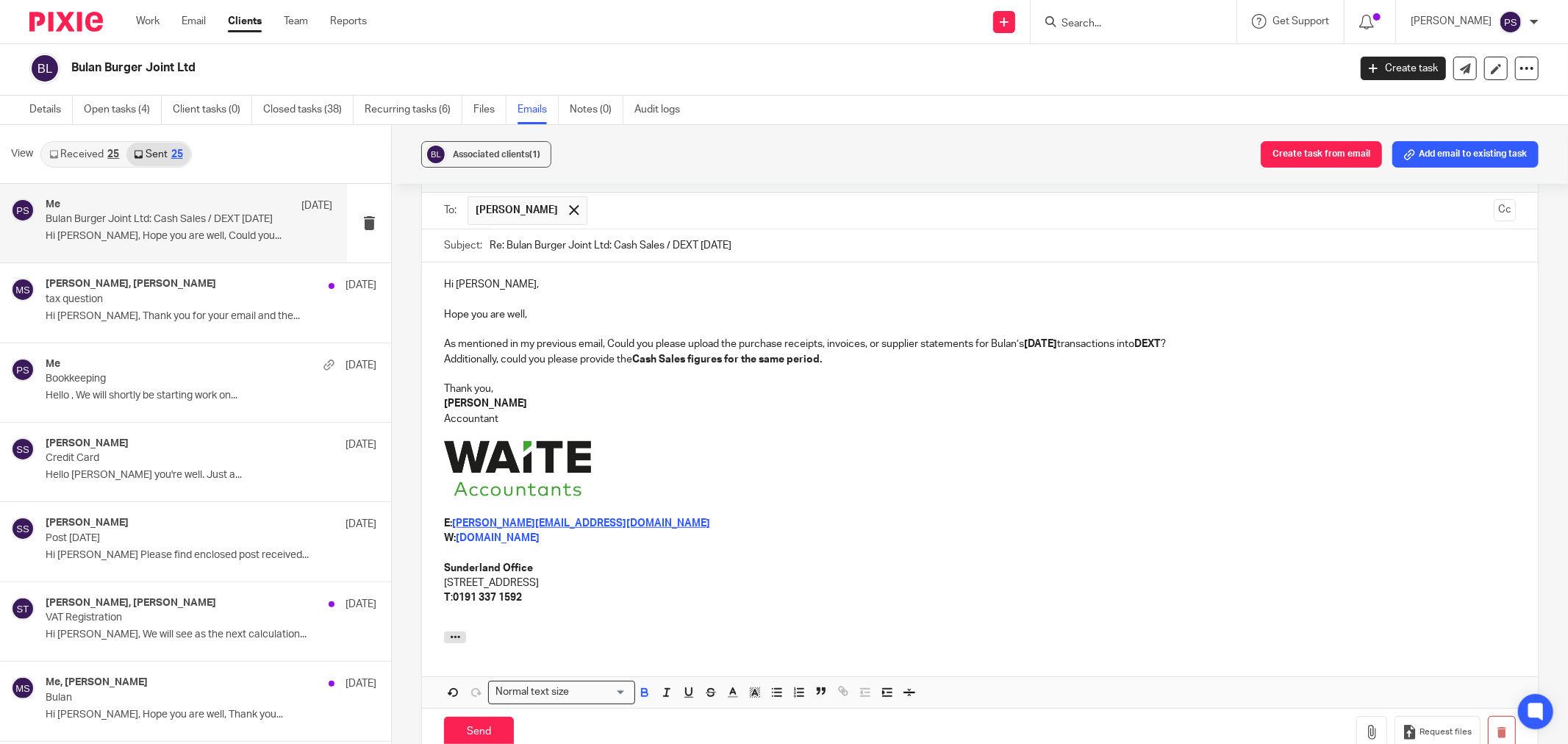
click at [901, 484] on p at bounding box center [980, 470] width 1072 height 60
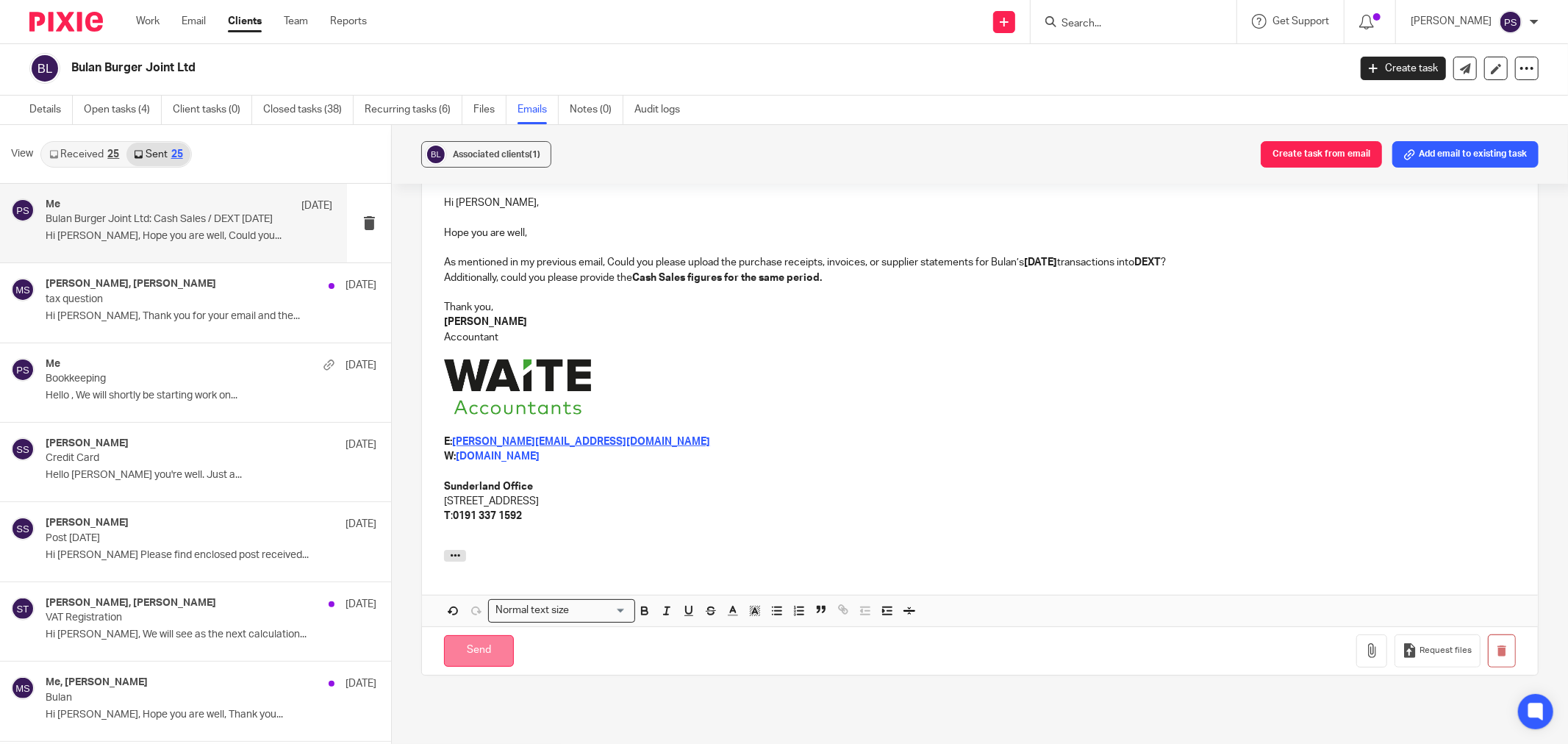
click at [478, 657] on input "Send" at bounding box center [479, 651] width 70 height 32
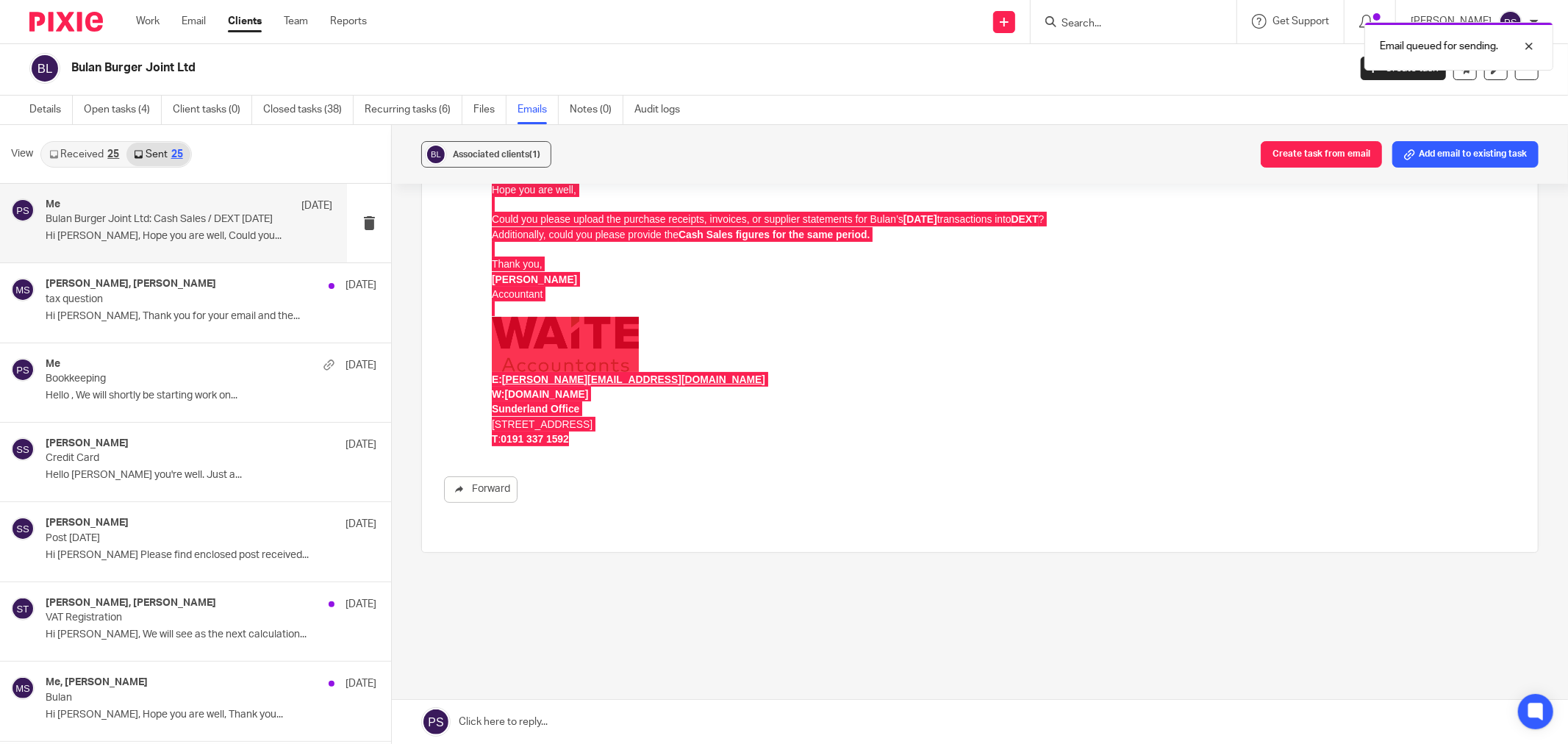
scroll to position [177, 0]
click at [907, 590] on div "Bulan Burger Joint Ltd: Cash Sales / DEXT August 2025 Reply to everyone Pauline…" at bounding box center [980, 341] width 1117 height 630
click at [83, 150] on link "Received 25" at bounding box center [84, 155] width 84 height 24
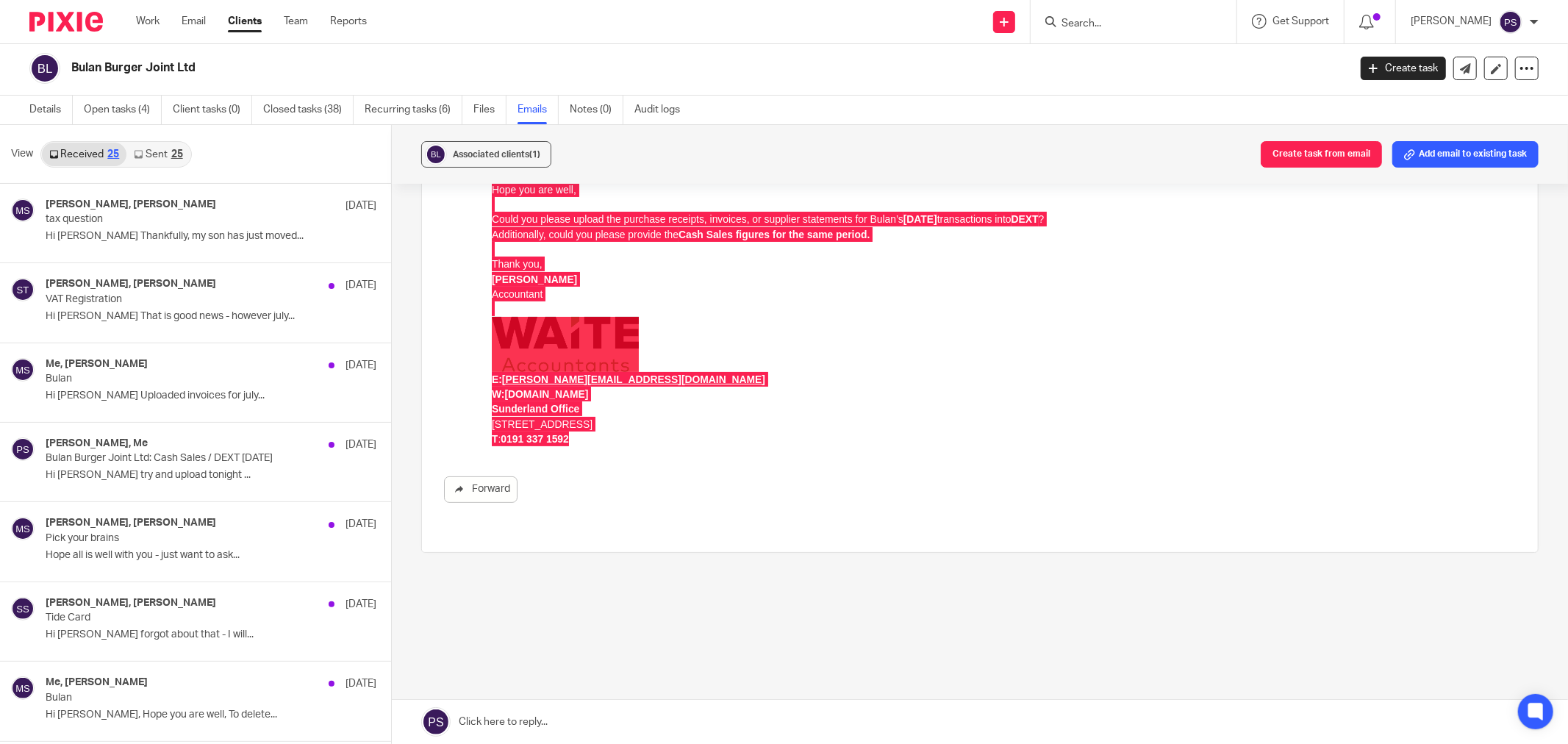
click at [166, 151] on link "Sent 25" at bounding box center [158, 155] width 63 height 24
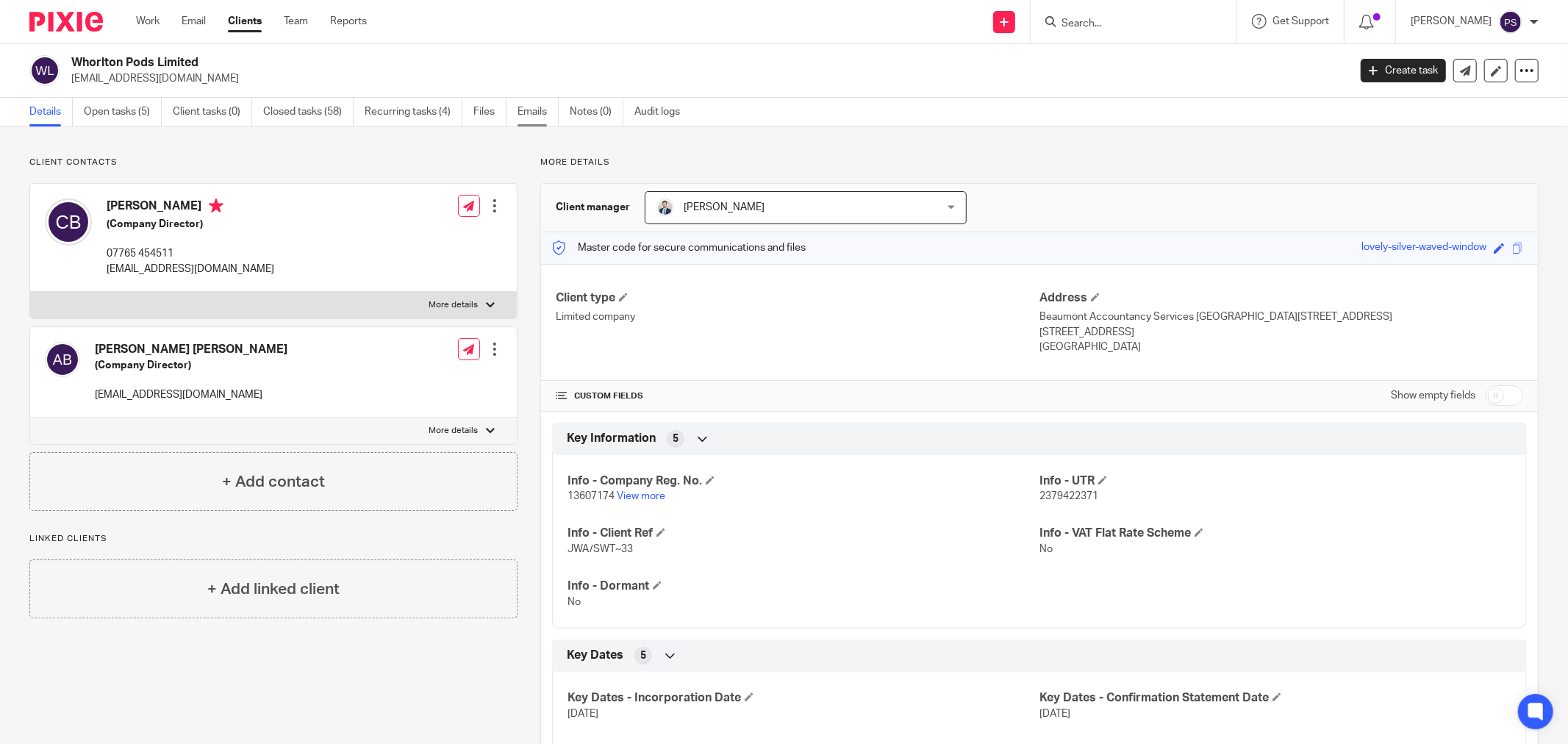
click at [548, 110] on link "Emails" at bounding box center [538, 112] width 41 height 28
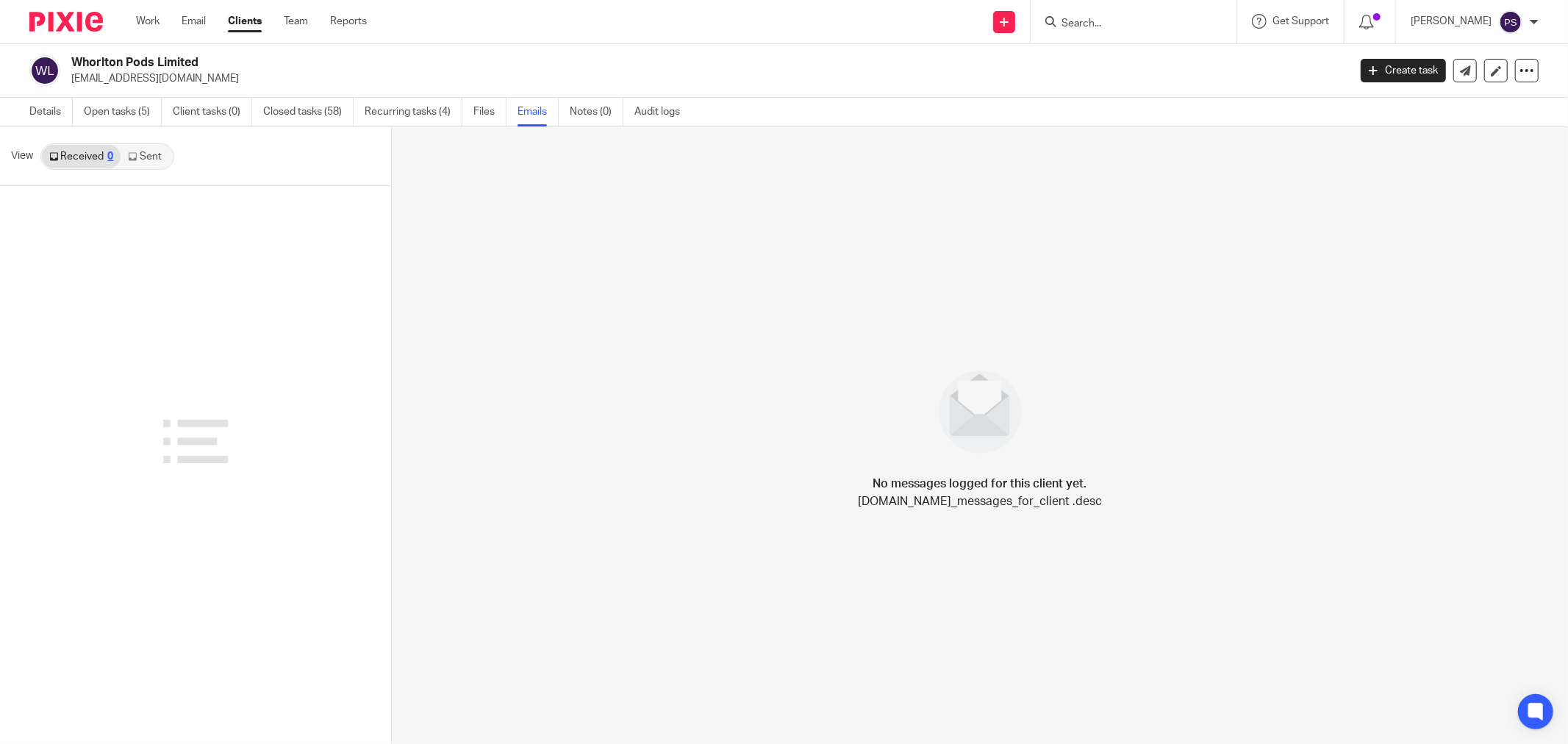
click at [148, 157] on link "Sent" at bounding box center [147, 157] width 51 height 24
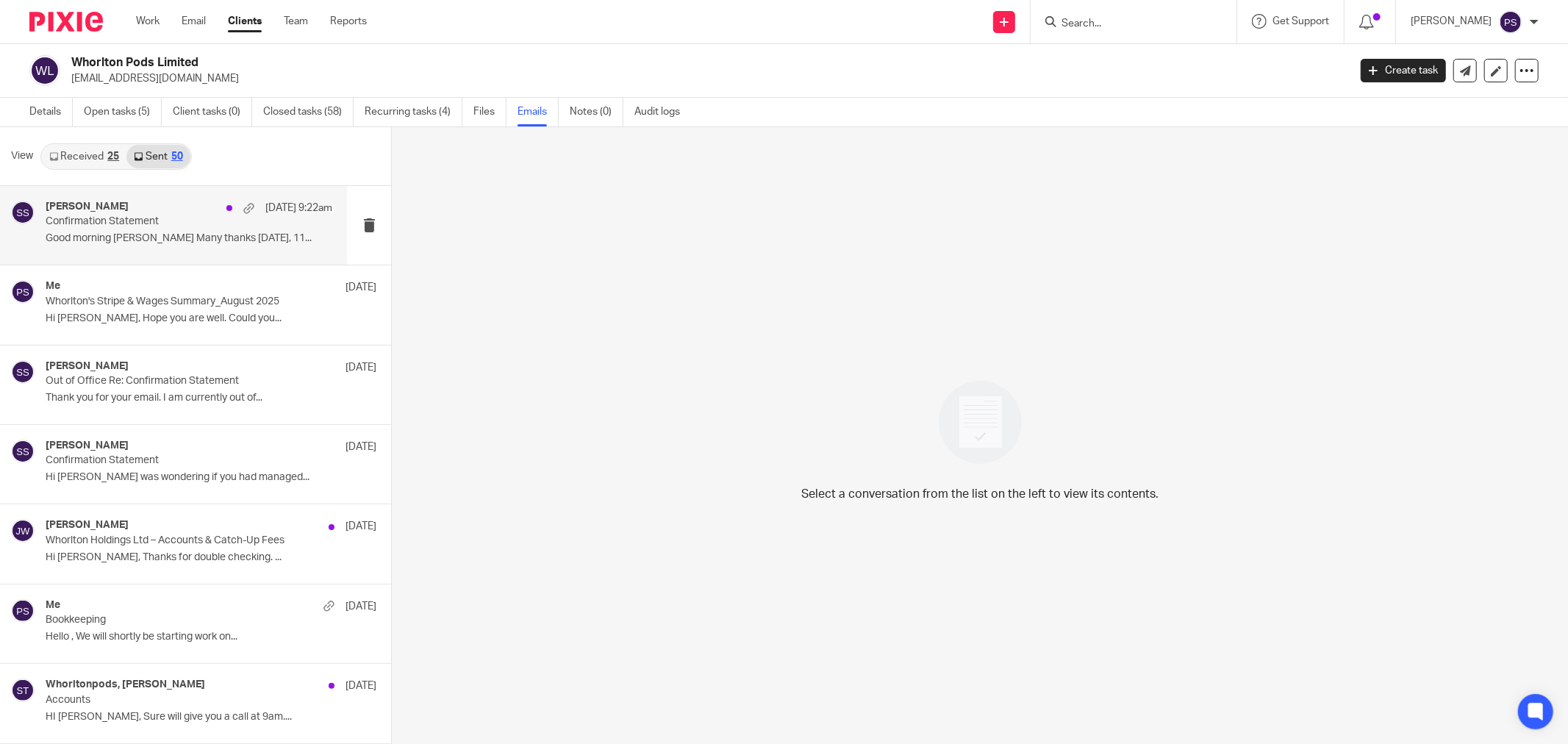
click at [120, 229] on div "Sheila Smith 15 Sep 9:22am Confirmation Statement Good morning Chris Many thank…" at bounding box center [189, 225] width 287 height 49
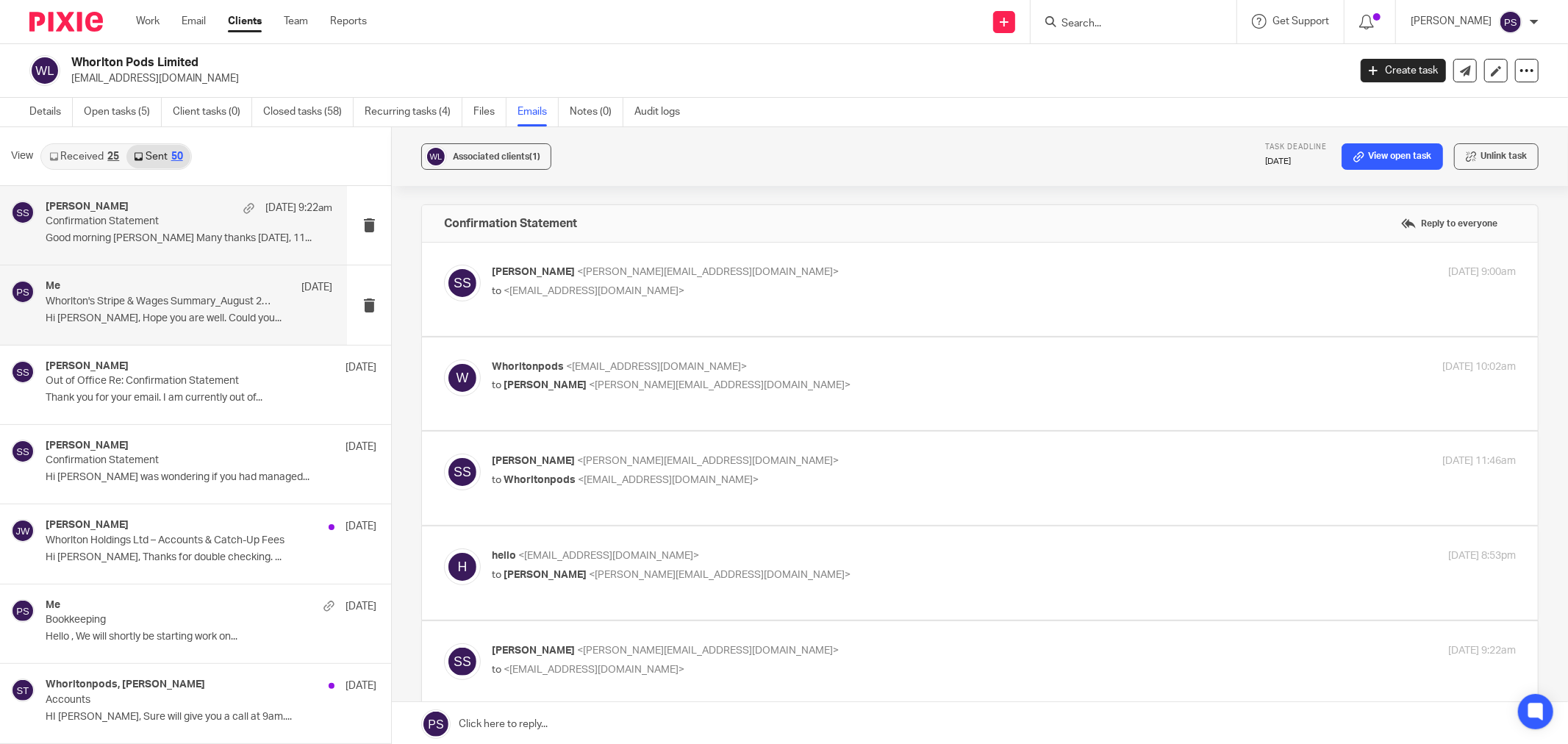
click at [128, 290] on div "Me 11 Sep" at bounding box center [189, 288] width 287 height 15
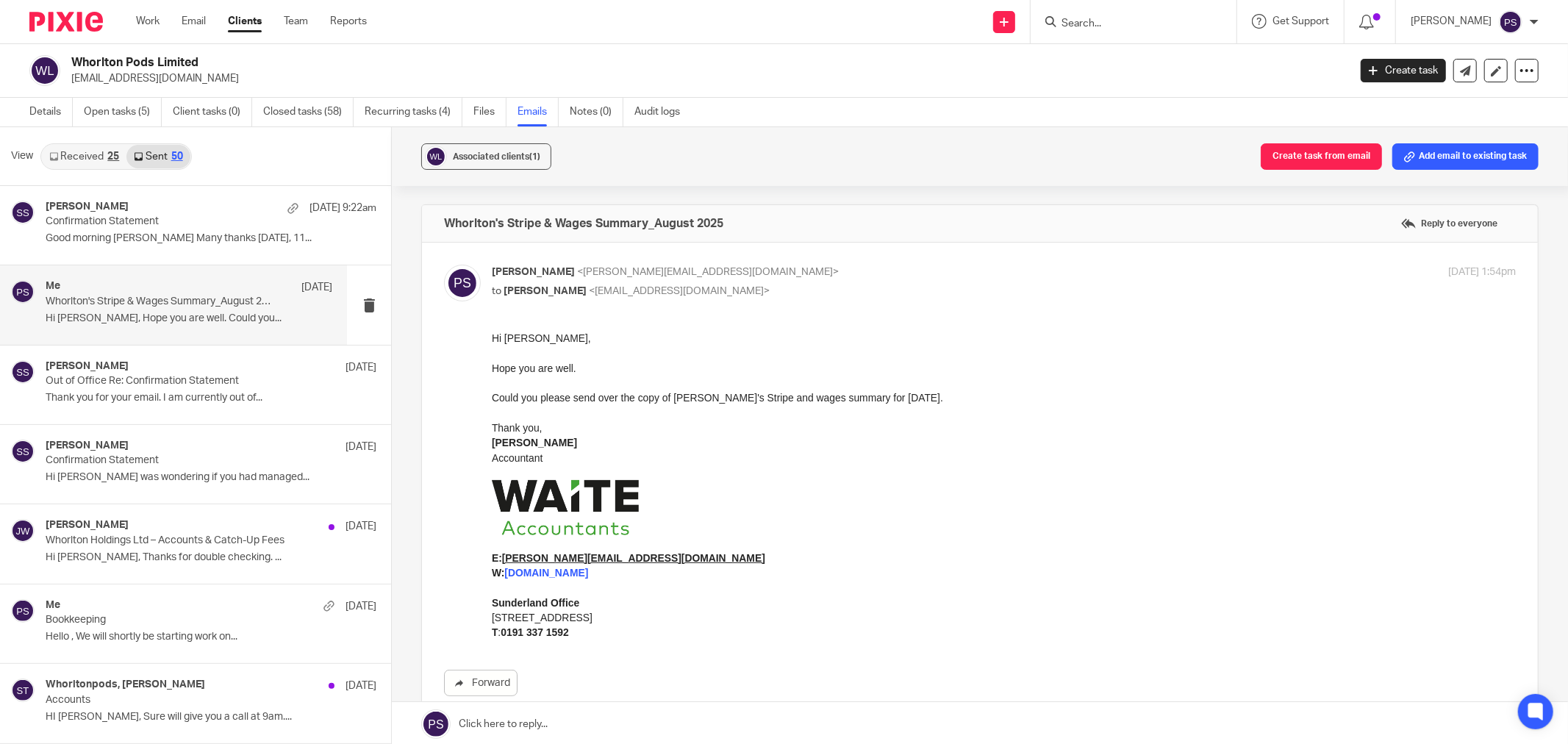
click at [91, 151] on link "Received 25" at bounding box center [84, 157] width 84 height 24
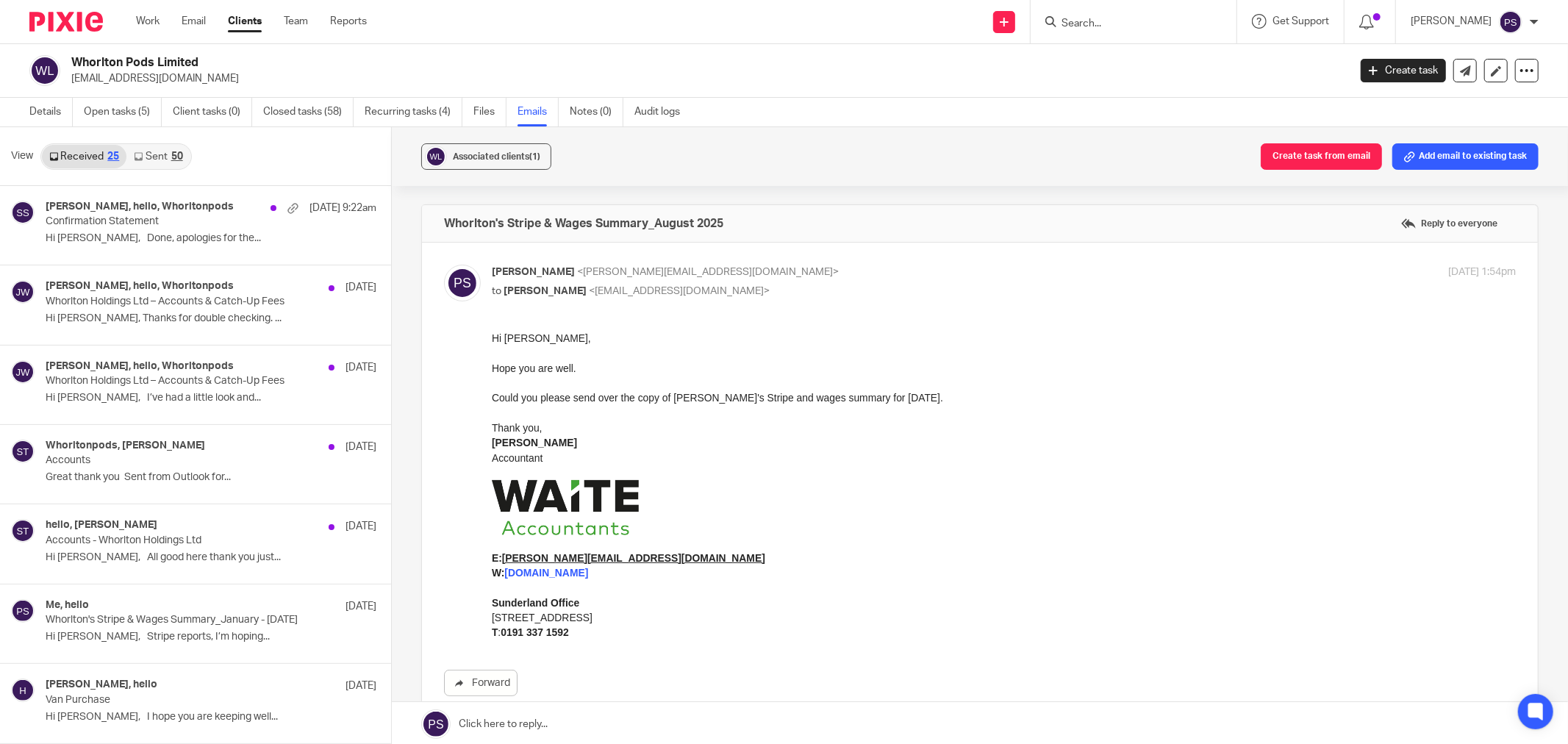
scroll to position [2, 0]
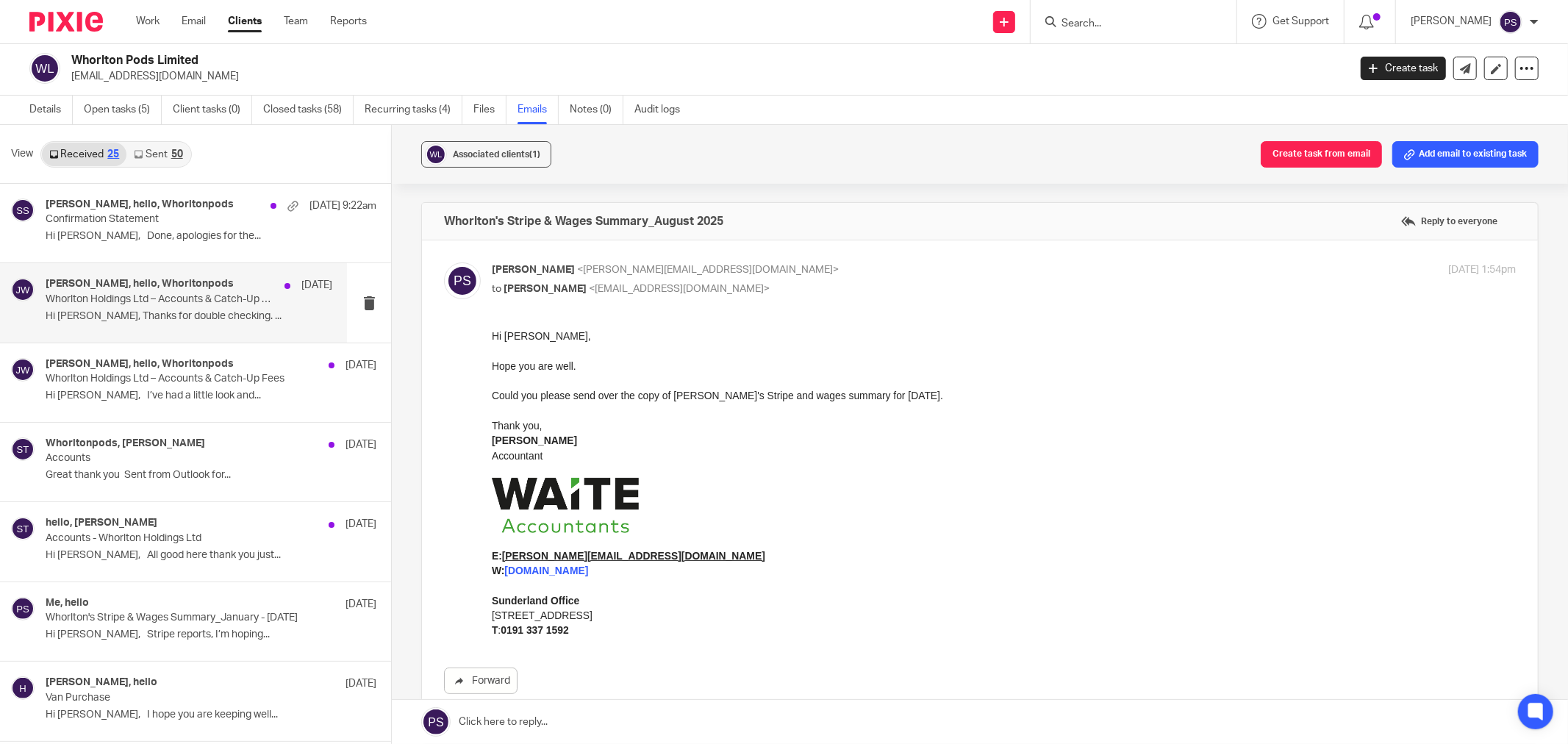
click at [167, 302] on p "Whorlton Holdings Ltd – Accounts & Catch-Up Fees" at bounding box center [160, 300] width 229 height 13
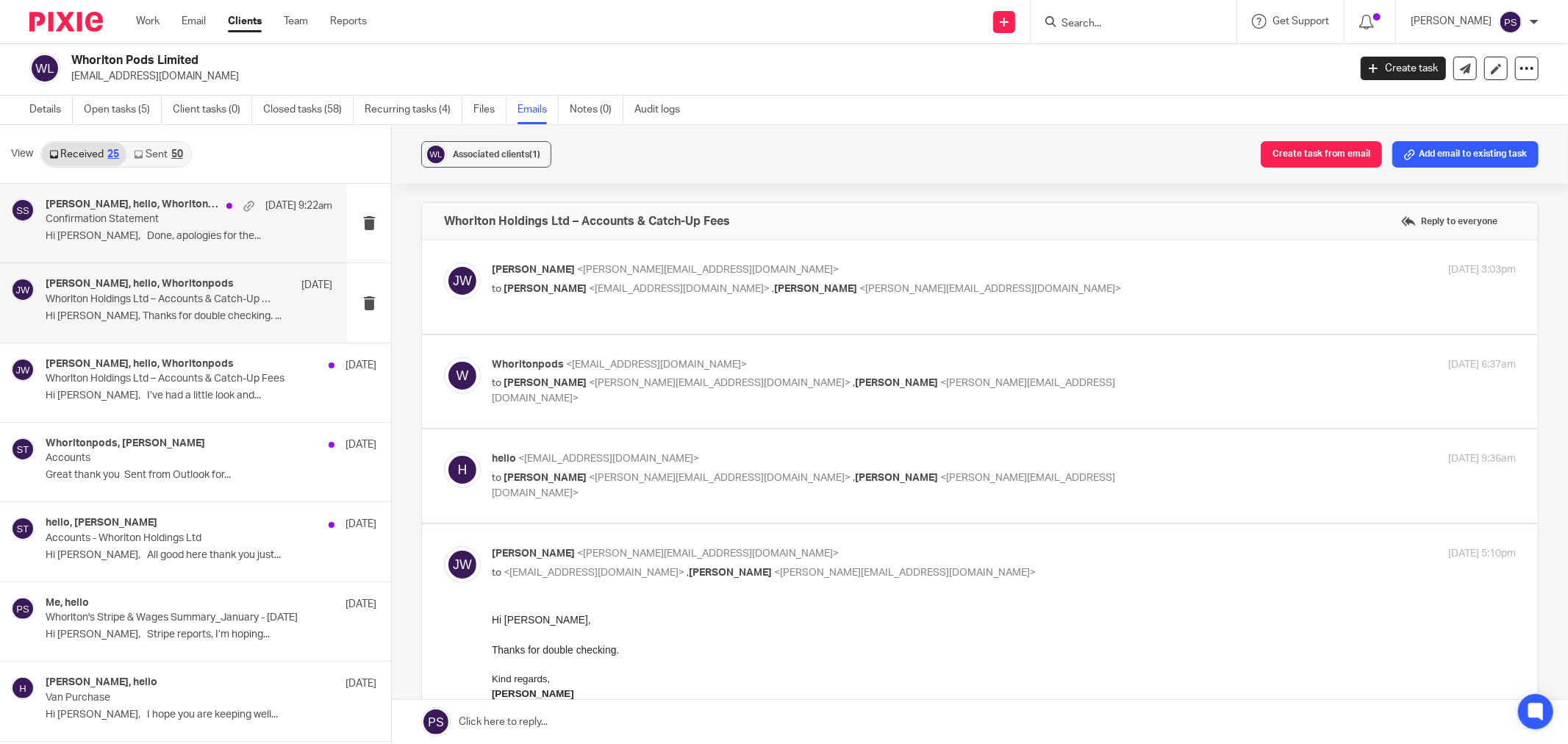
scroll to position [0, 0]
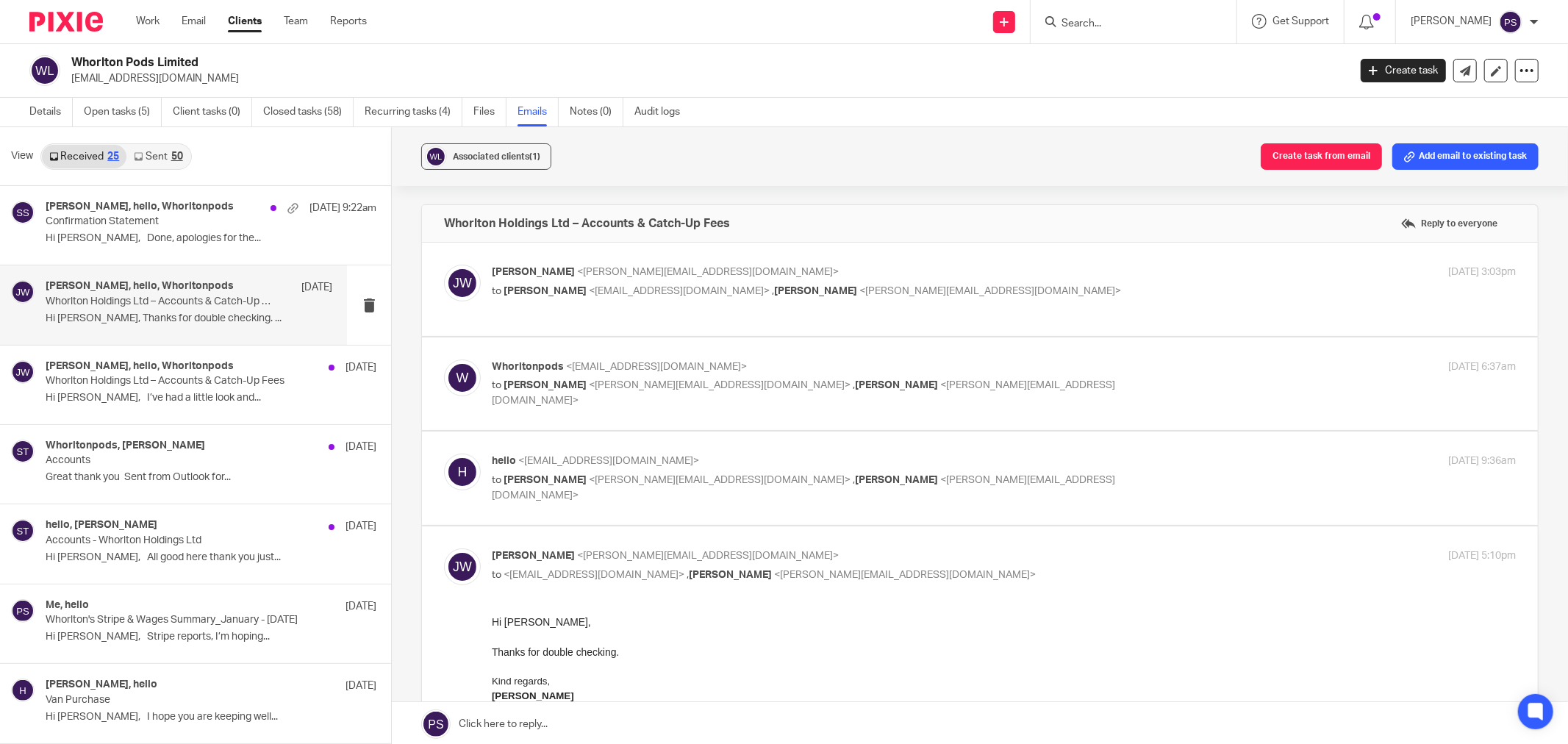
click at [166, 152] on link "Sent 50" at bounding box center [158, 157] width 63 height 24
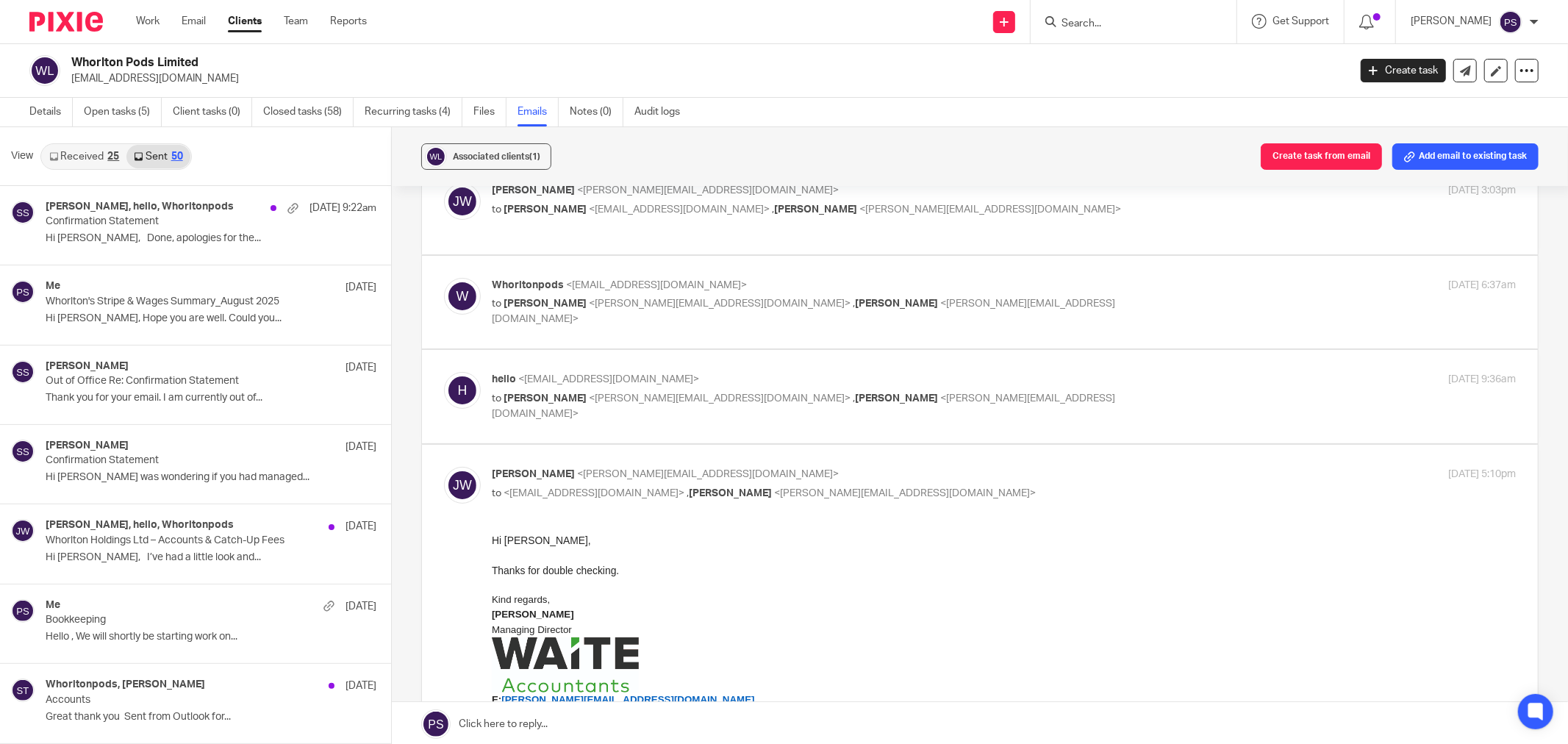
click at [162, 155] on link "Sent 50" at bounding box center [158, 157] width 63 height 24
click at [117, 299] on p "Whorlton's Stripe & Wages Summary_August 2025" at bounding box center [160, 302] width 229 height 13
click at [168, 300] on p "Whorlton's Stripe & Wages Summary_August 2025" at bounding box center [160, 302] width 229 height 13
click at [210, 369] on div "Sheila Smith 6 Sep" at bounding box center [189, 367] width 287 height 15
click at [199, 311] on div "Me 11 Sep Whorlton's Stripe & Wages Summary_August 2025 Hi Chris, Hope you are …" at bounding box center [189, 305] width 287 height 49
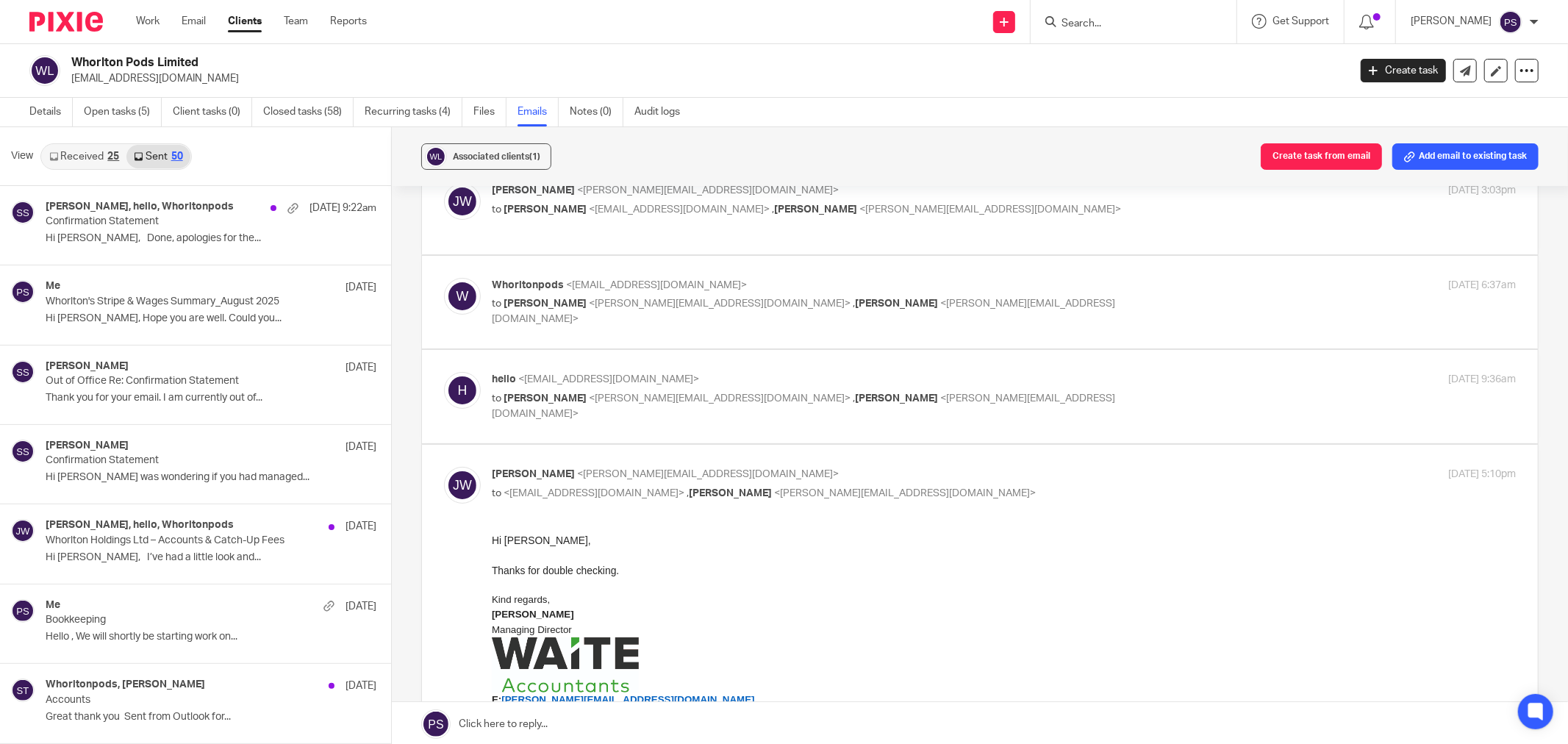
click at [158, 148] on link "Sent 50" at bounding box center [158, 157] width 63 height 24
click at [97, 157] on link "Received 25" at bounding box center [84, 157] width 84 height 24
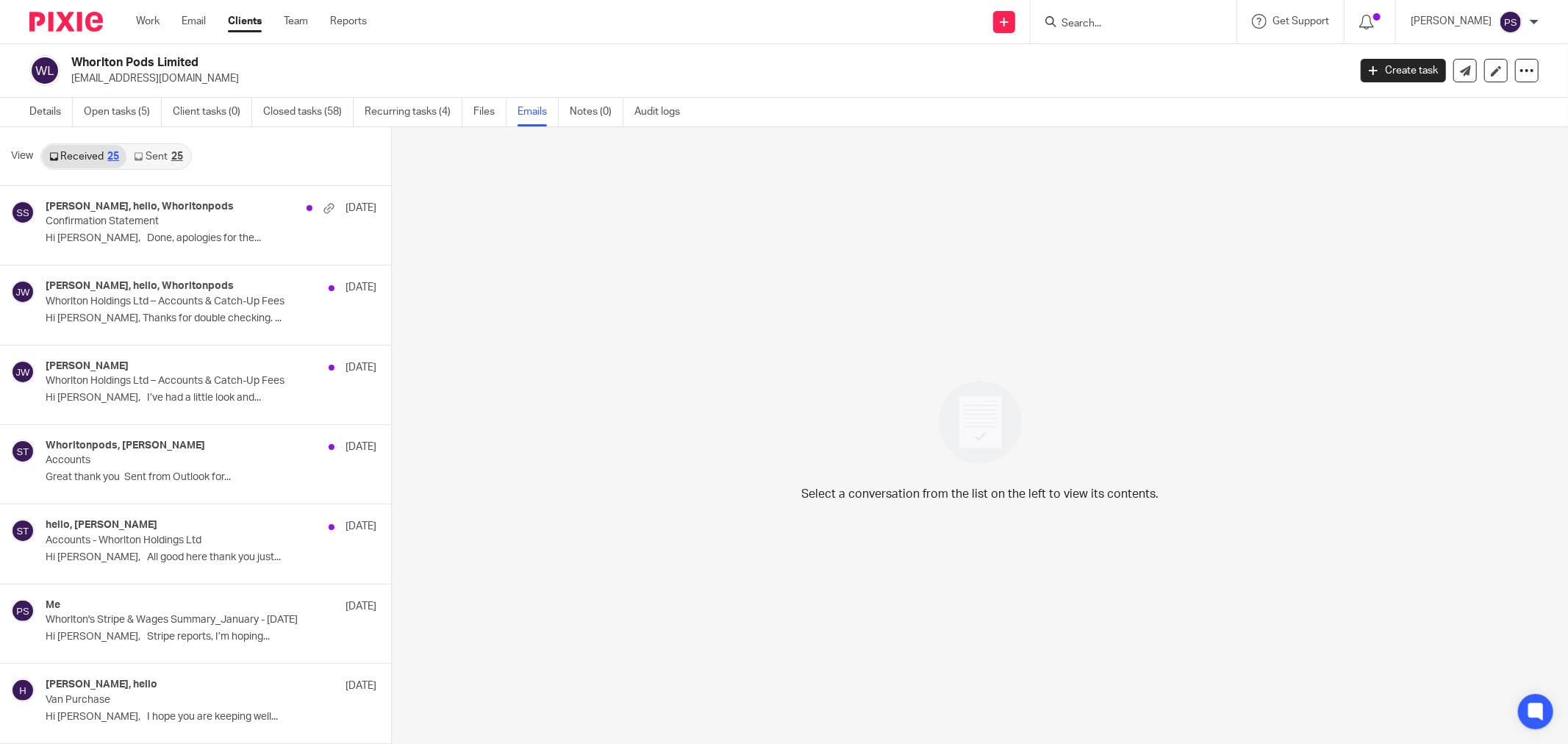
click at [171, 156] on div "25" at bounding box center [177, 156] width 12 height 10
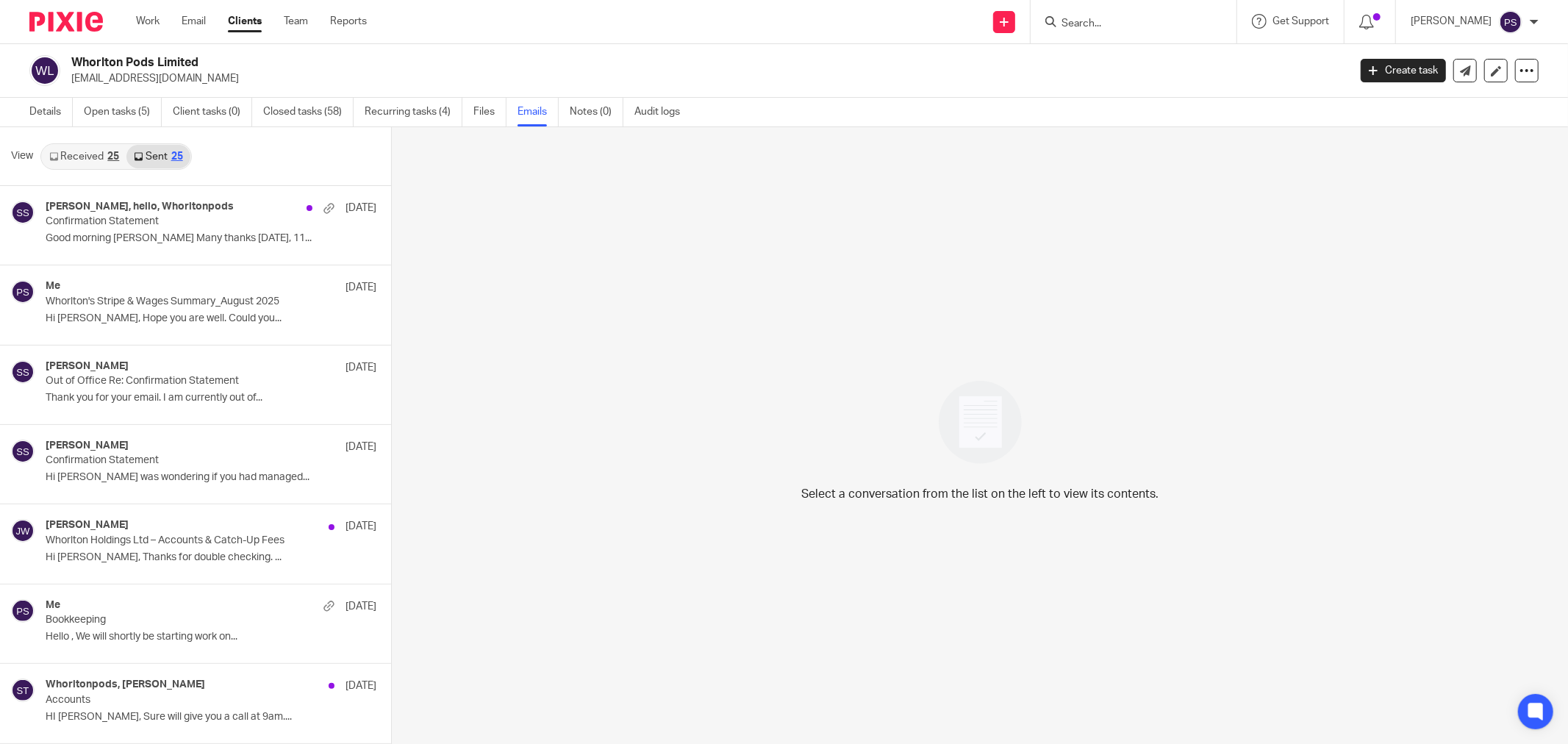
scroll to position [2, 0]
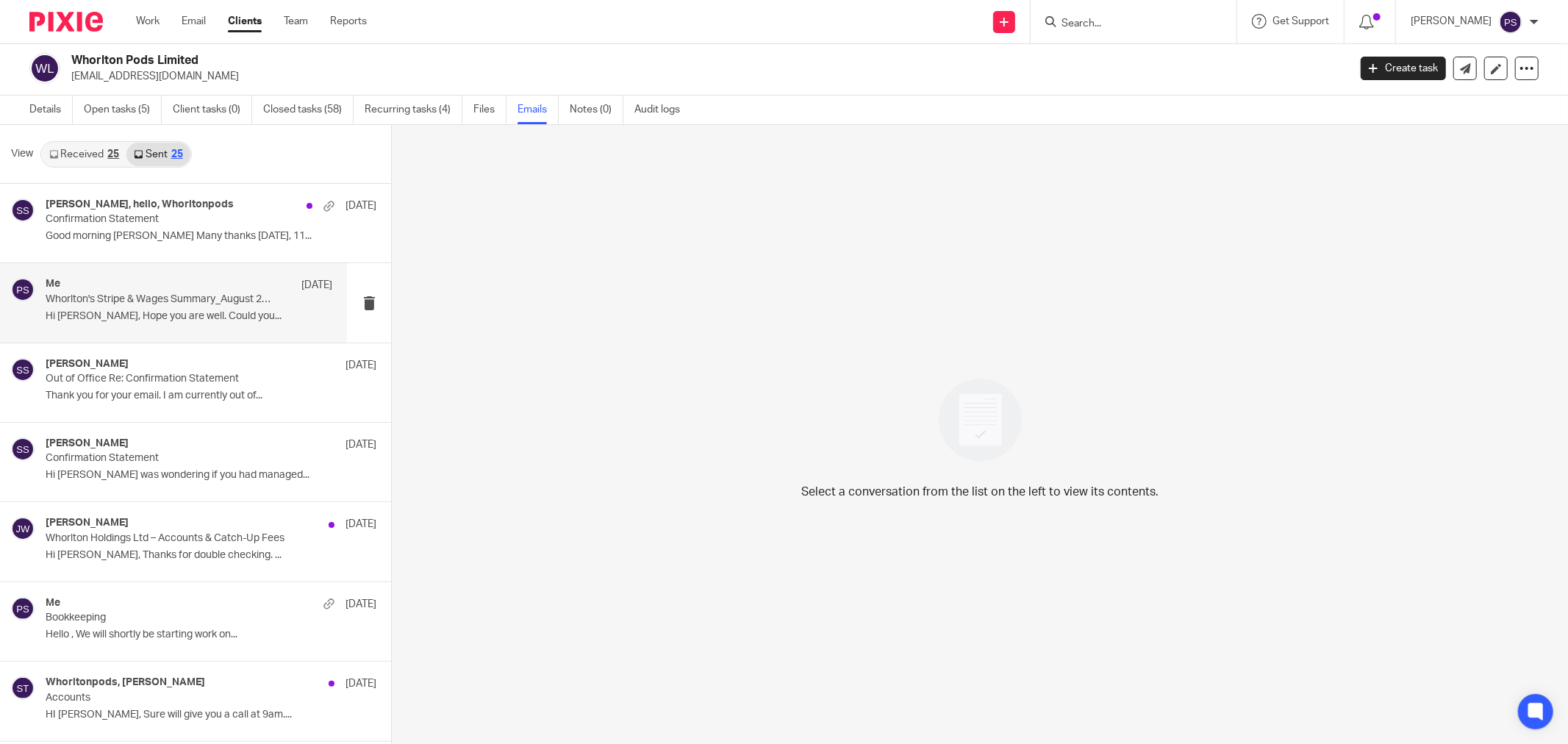
click at [135, 318] on p "Hi [PERSON_NAME], Hope you are well. Could you..." at bounding box center [189, 317] width 287 height 13
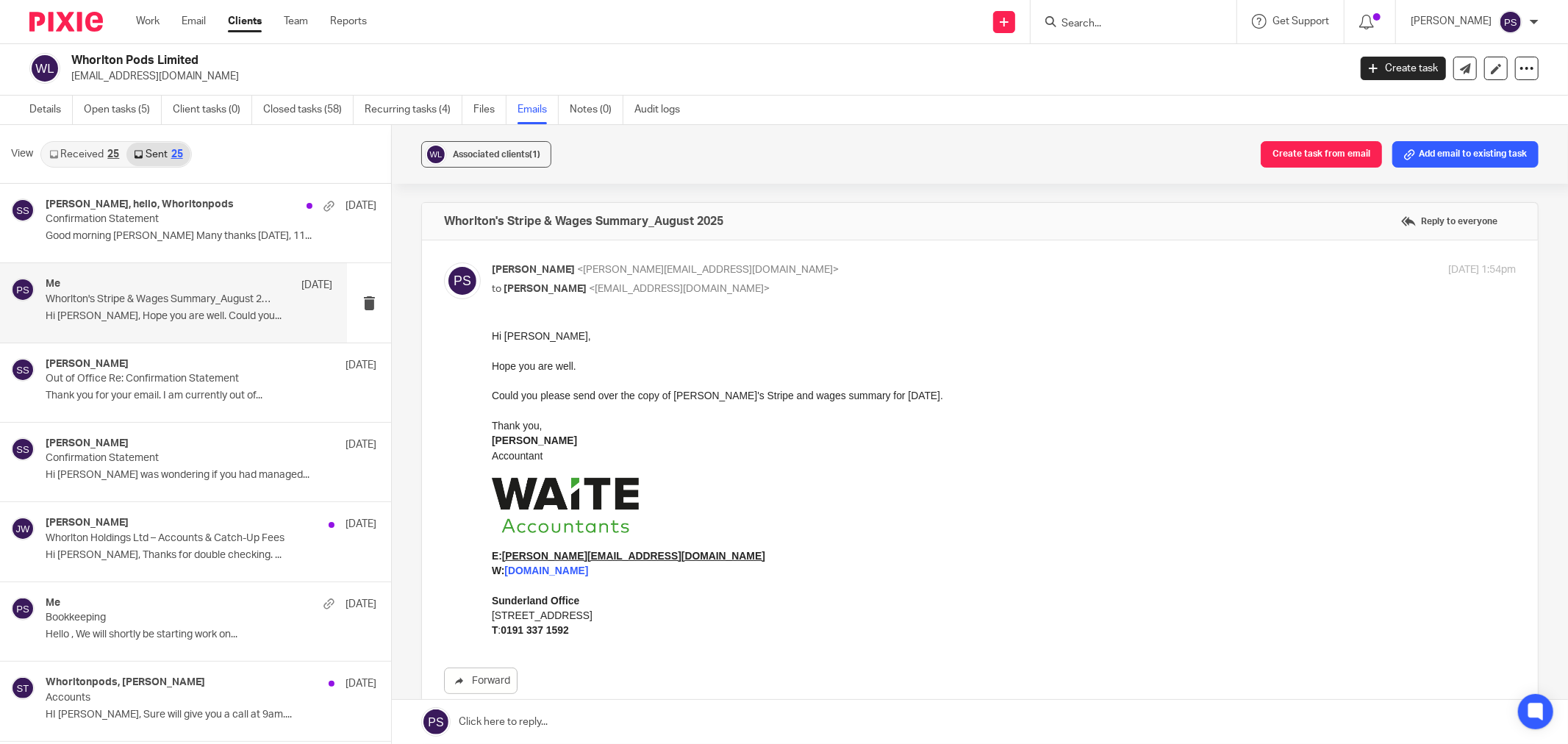
scroll to position [82, 0]
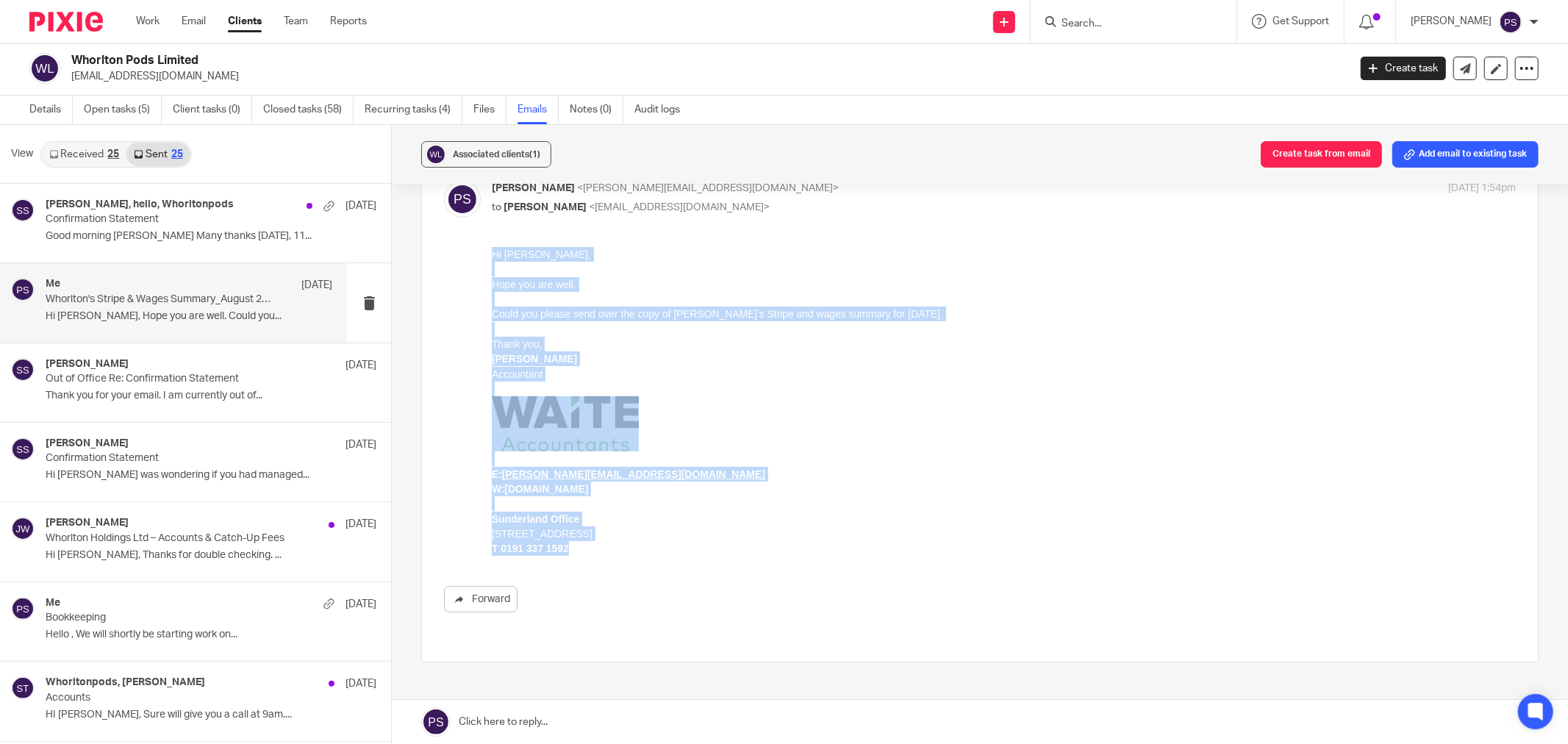
drag, startPoint x: 574, startPoint y: 553, endPoint x: 977, endPoint y: 567, distance: 403.2
click at [492, 259] on html "Hi [PERSON_NAME], Hope you are well. Could you please send over the copy of [PE…" at bounding box center [1004, 401] width 1024 height 310
copy div "Hi [PERSON_NAME], Hope you are well. Could you please send over the copy of [PE…"
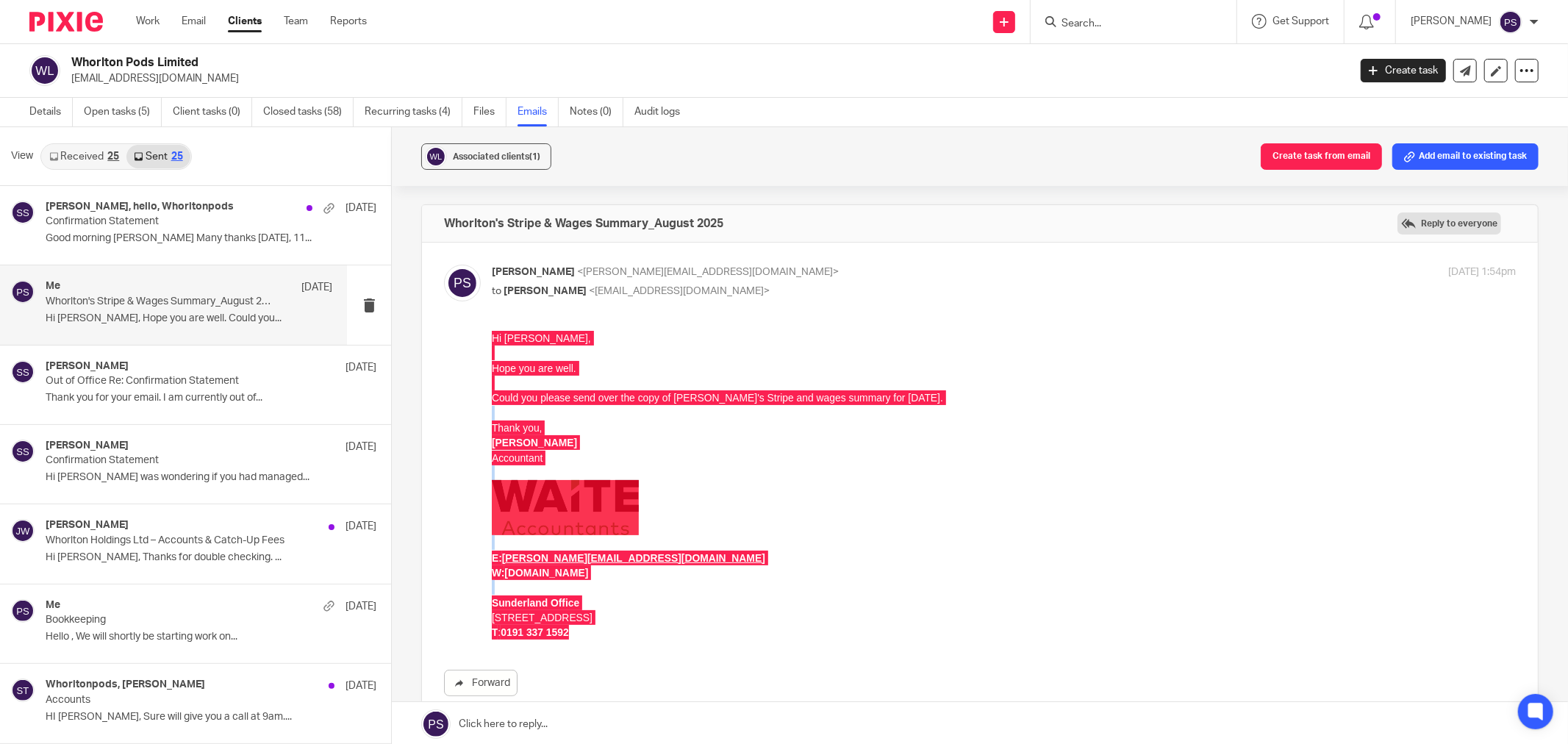
click at [1397, 219] on label "Reply to everyone" at bounding box center [1448, 224] width 103 height 22
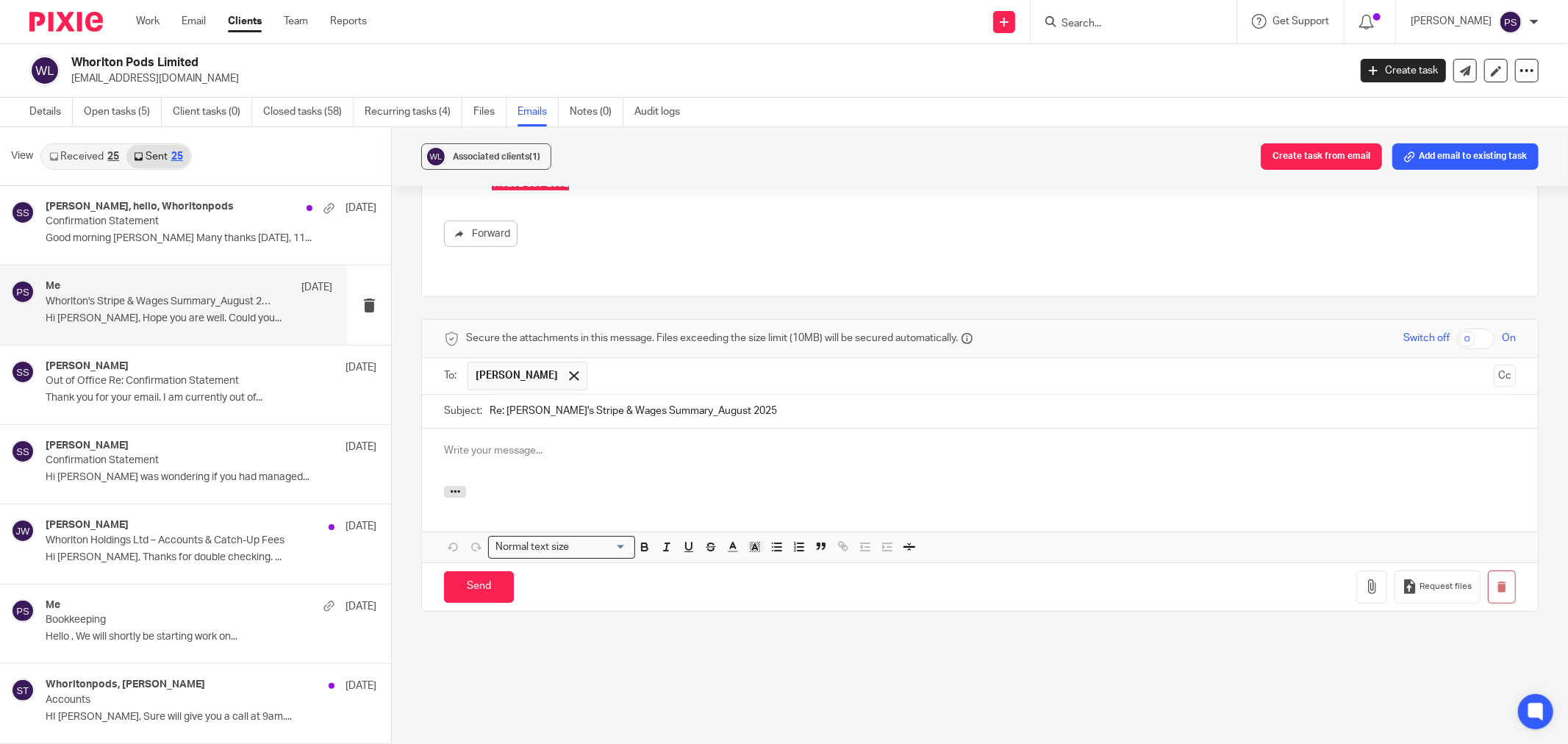
click at [577, 460] on div at bounding box center [980, 457] width 1116 height 58
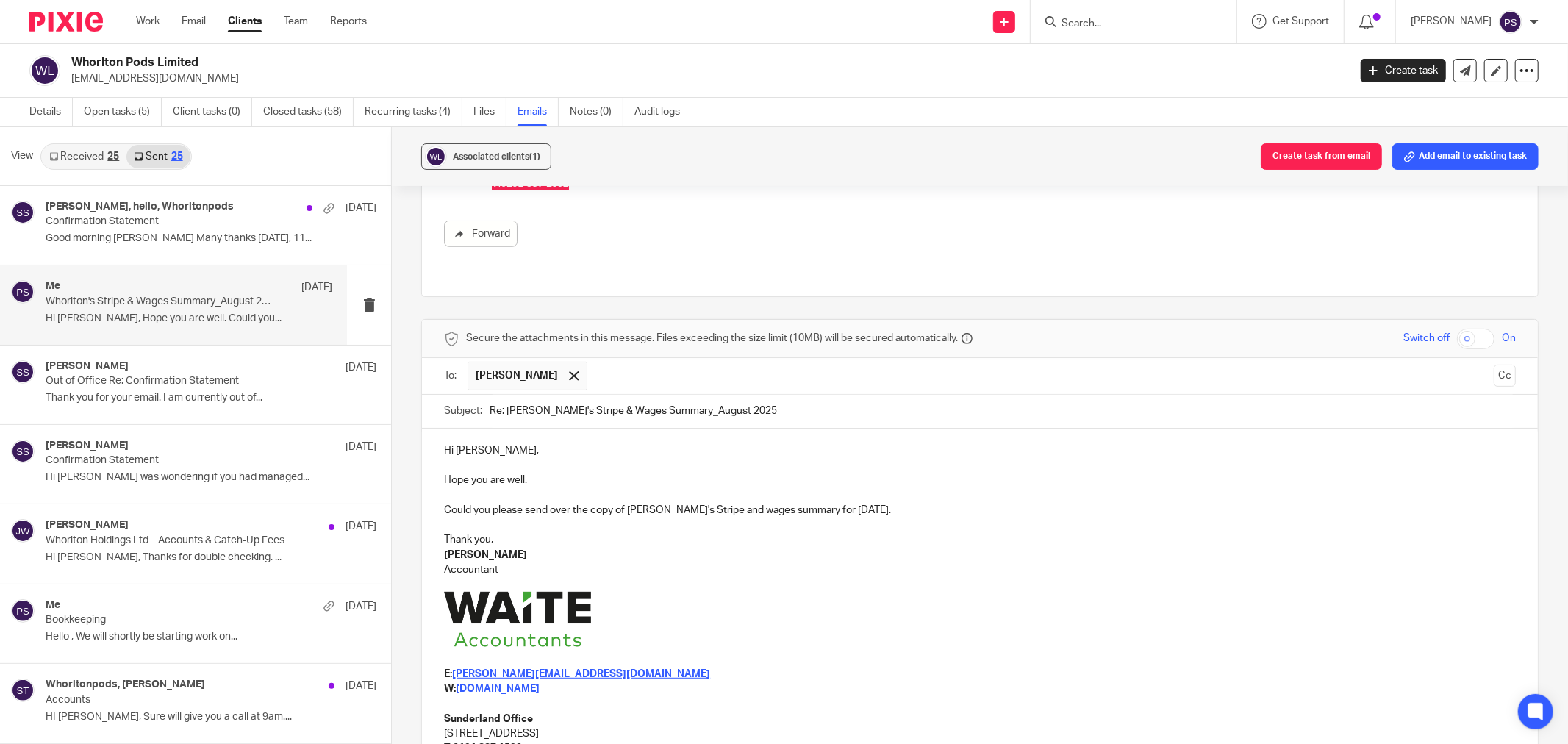
click at [444, 512] on p "Could you please send over the copy of [PERSON_NAME]'s Stripe and wages summary…" at bounding box center [980, 510] width 1072 height 15
click at [653, 544] on p "Thank you," at bounding box center [980, 540] width 1072 height 15
click at [777, 547] on p "Thank you," at bounding box center [980, 540] width 1072 height 15
click at [832, 586] on p at bounding box center [980, 585] width 1072 height 15
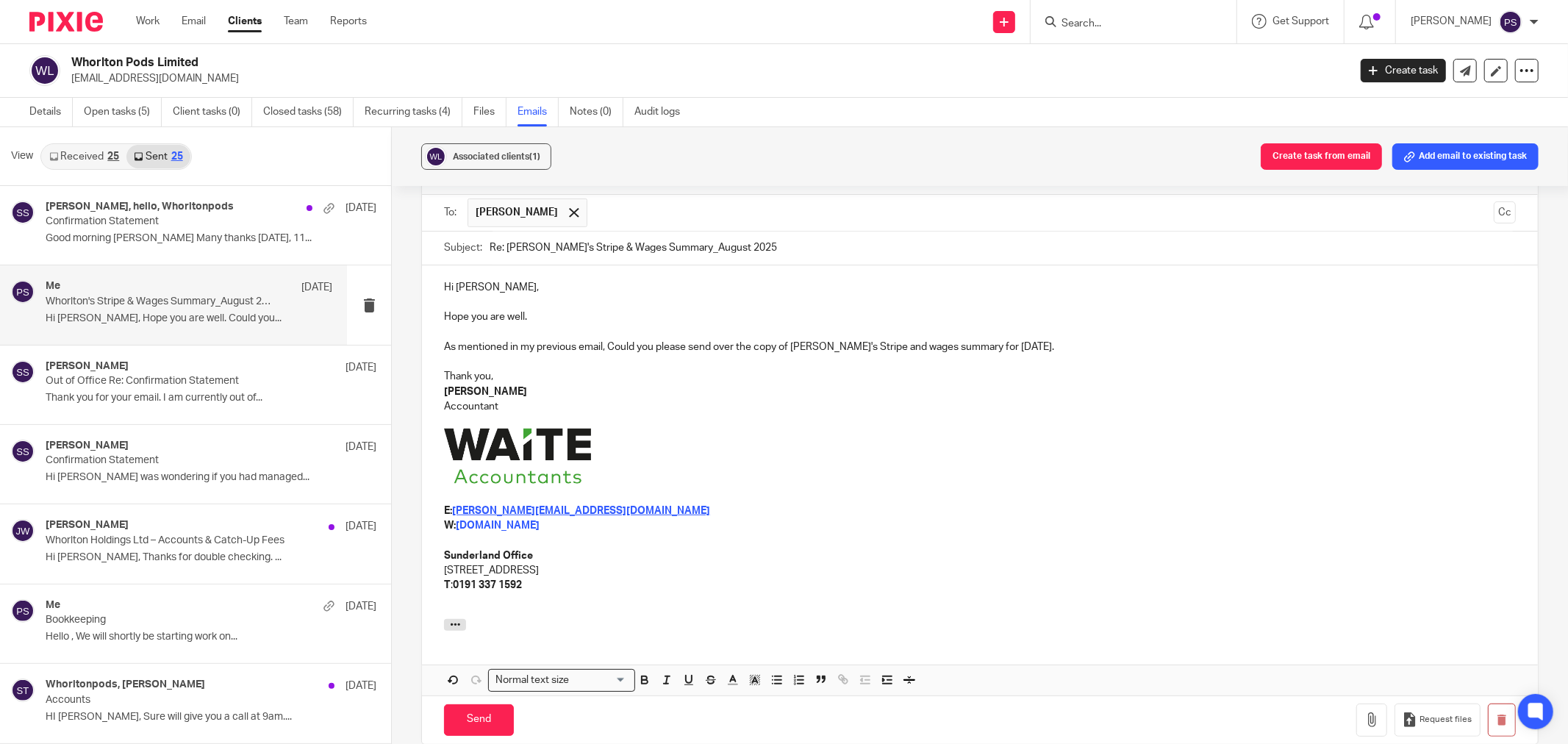
click at [826, 506] on p "E: [PERSON_NAME][EMAIL_ADDRESS][DOMAIN_NAME]" at bounding box center [980, 511] width 1072 height 15
click at [1022, 495] on p at bounding box center [980, 497] width 1072 height 15
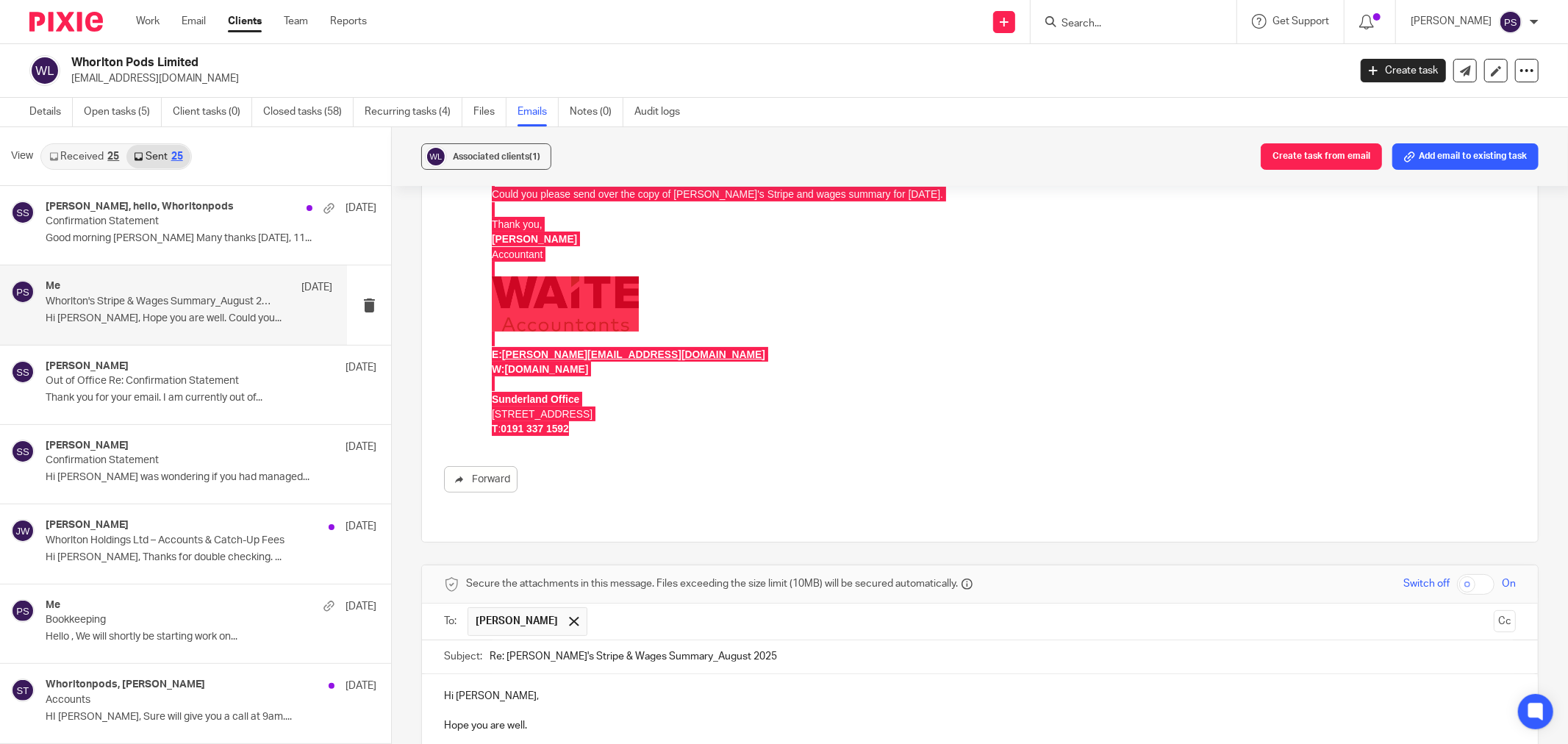
scroll to position [0, 0]
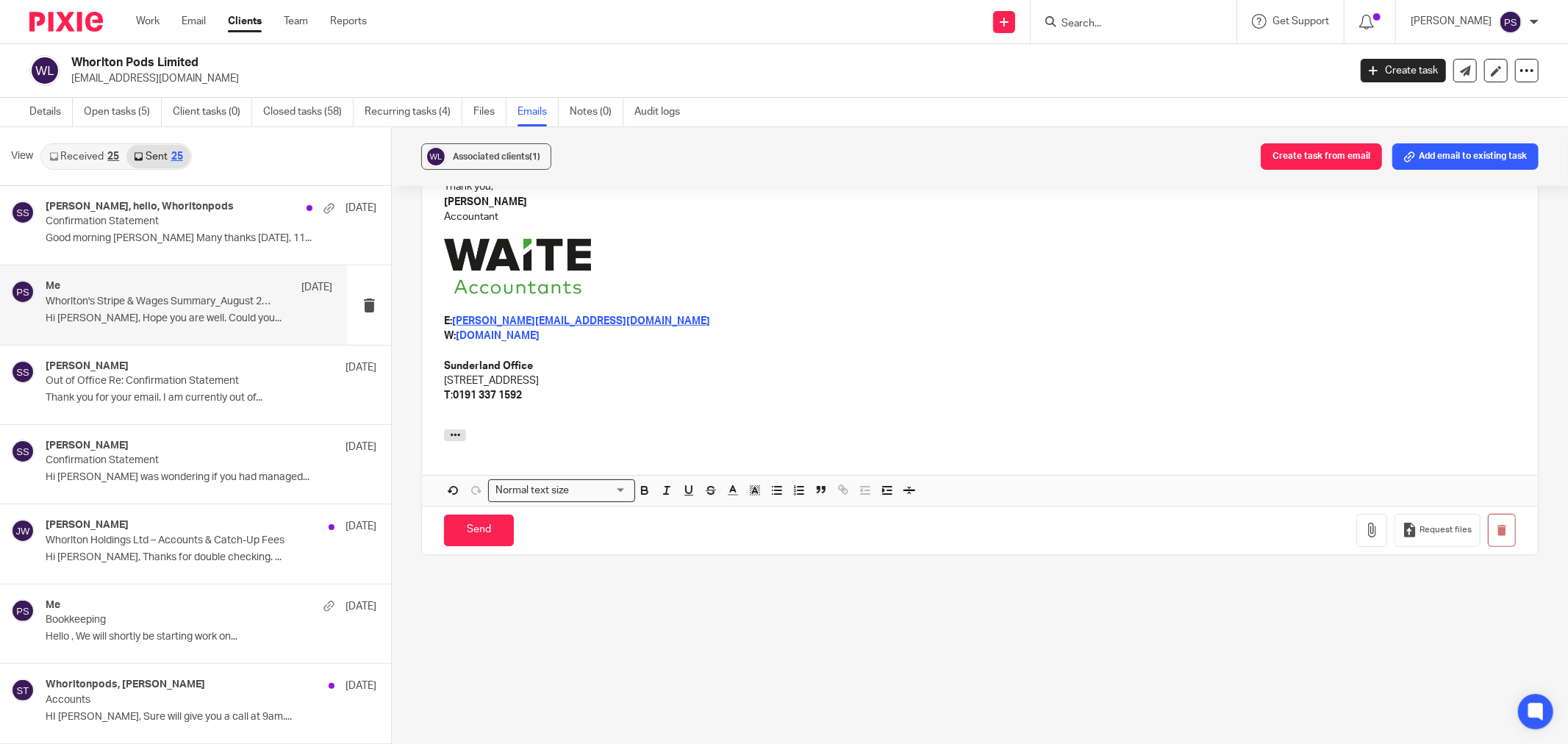
click at [953, 419] on div "Hi [PERSON_NAME], Hope you are well. As mentioned in my previous email, Could y…" at bounding box center [980, 253] width 1116 height 354
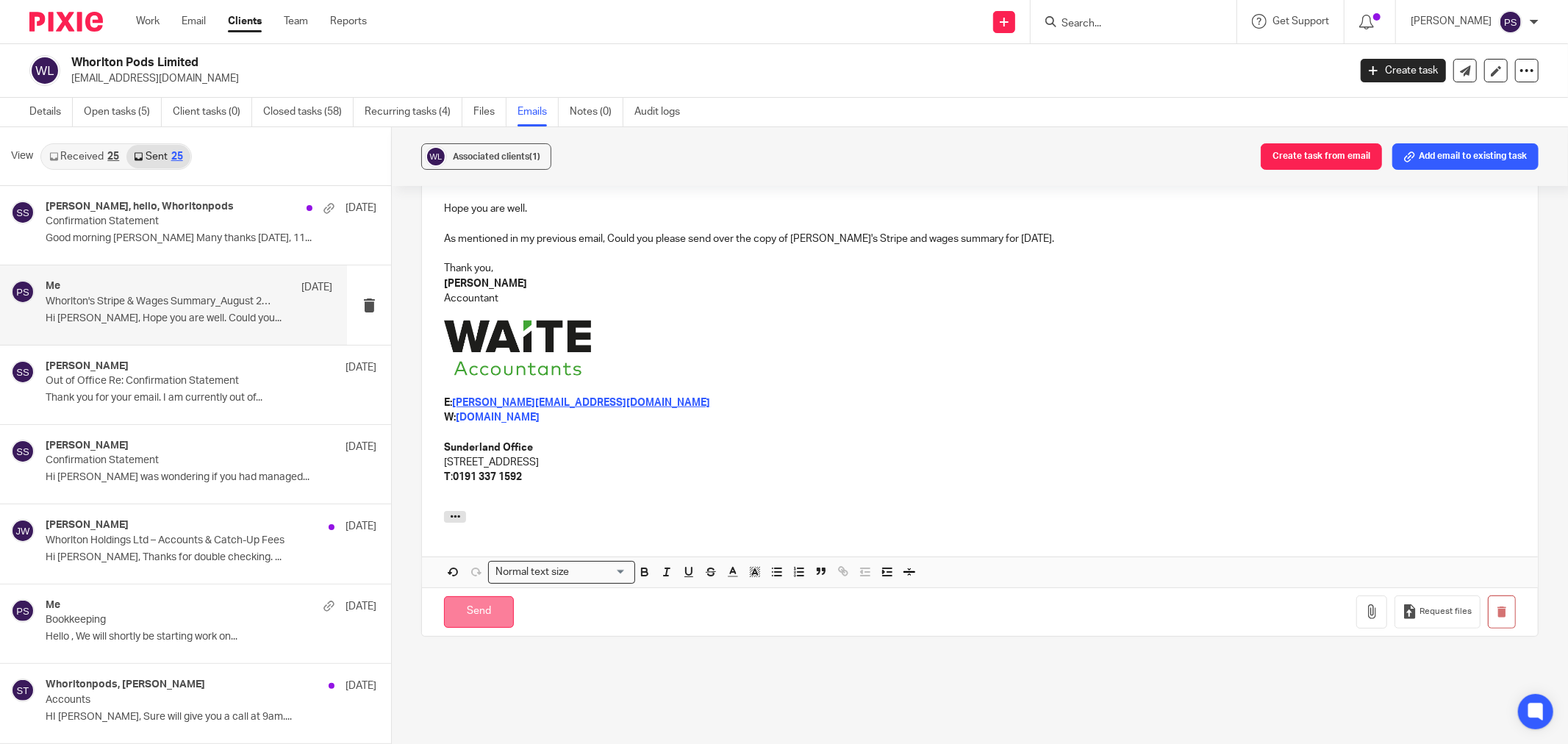
click at [469, 610] on input "Send" at bounding box center [479, 612] width 70 height 32
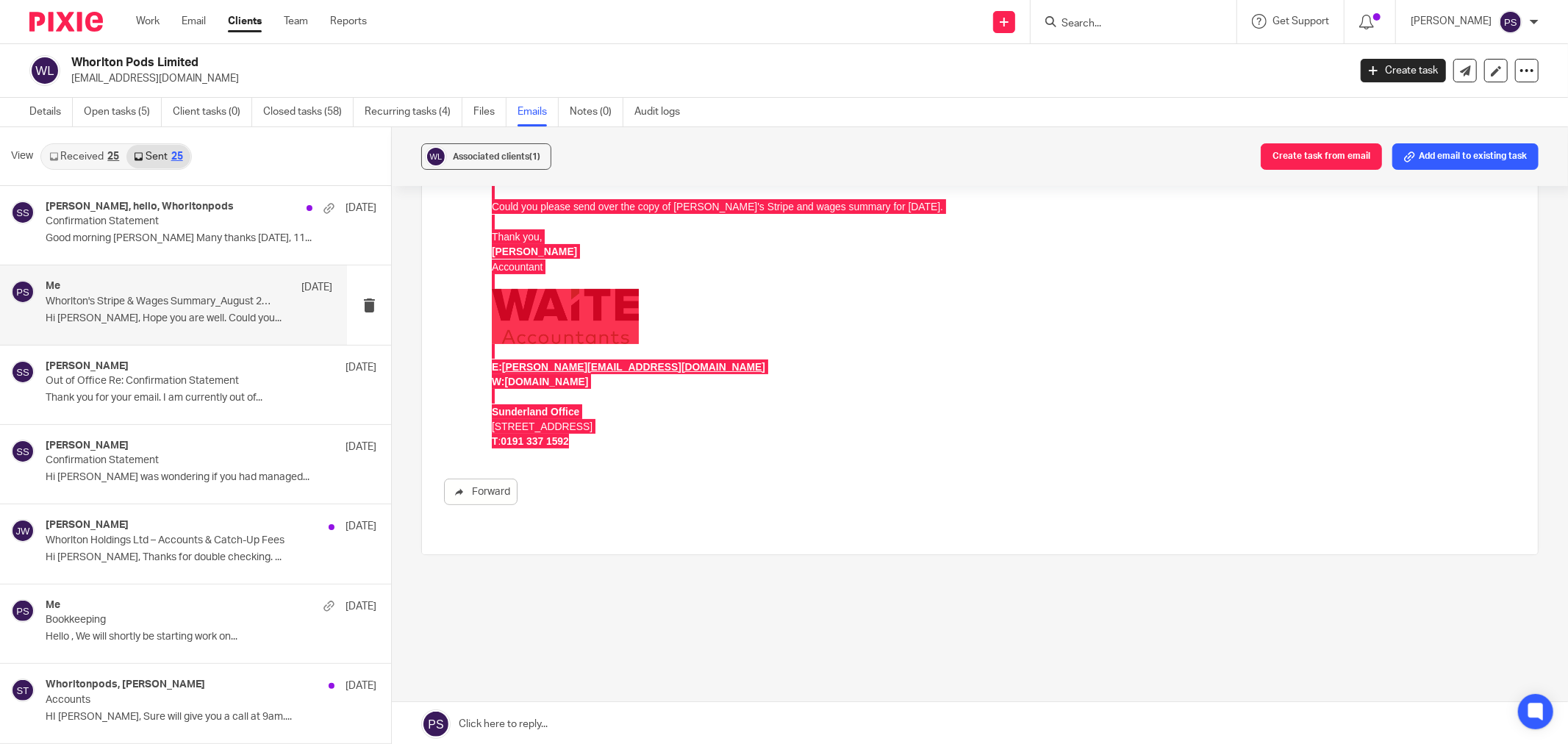
scroll to position [0, 0]
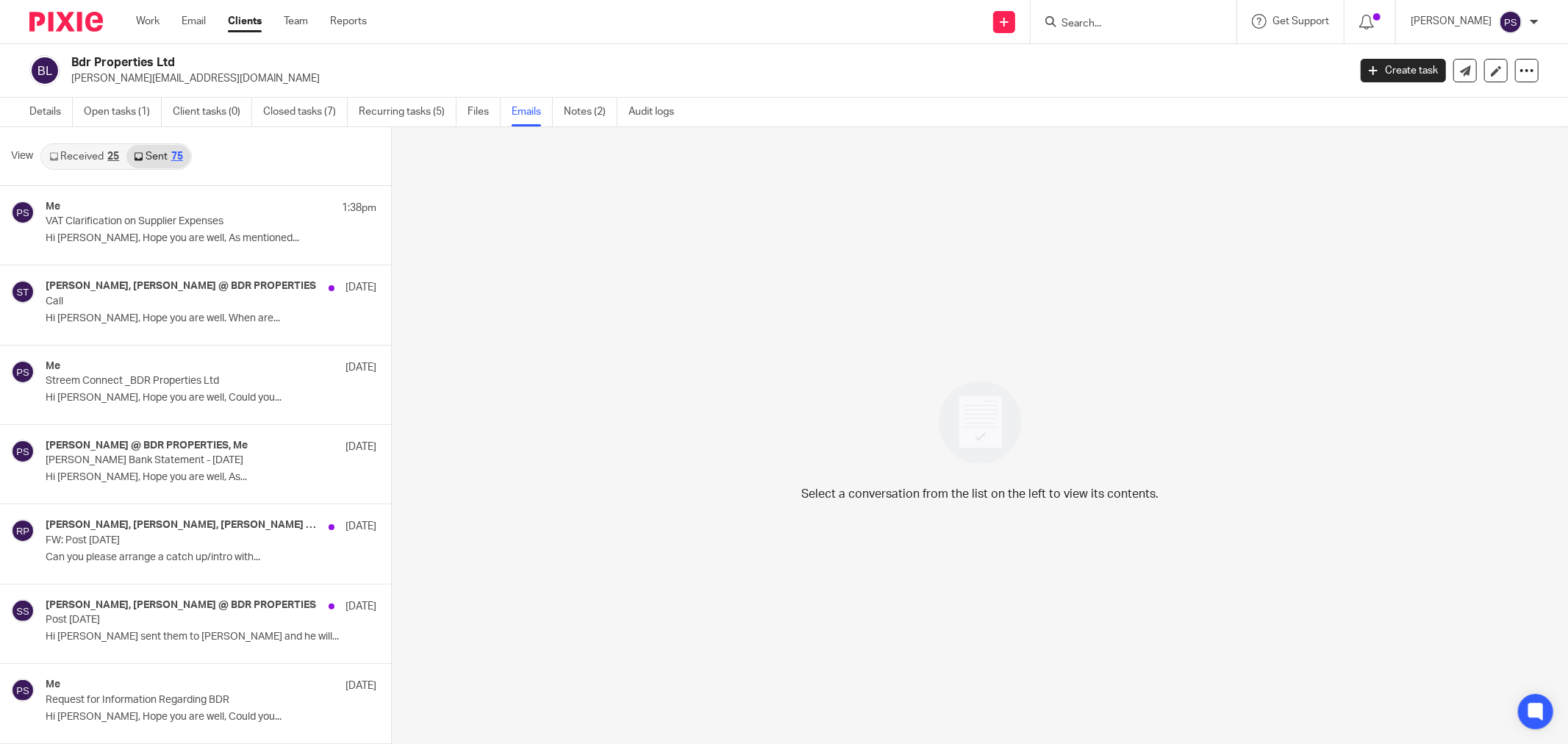
click at [89, 164] on link "Received 25" at bounding box center [84, 157] width 84 height 24
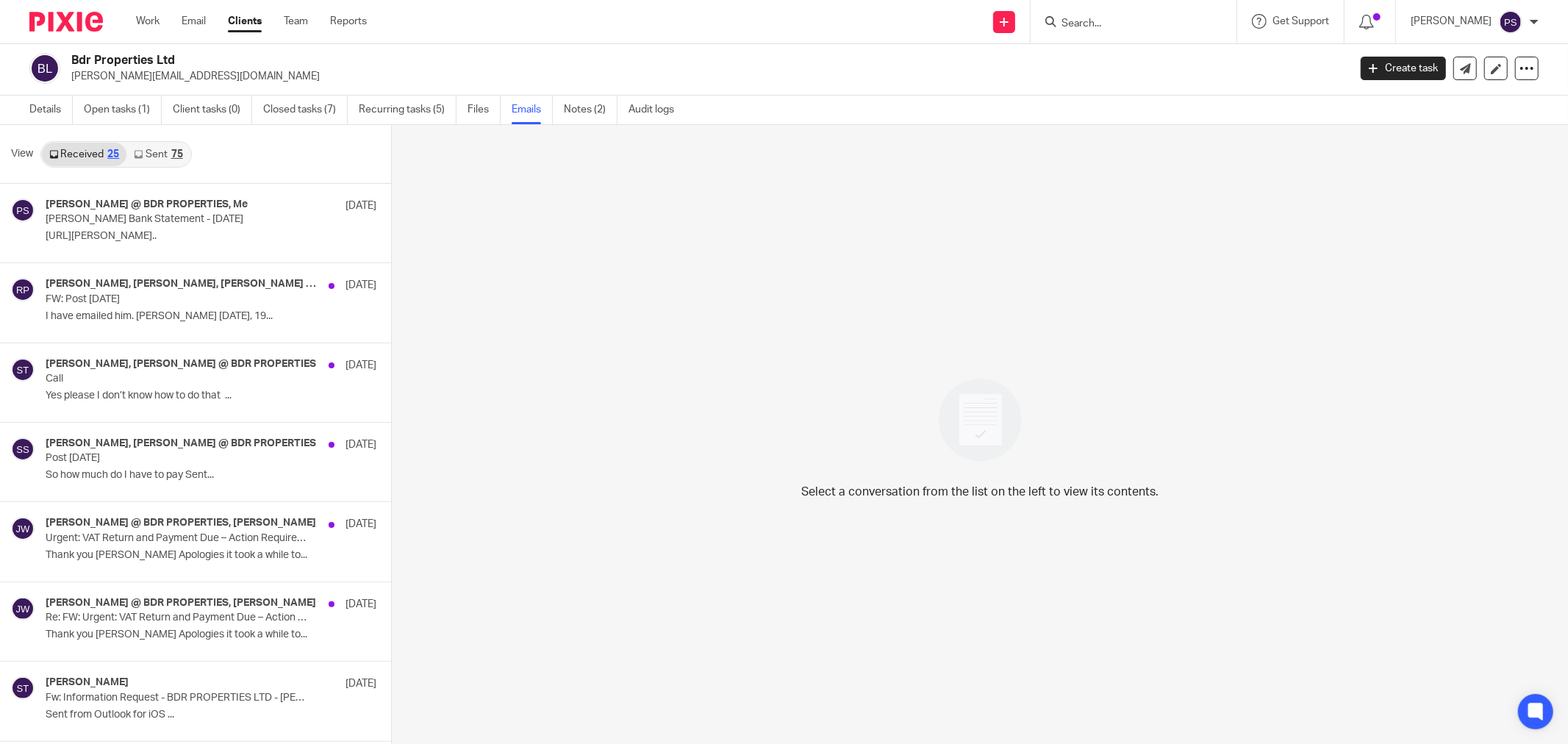
click at [157, 150] on link "Sent 75" at bounding box center [158, 155] width 63 height 24
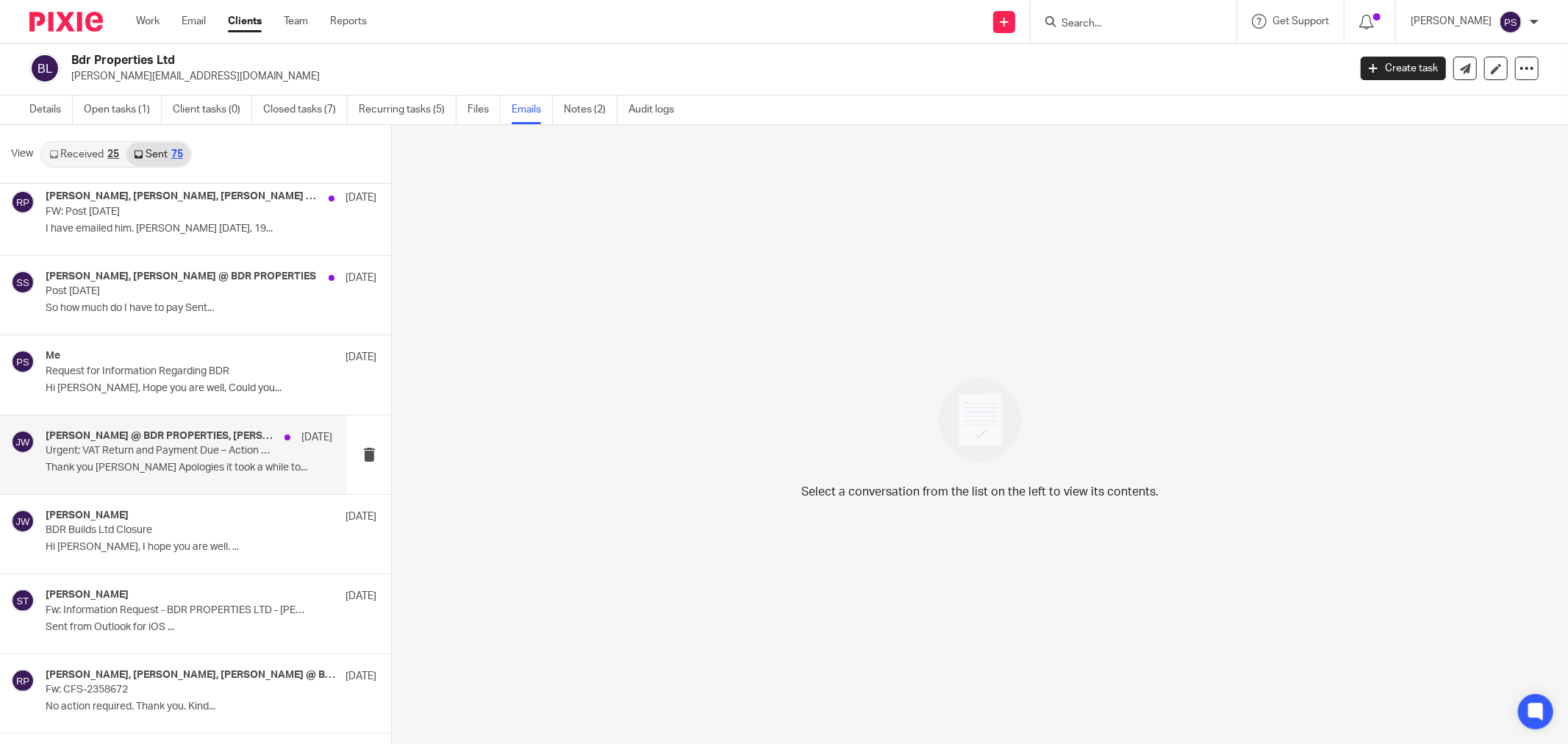
scroll to position [0, 0]
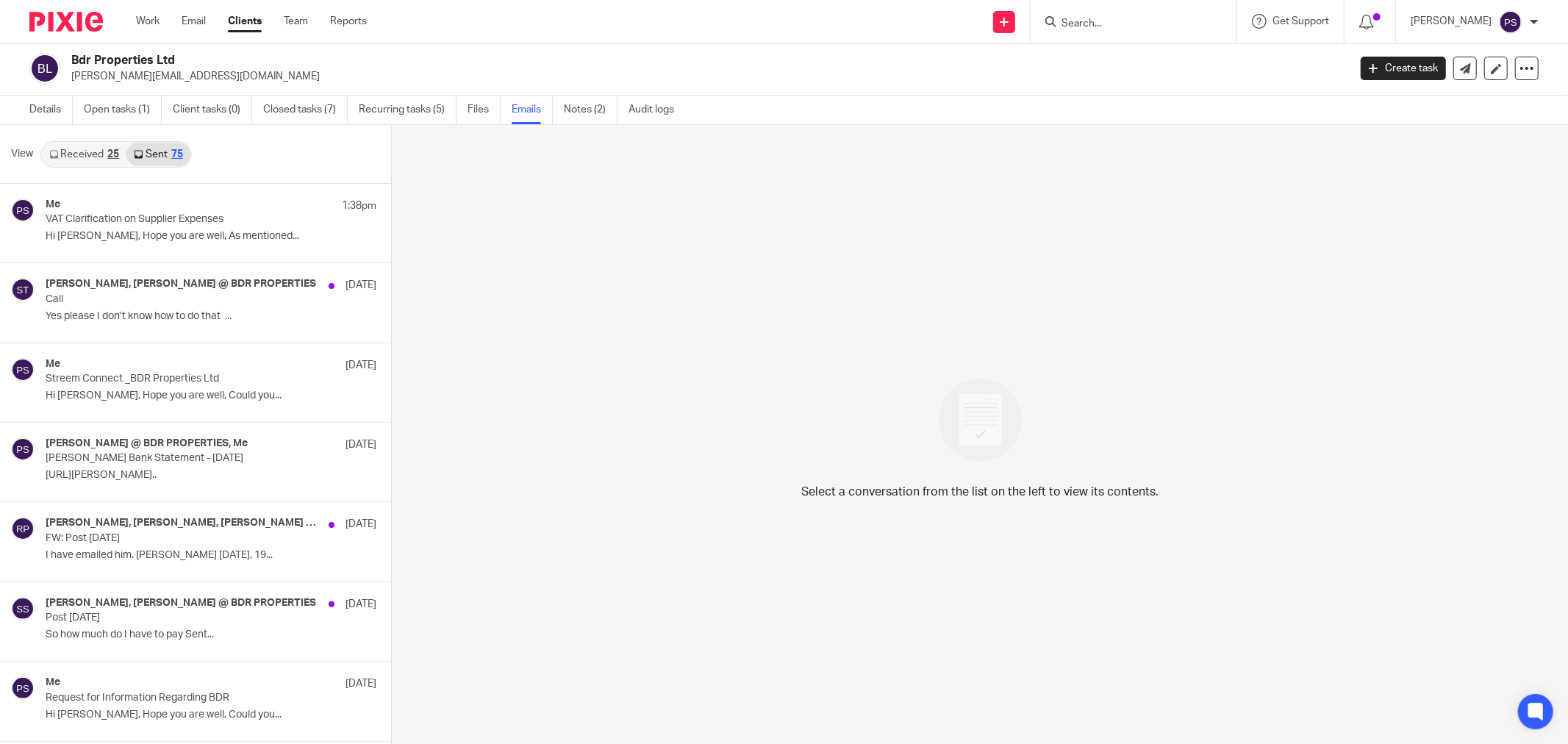
click at [1135, 24] on input "Search" at bounding box center [1126, 24] width 132 height 13
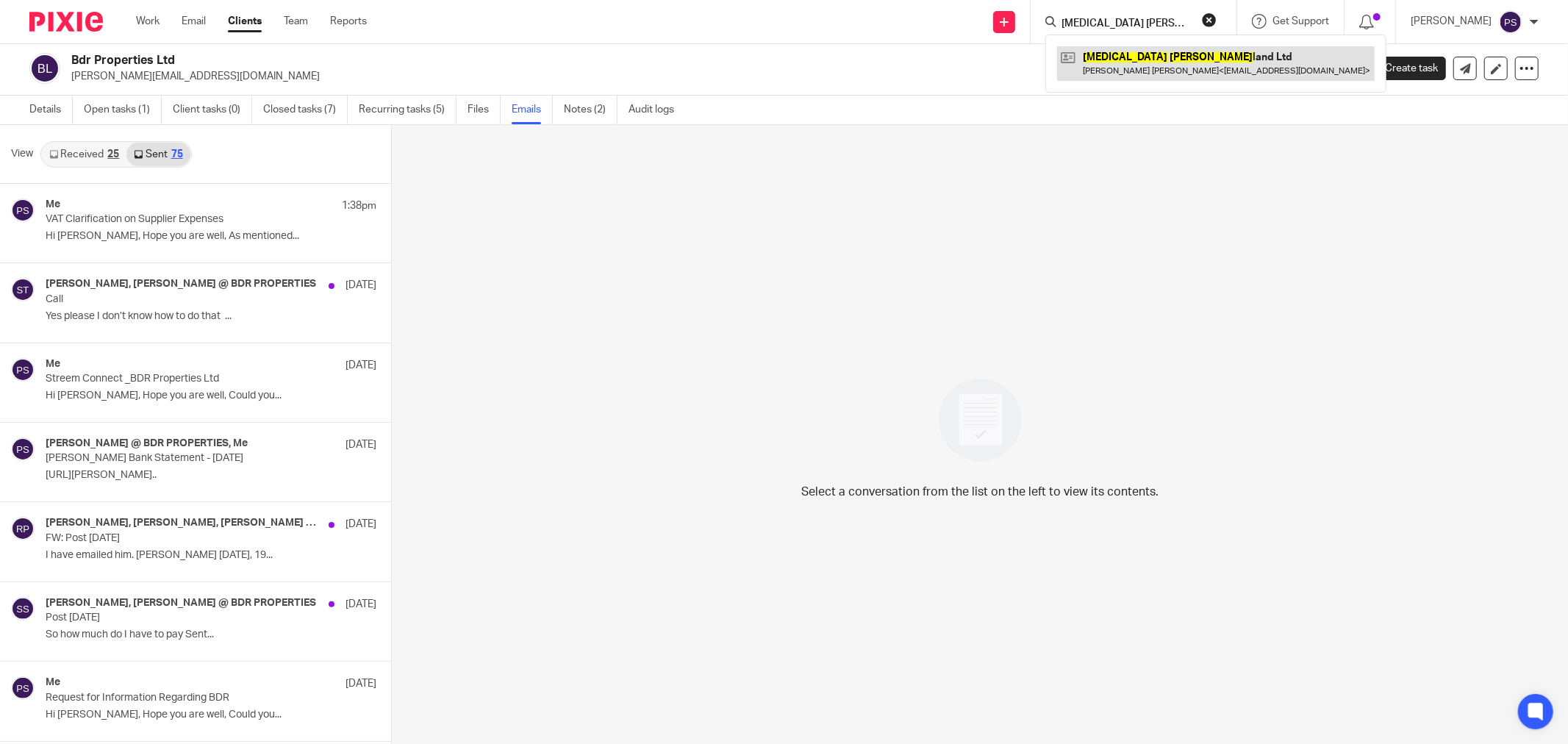
type input "[MEDICAL_DATA] [PERSON_NAME]"
click at [1121, 51] on link at bounding box center [1215, 63] width 318 height 34
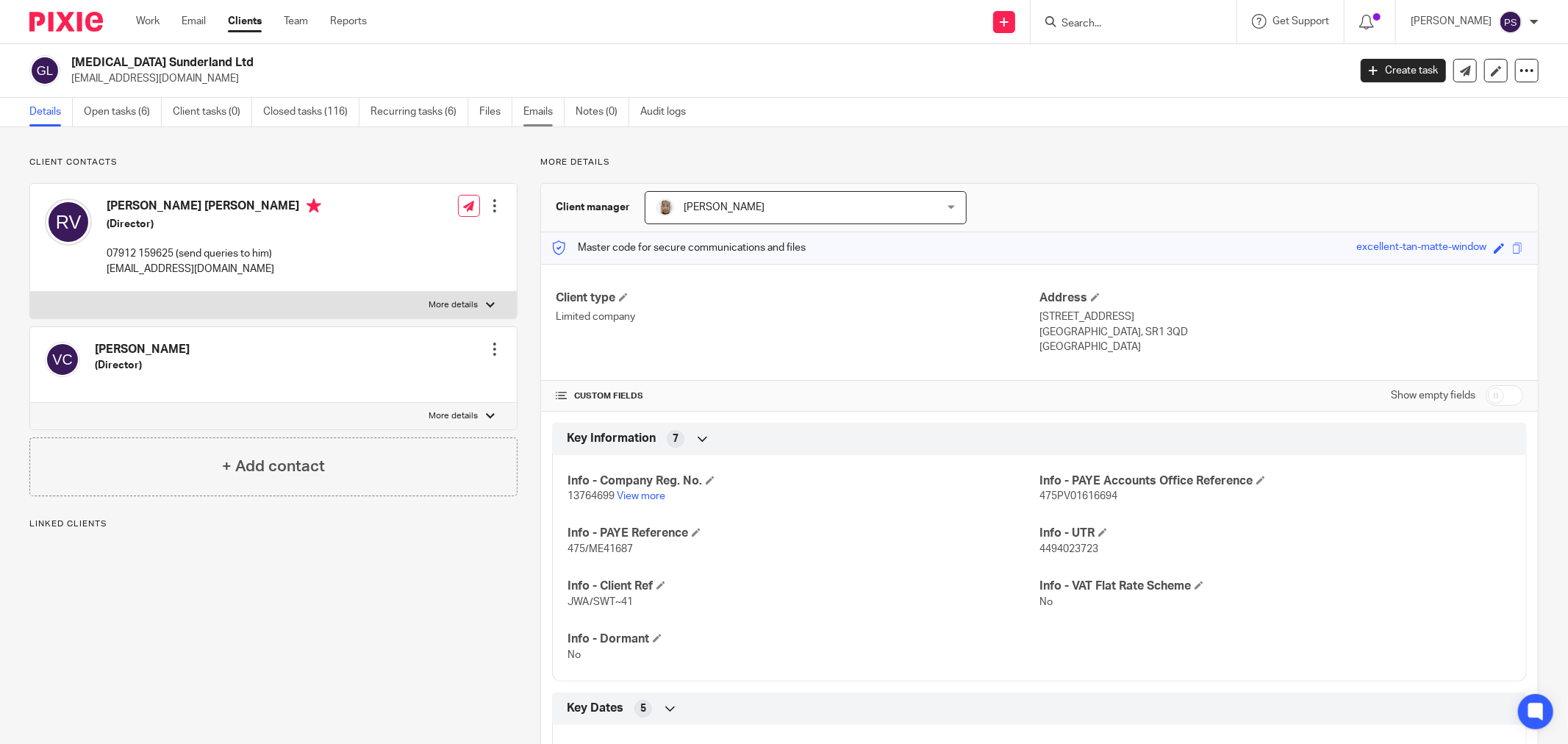
click at [542, 120] on link "Emails" at bounding box center [543, 112] width 41 height 28
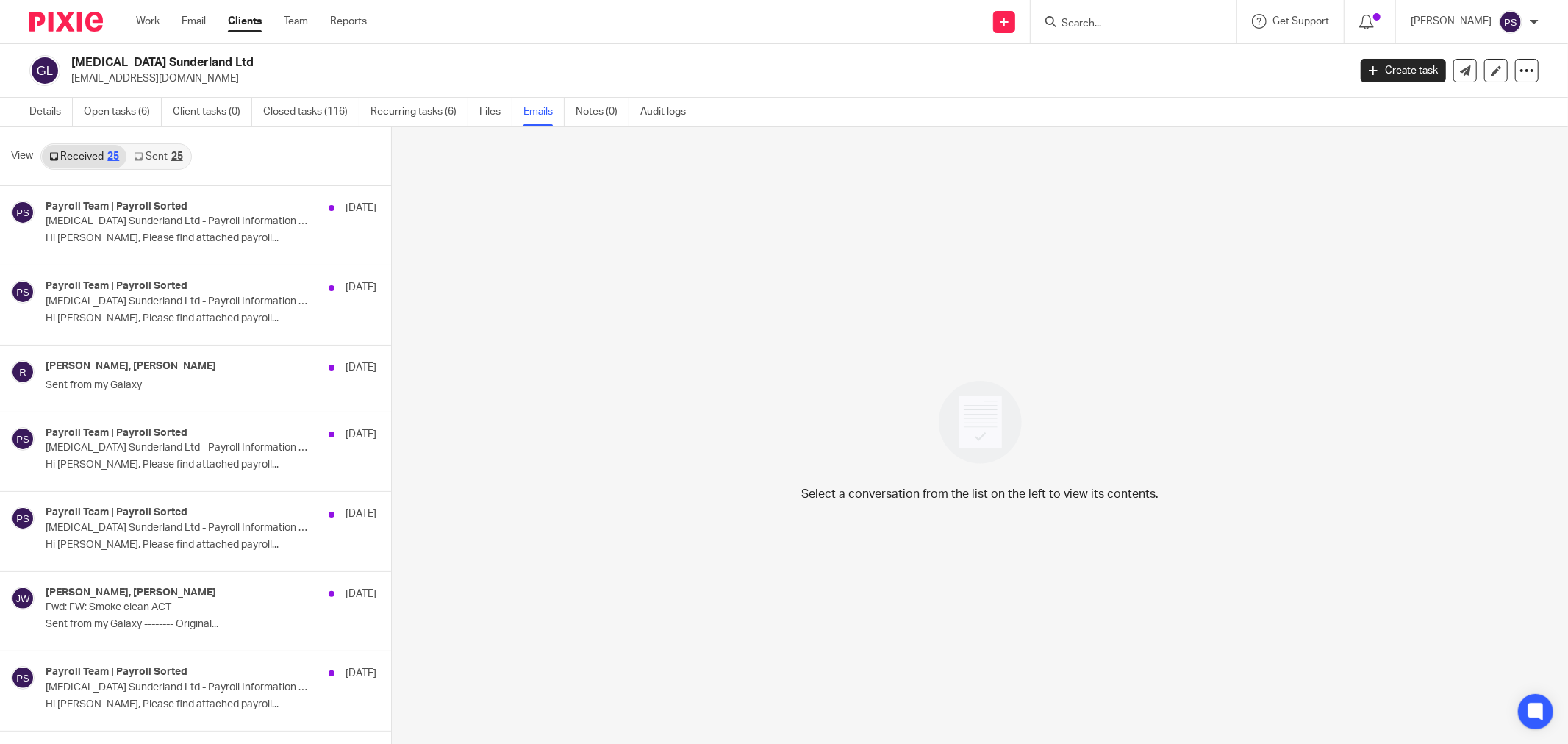
click at [150, 156] on link "Sent 25" at bounding box center [158, 157] width 63 height 24
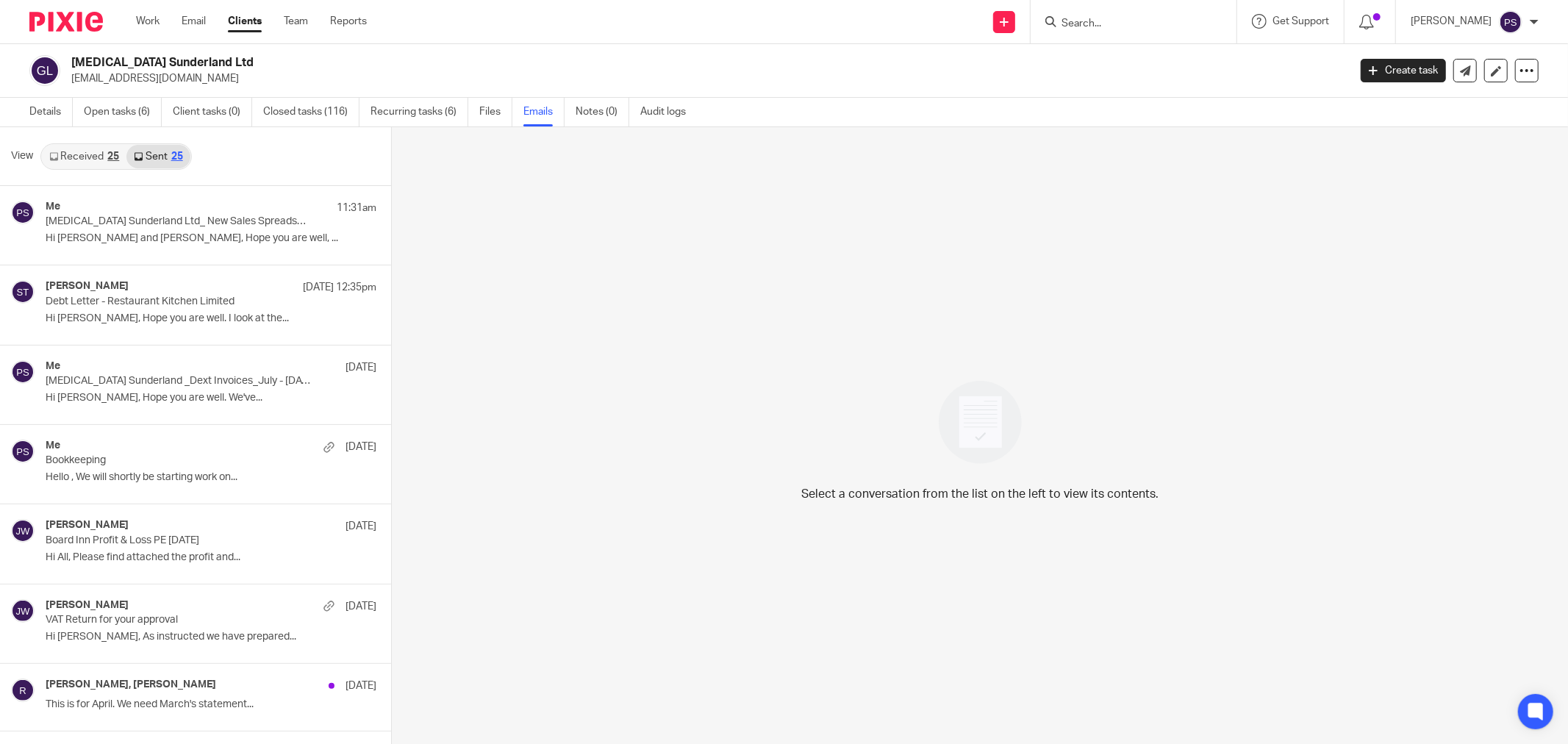
scroll to position [2, 0]
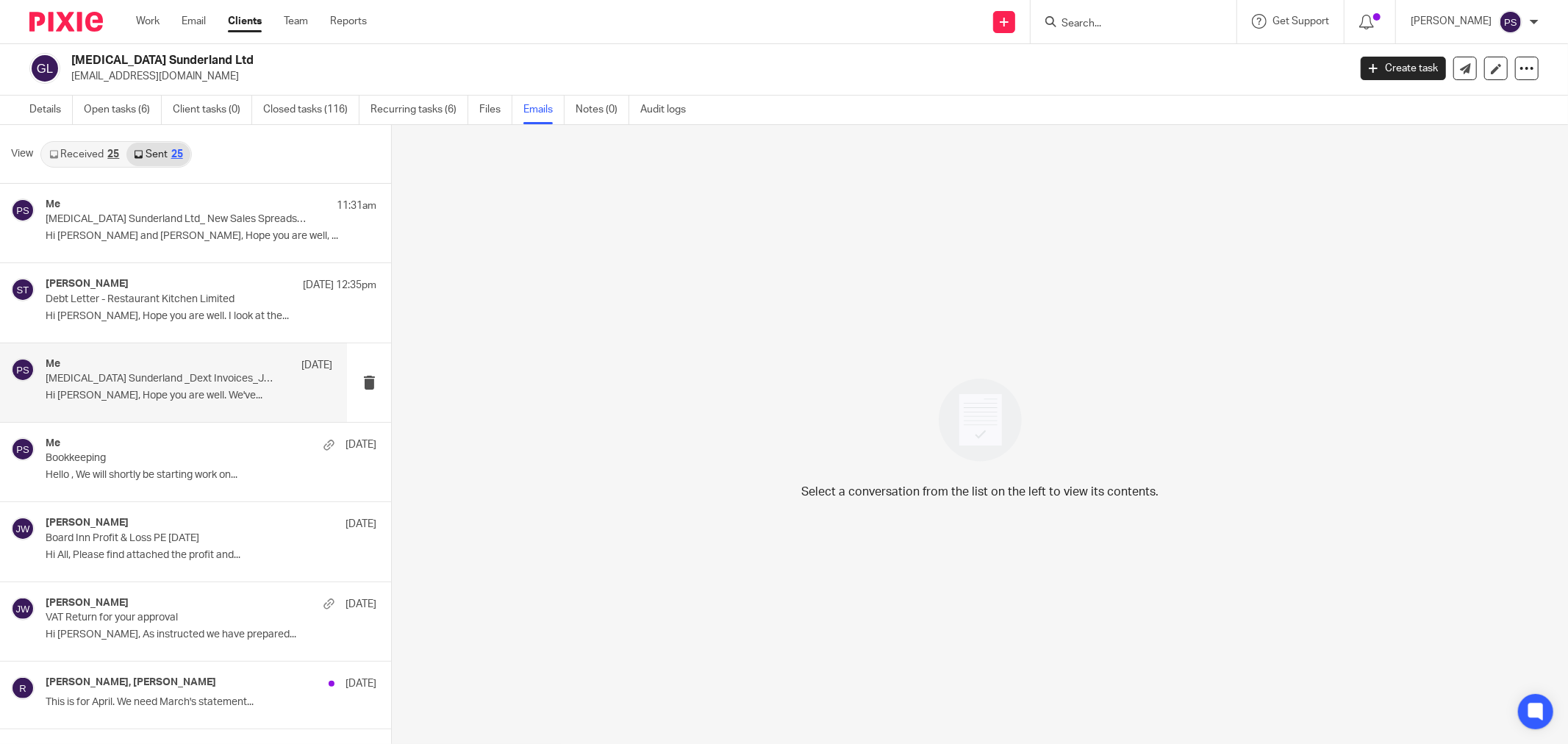
click at [138, 369] on div "Me 11 Sep" at bounding box center [189, 366] width 287 height 15
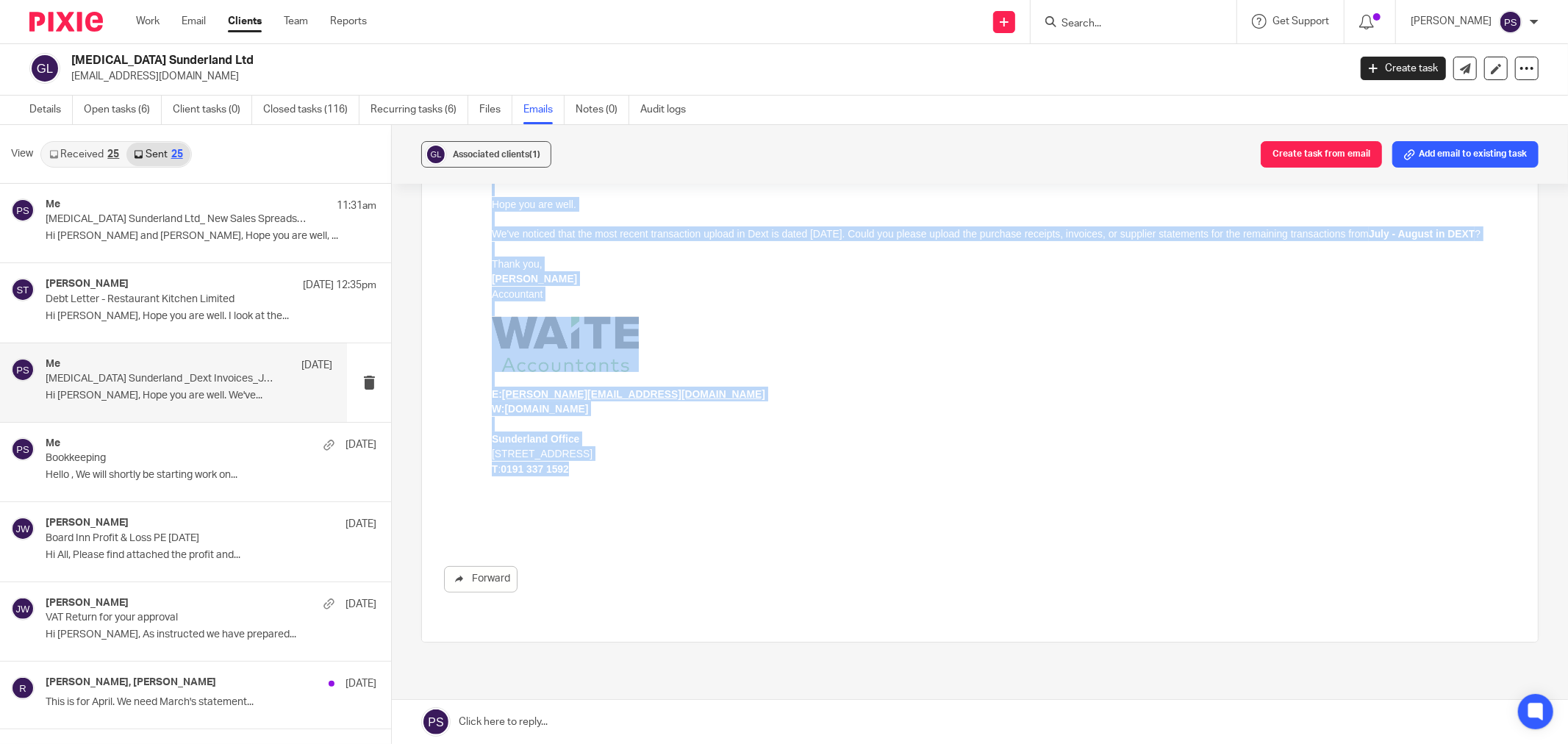
scroll to position [0, 0]
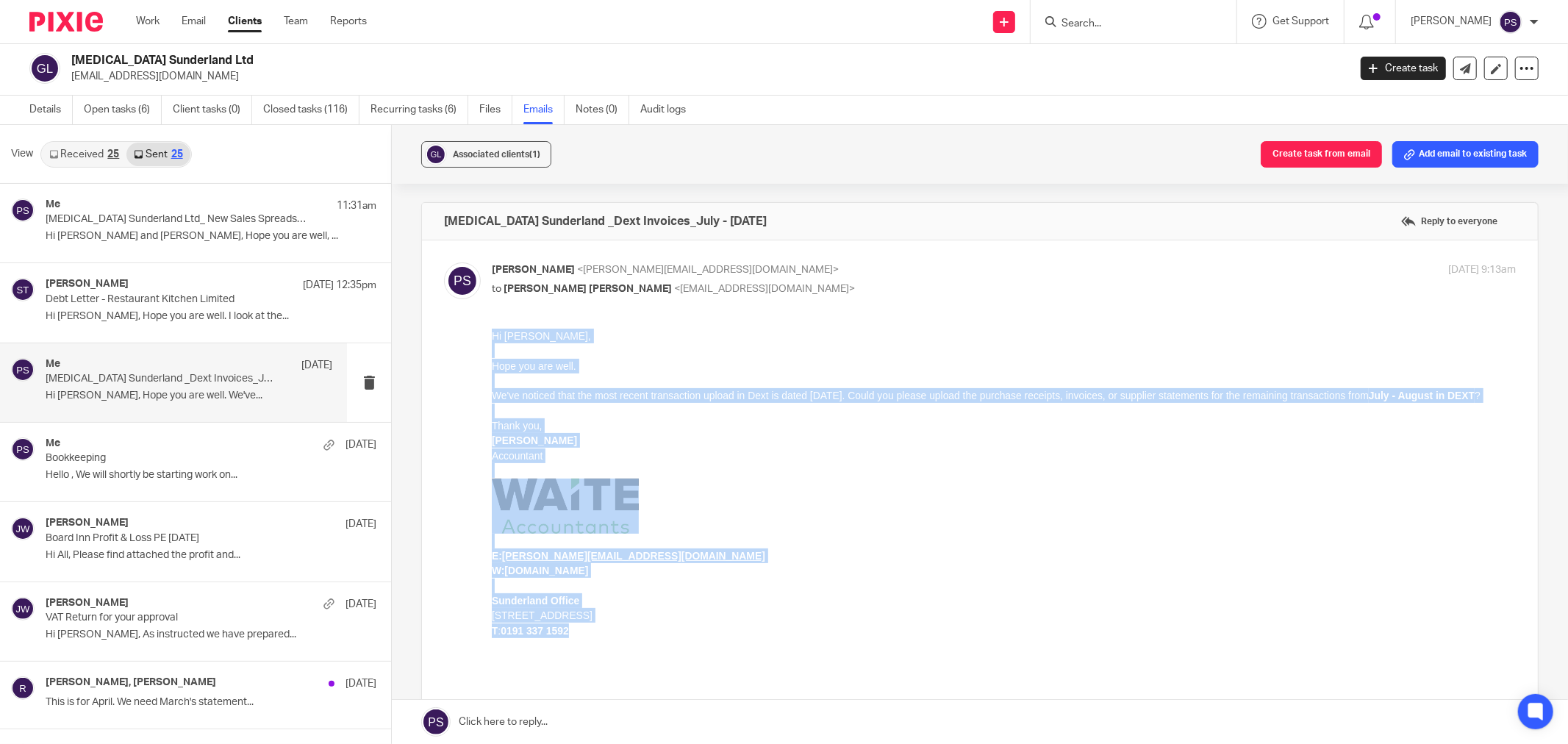
drag, startPoint x: 573, startPoint y: 647, endPoint x: 980, endPoint y: 668, distance: 407.5
click at [492, 340] on div "Hi Ryan, Hope you are well. We've noticed that the most recent transaction uplo…" at bounding box center [1004, 505] width 1024 height 355
copy div "Hi Ryan, Hope you are well. We've noticed that the most recent transaction uplo…"
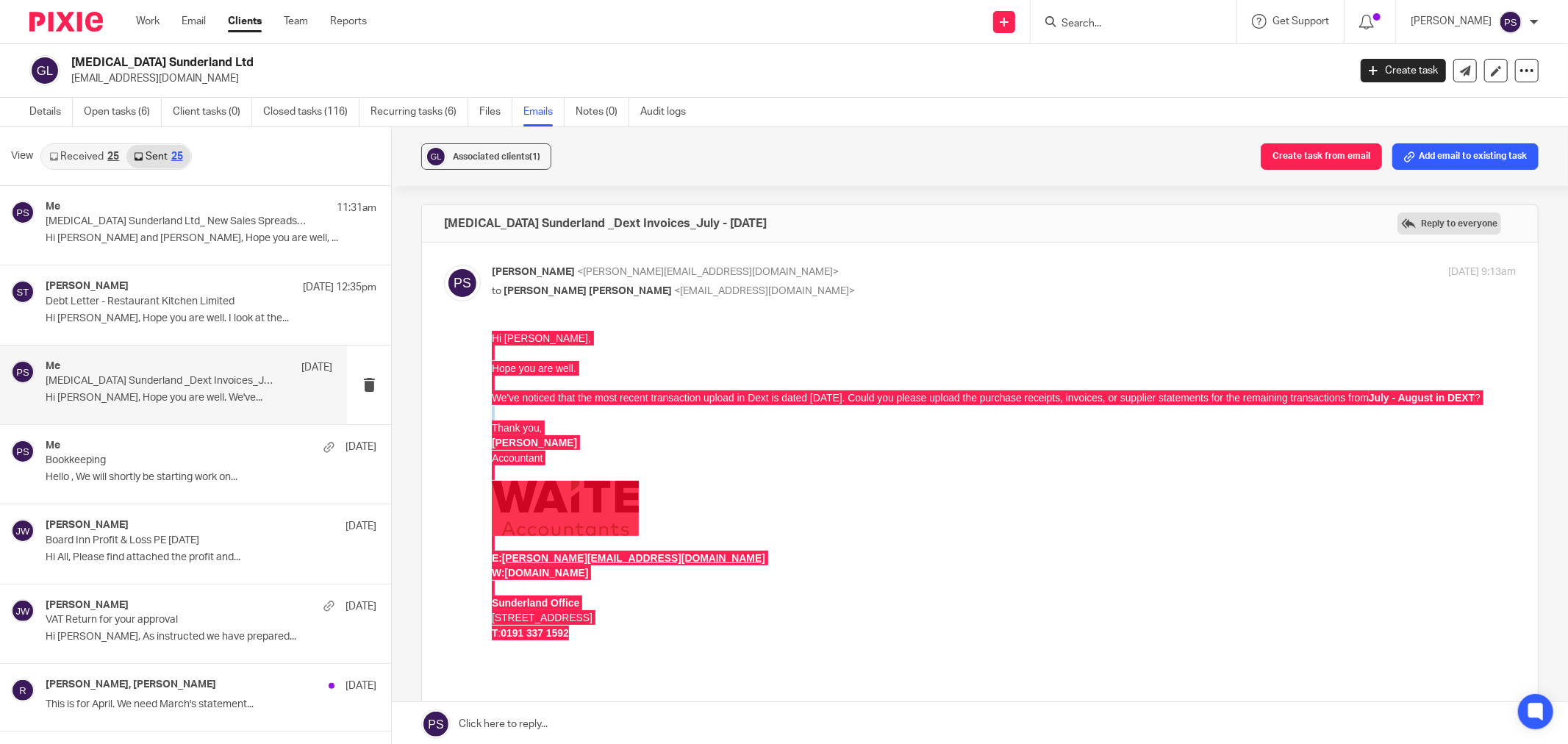
click at [1426, 228] on label "Reply to everyone" at bounding box center [1448, 224] width 103 height 22
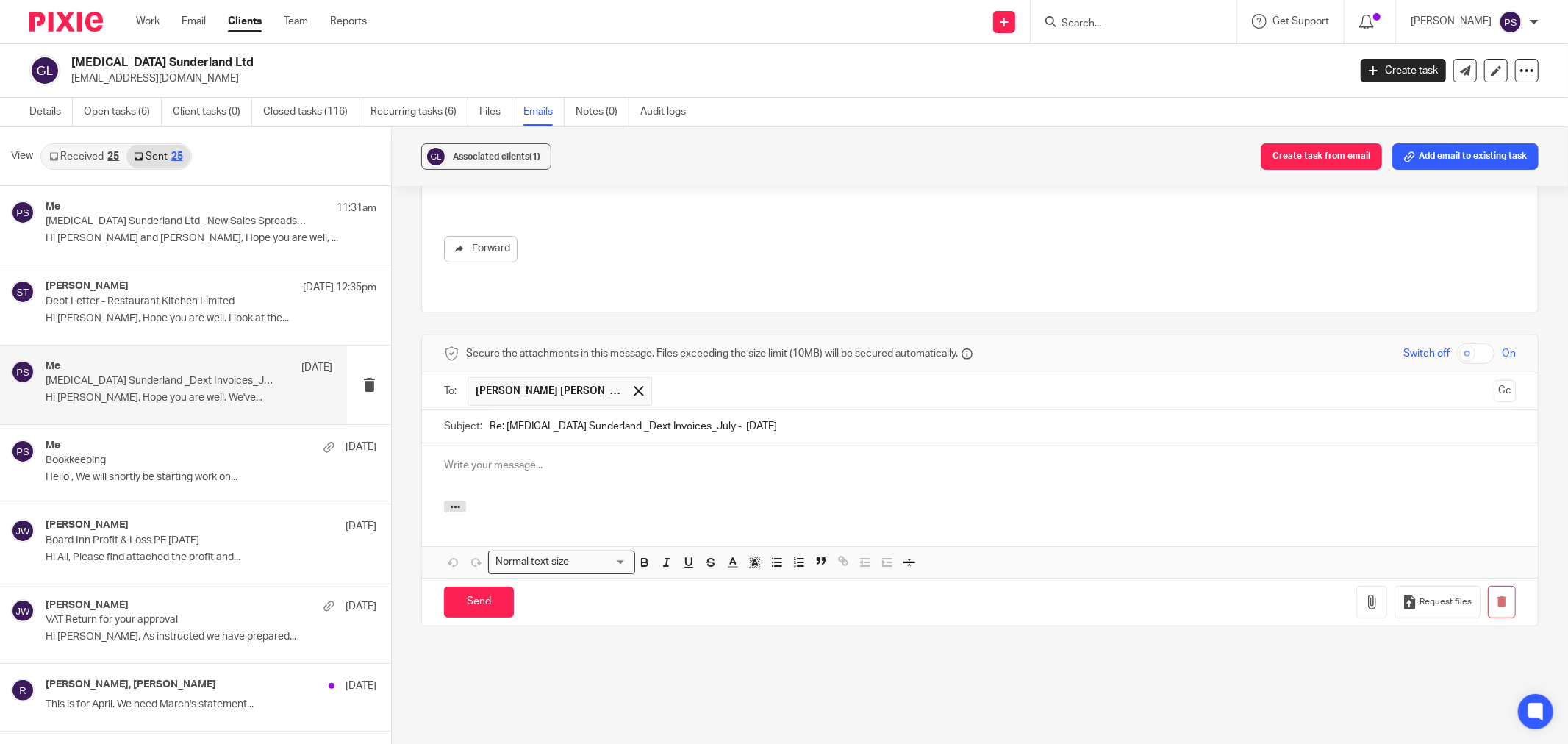
click at [504, 458] on p at bounding box center [980, 465] width 1072 height 15
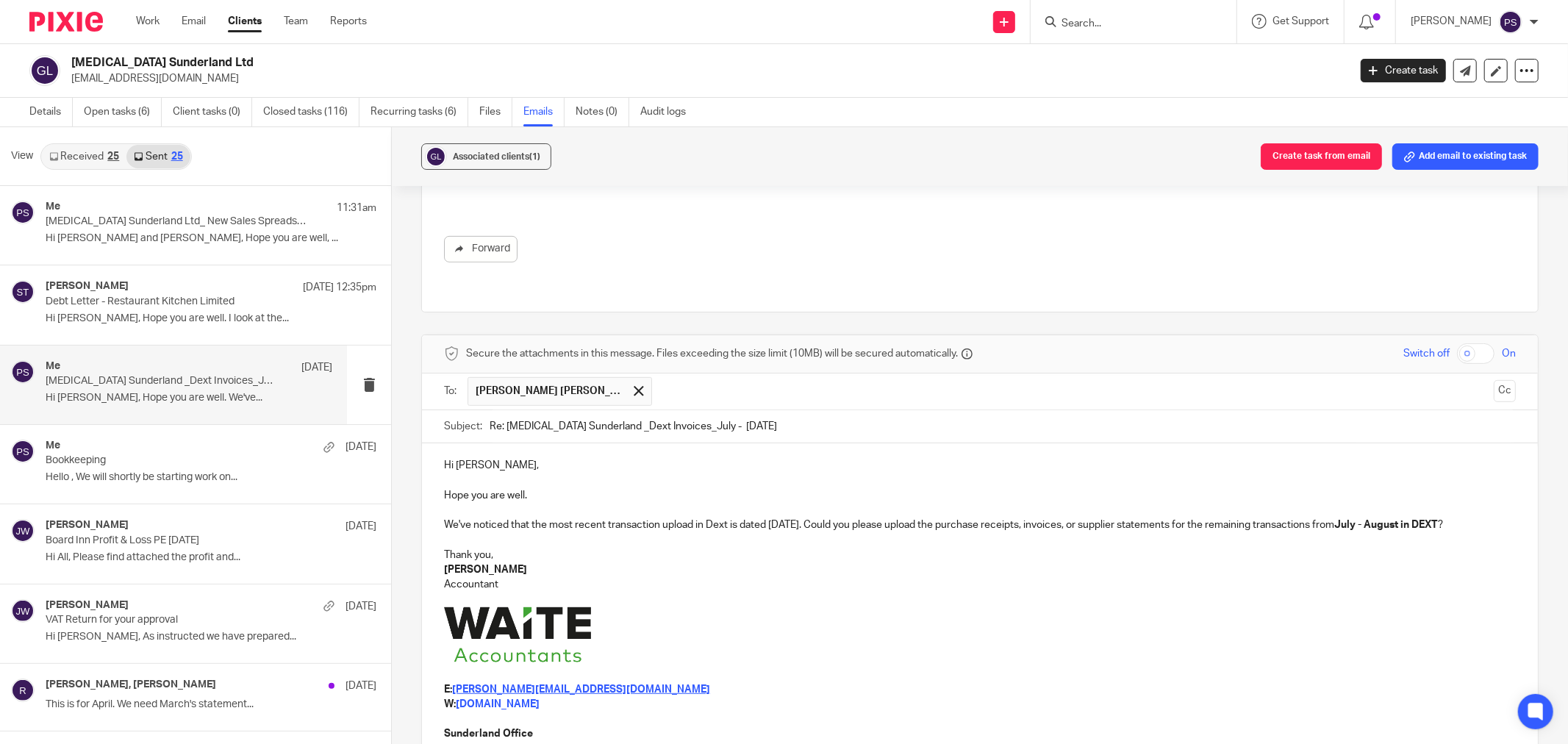
click at [444, 518] on p "We've noticed that the most recent transaction upload in Dext is dated 15 July …" at bounding box center [980, 525] width 1072 height 15
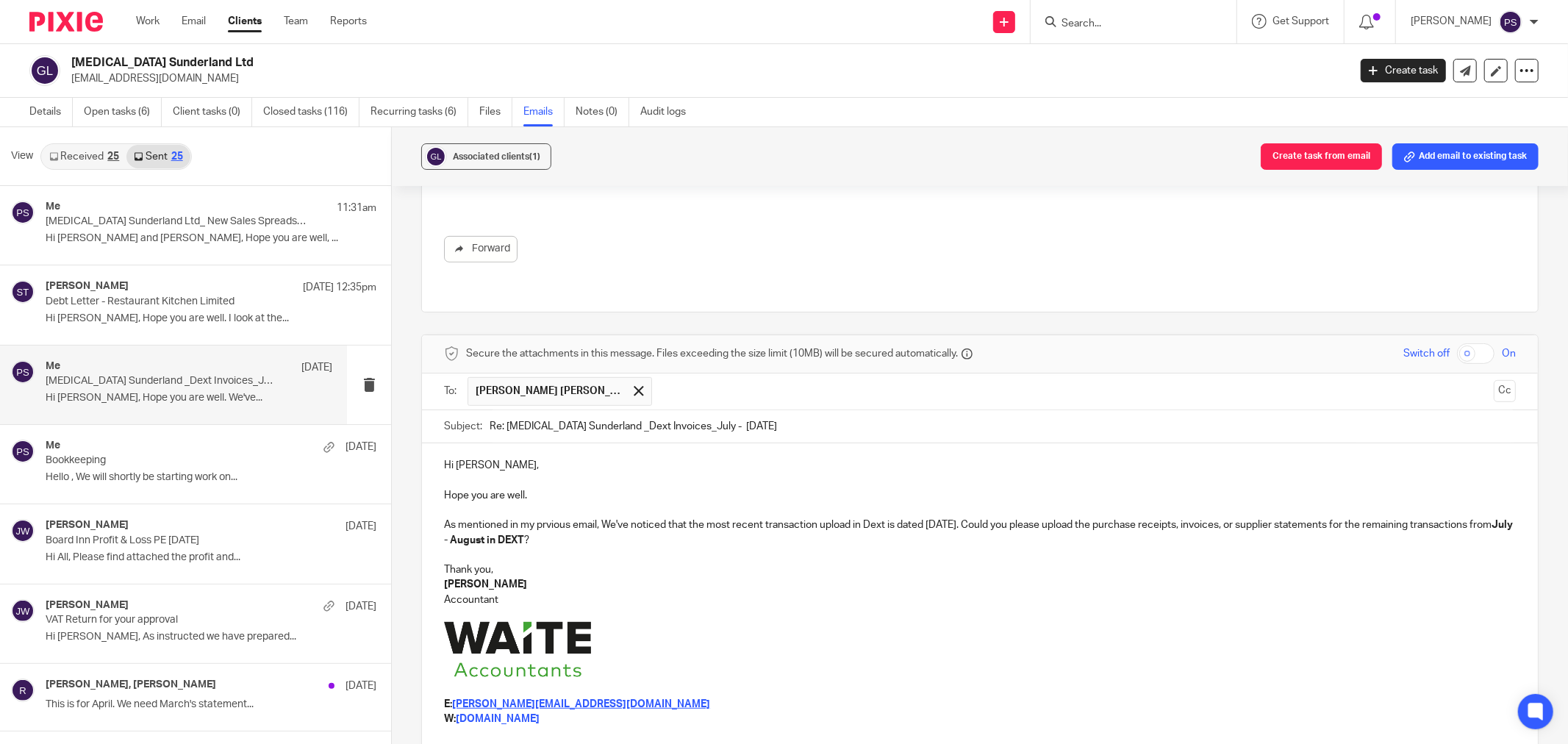
click at [545, 518] on p "As mentioned in my prvious email, We've noticed that the most recent transactio…" at bounding box center [980, 532] width 1072 height 30
click at [671, 532] on p "As mentioned in my previous email, We've noticed that the most recent transacti…" at bounding box center [980, 532] width 1072 height 30
click at [760, 548] on p at bounding box center [980, 555] width 1072 height 15
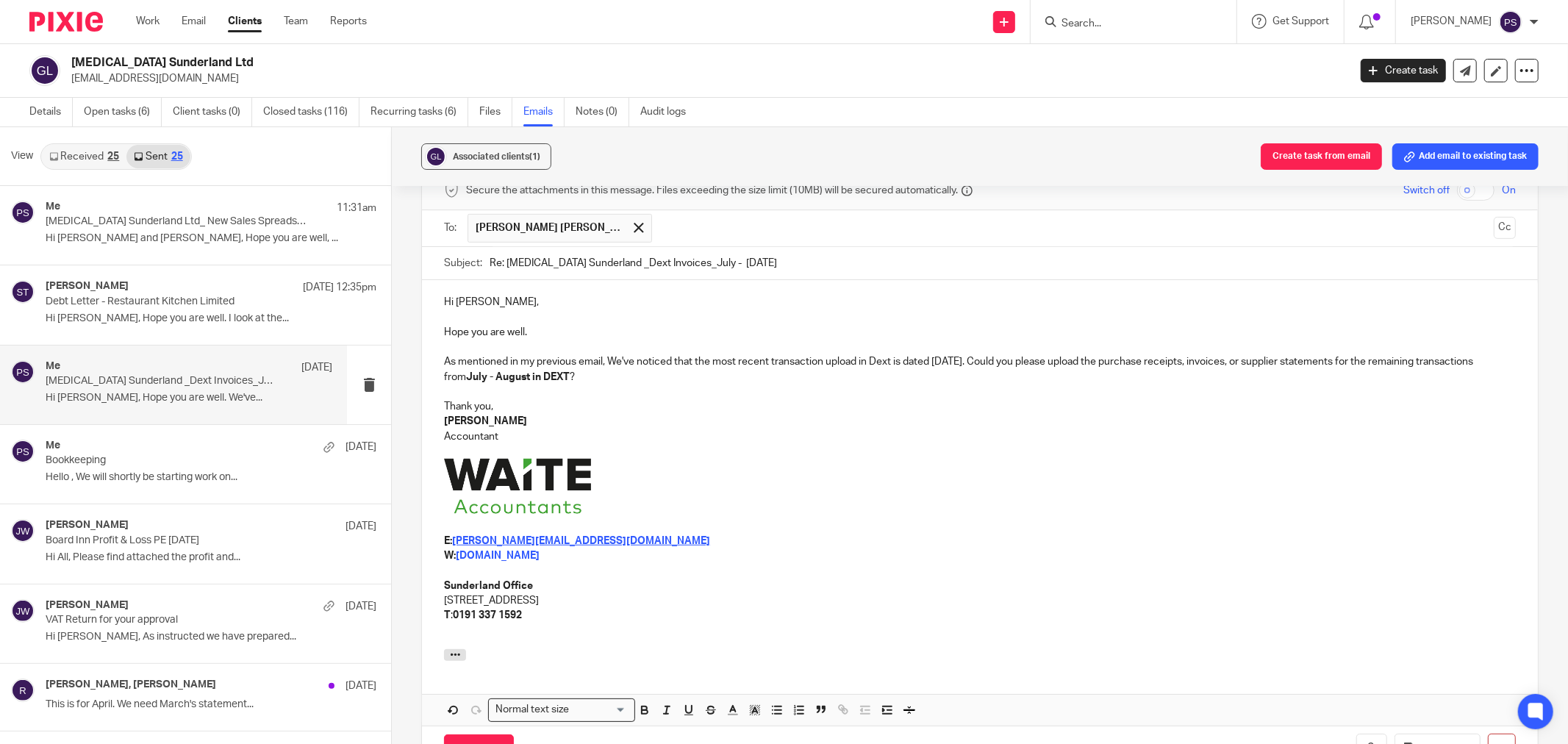
click at [953, 549] on p "W: www.waiteaccountants.co.uk" at bounding box center [980, 556] width 1072 height 15
click at [798, 462] on p at bounding box center [980, 488] width 1072 height 60
click at [811, 498] on p at bounding box center [980, 488] width 1072 height 60
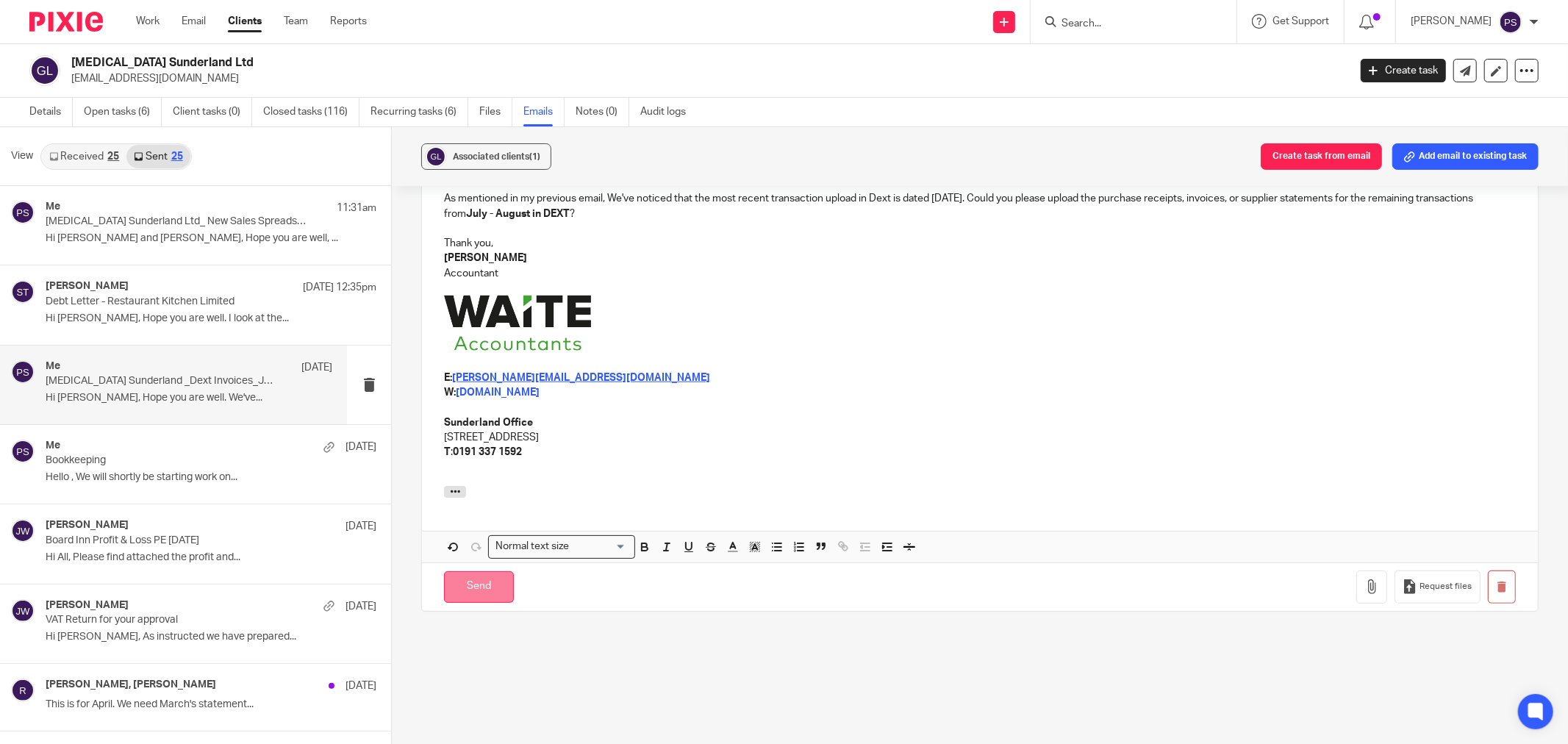
scroll to position [739, 0]
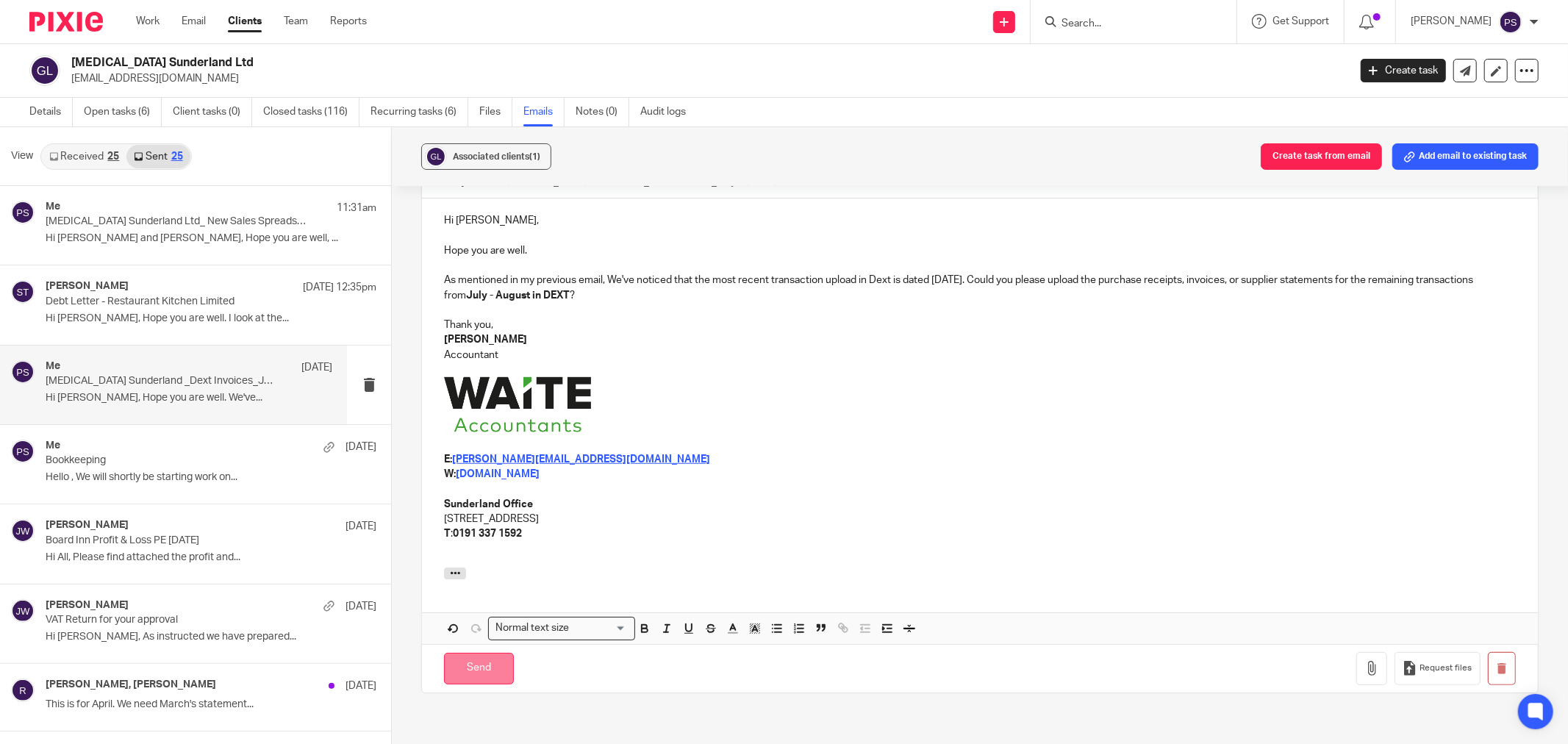
click at [483, 656] on input "Send" at bounding box center [479, 669] width 70 height 32
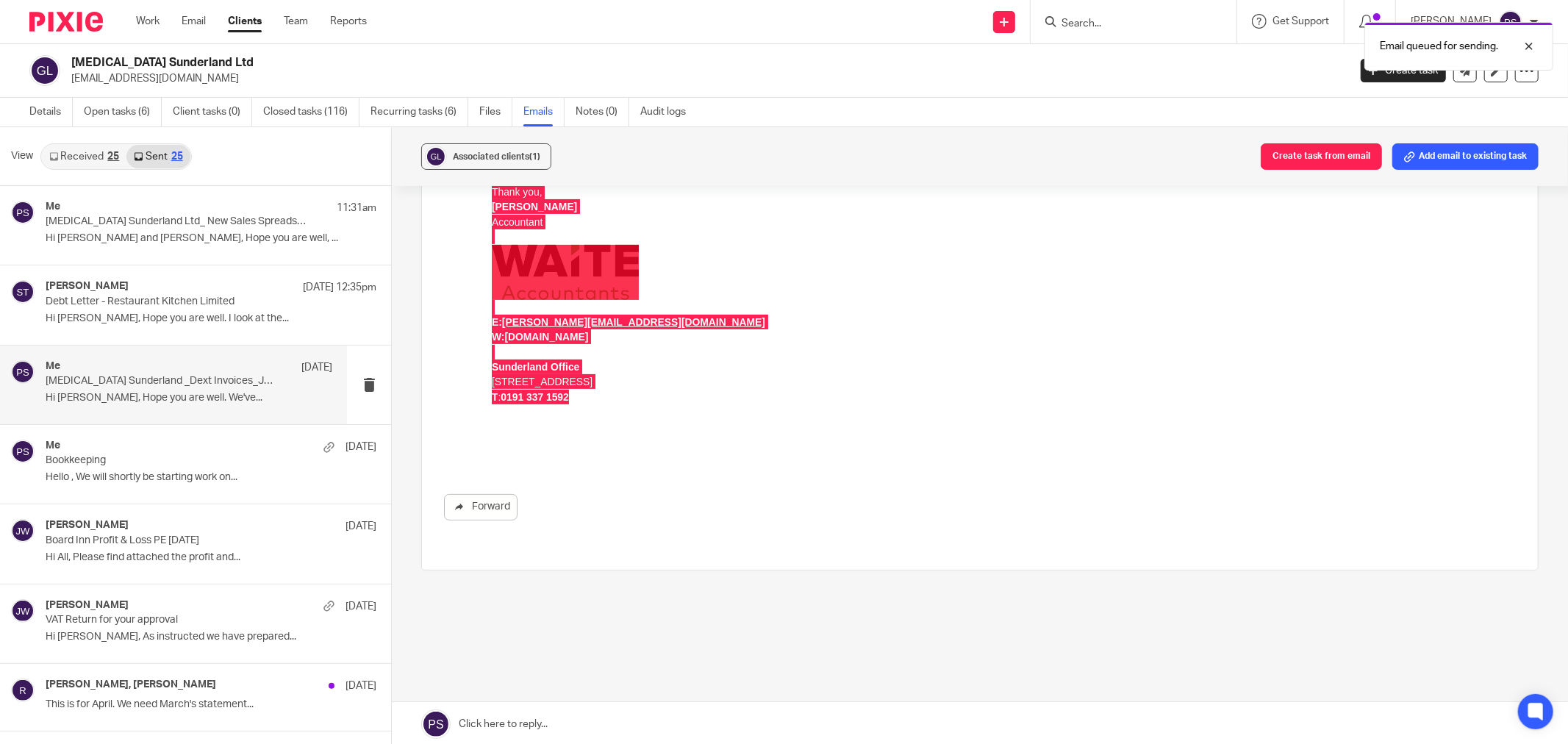
scroll to position [0, 0]
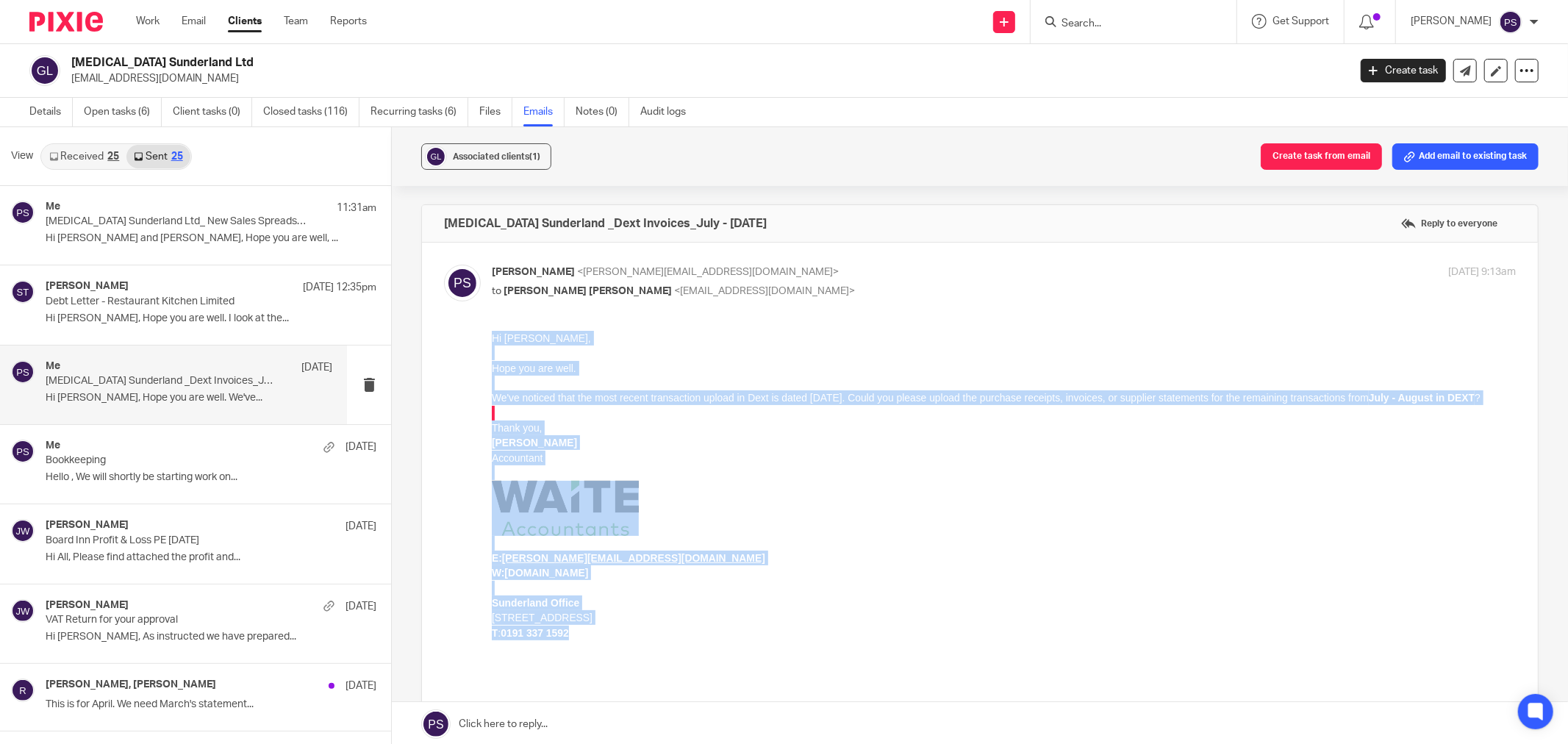
drag, startPoint x: 1014, startPoint y: 600, endPoint x: 900, endPoint y: 422, distance: 211.4
click at [1014, 595] on p at bounding box center [1004, 587] width 1024 height 15
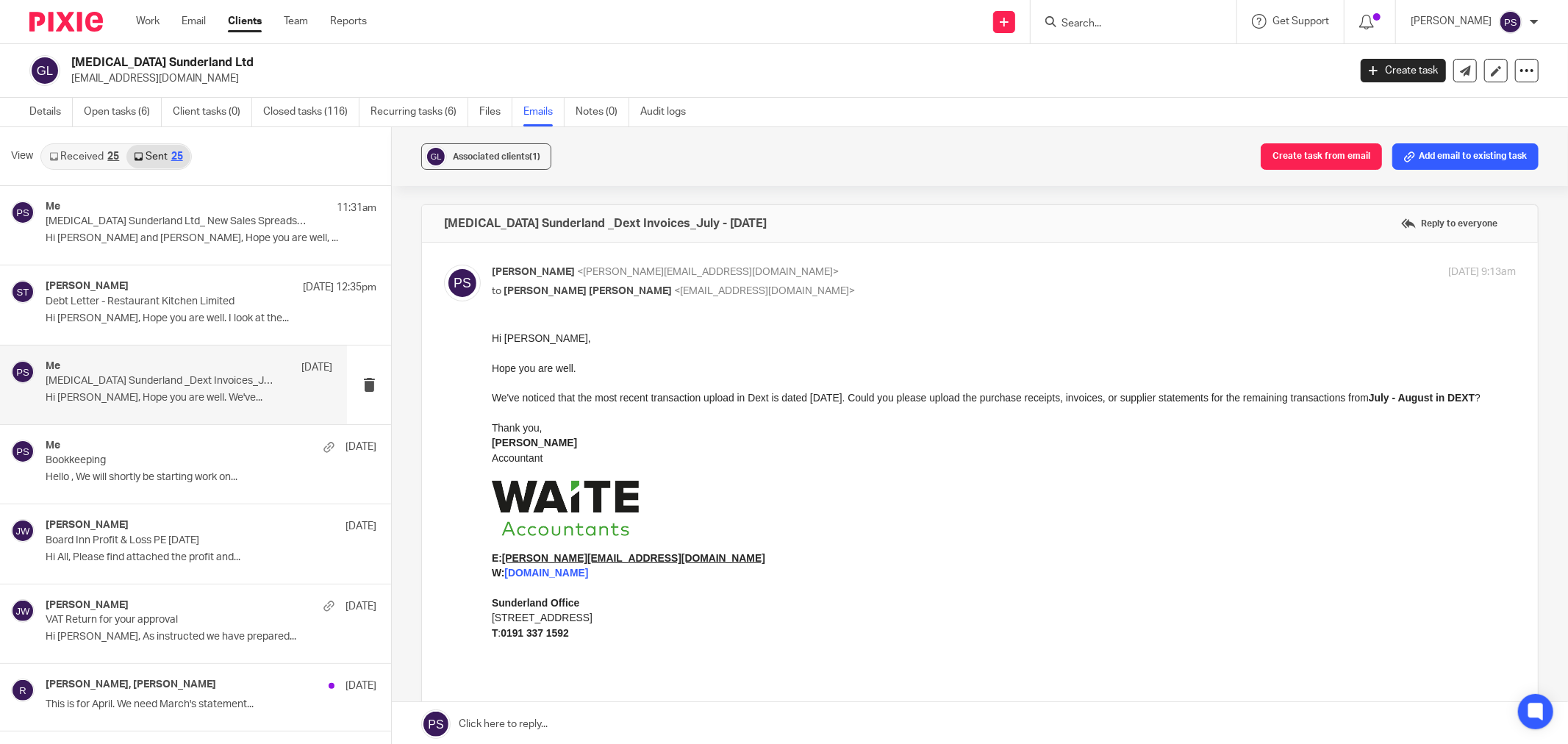
click at [789, 479] on p at bounding box center [1004, 472] width 1024 height 15
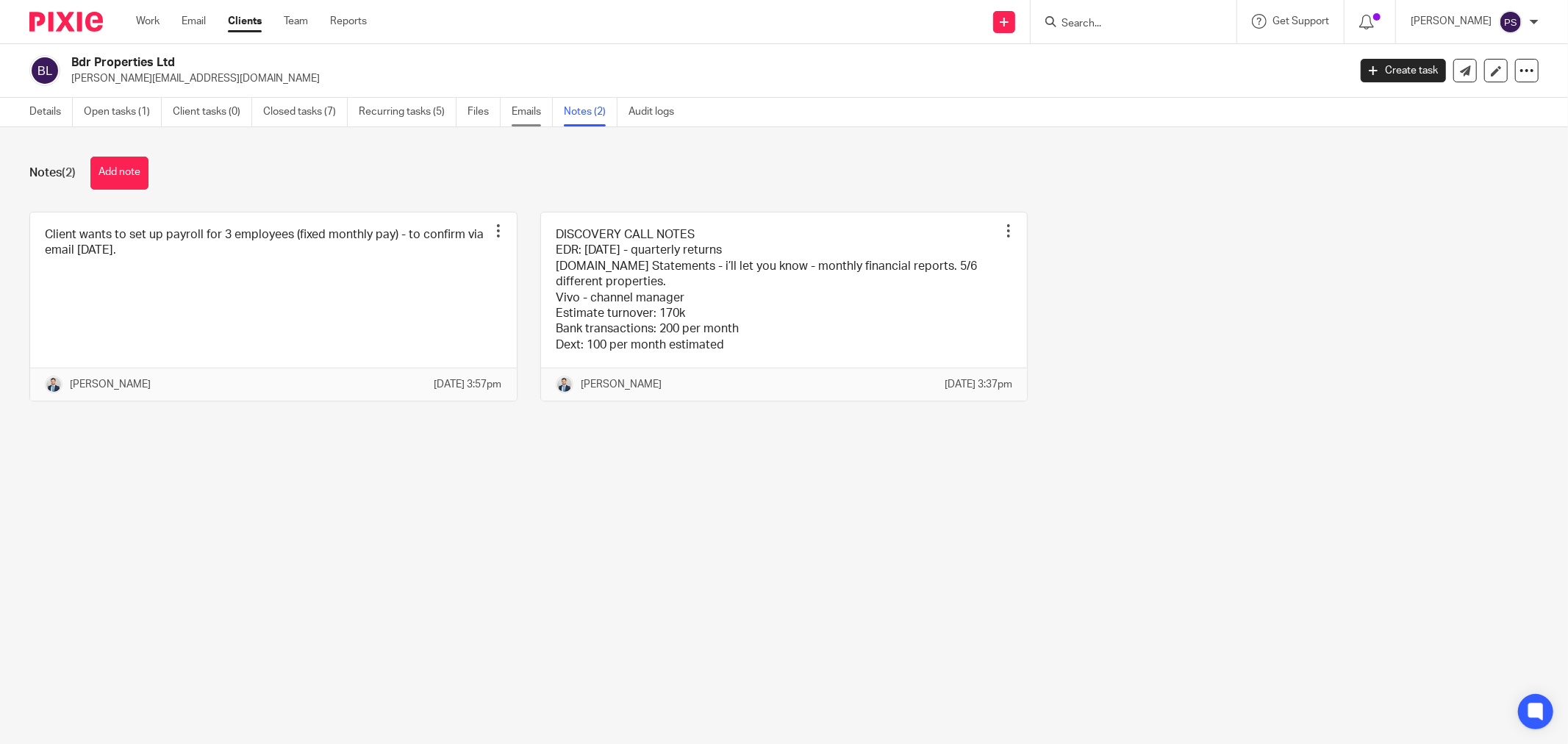
click at [538, 116] on link "Emails" at bounding box center [531, 112] width 41 height 28
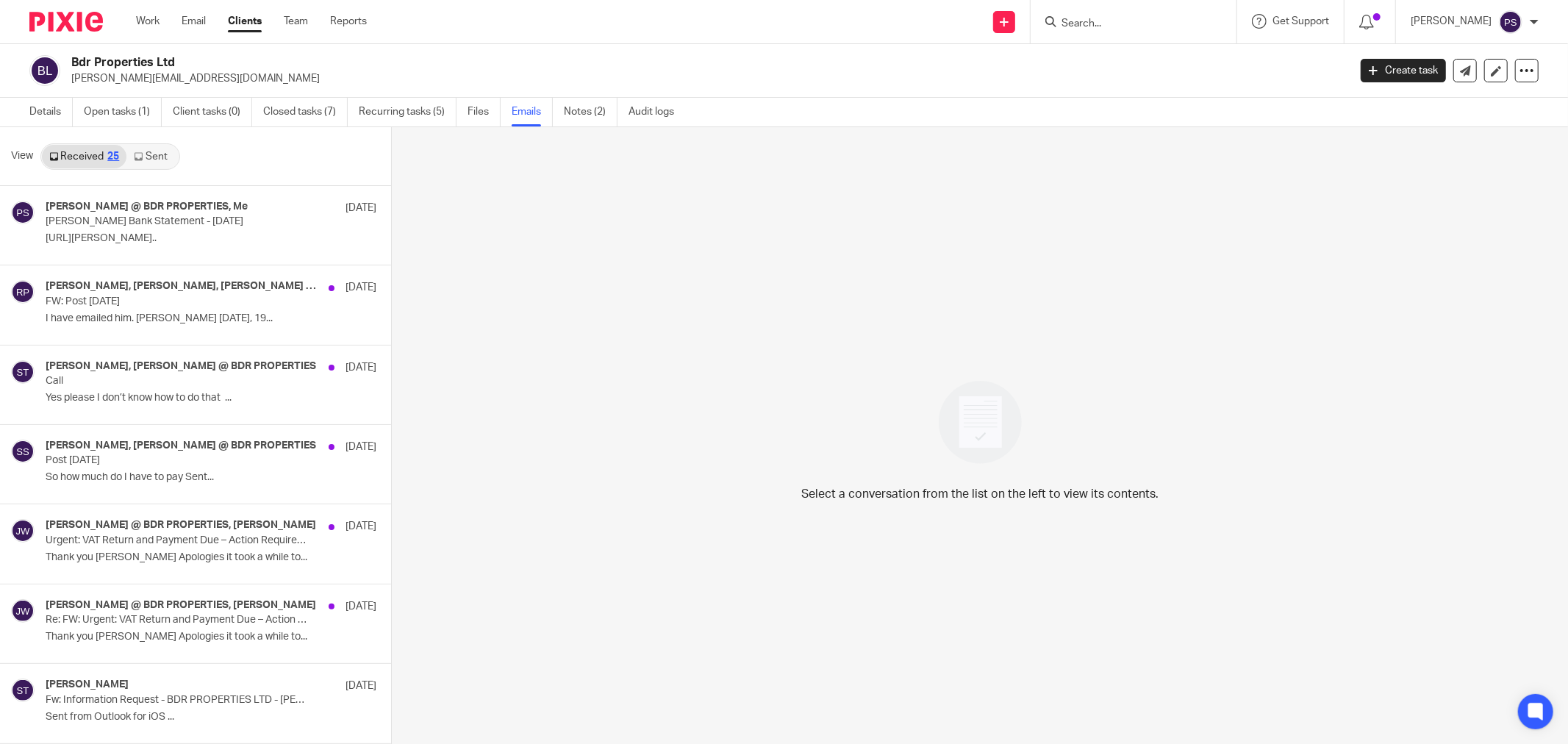
click at [151, 156] on link "Sent" at bounding box center [152, 157] width 51 height 24
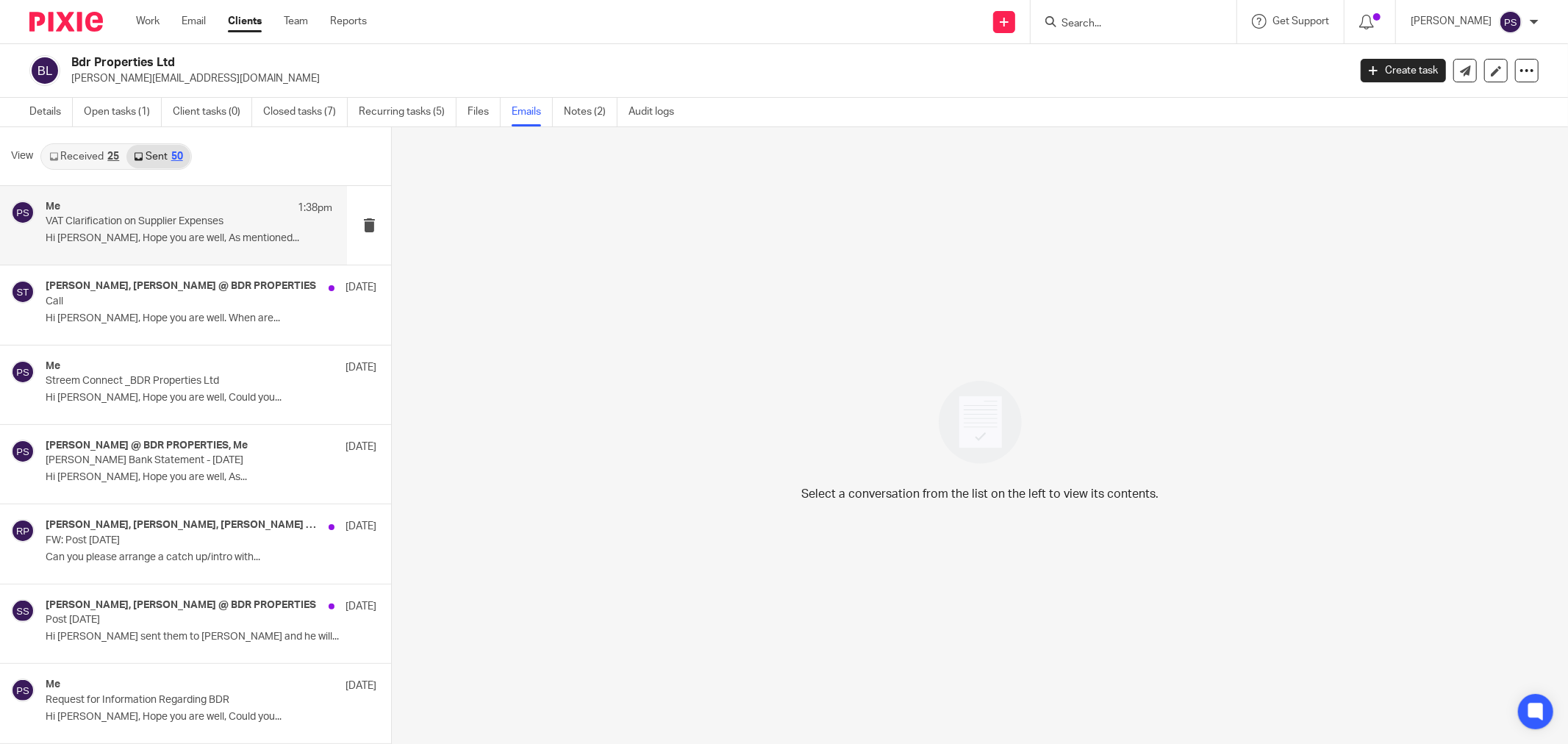
click at [210, 218] on p "VAT Clarification on Supplier Expenses" at bounding box center [160, 222] width 229 height 13
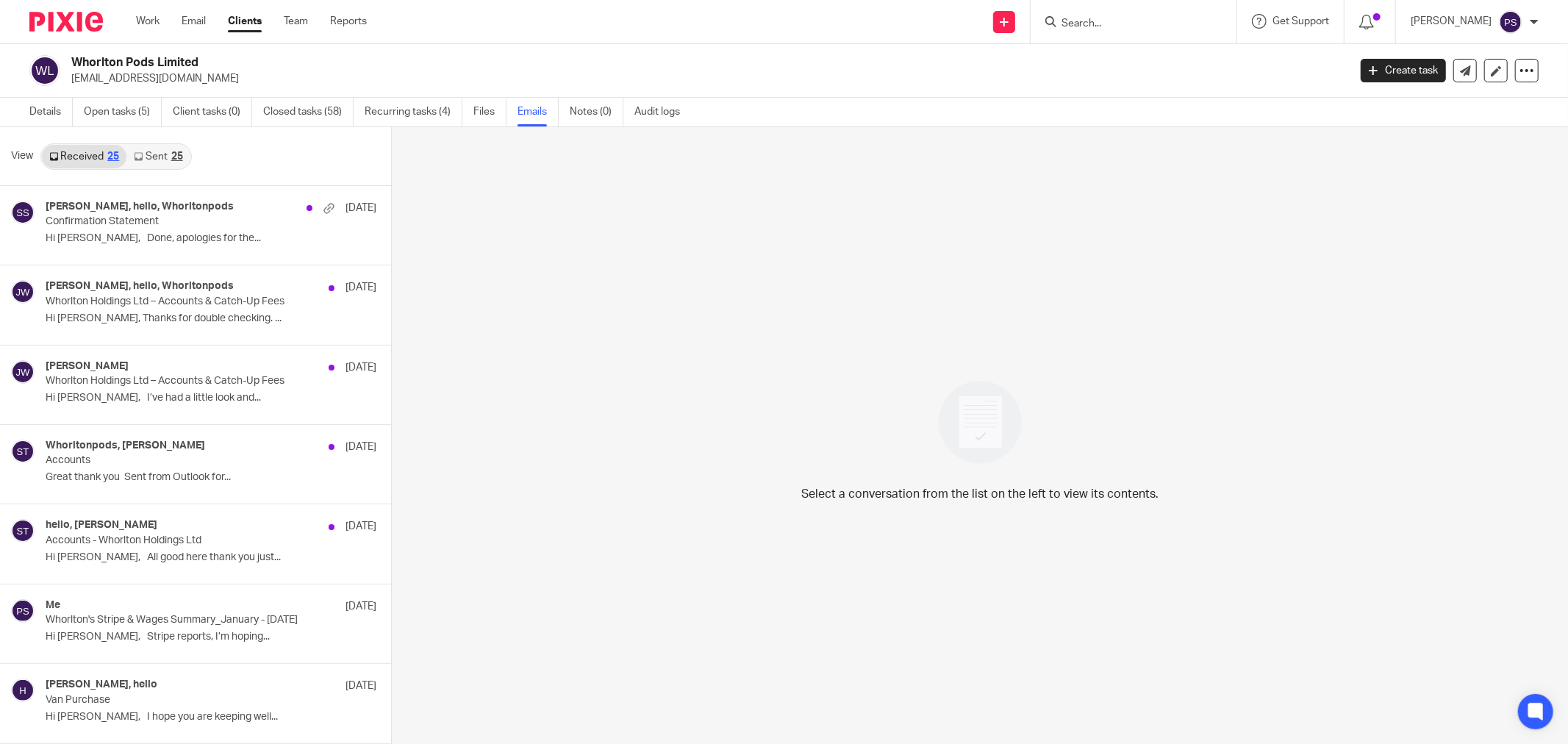
click at [171, 153] on div "25" at bounding box center [177, 156] width 12 height 10
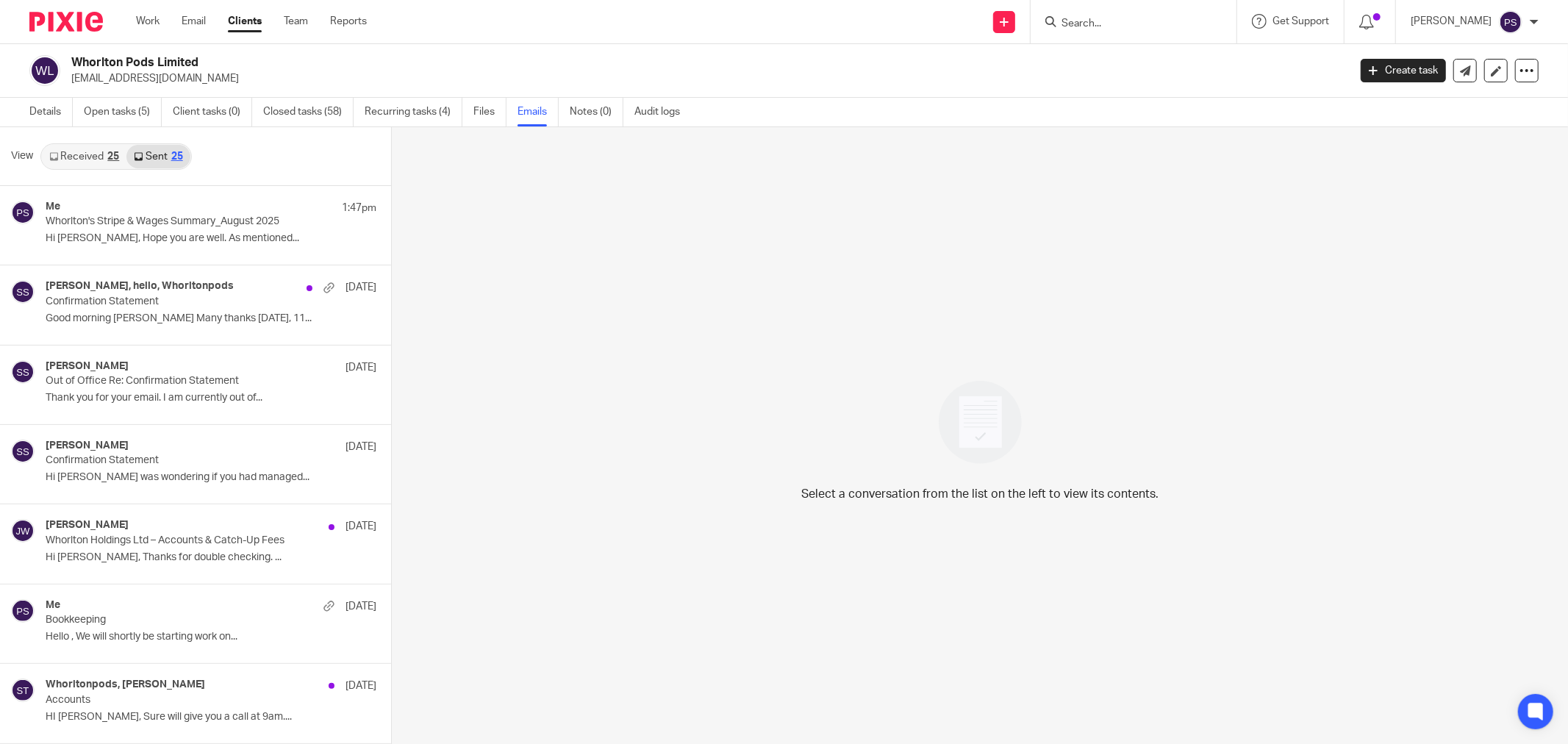
scroll to position [2, 0]
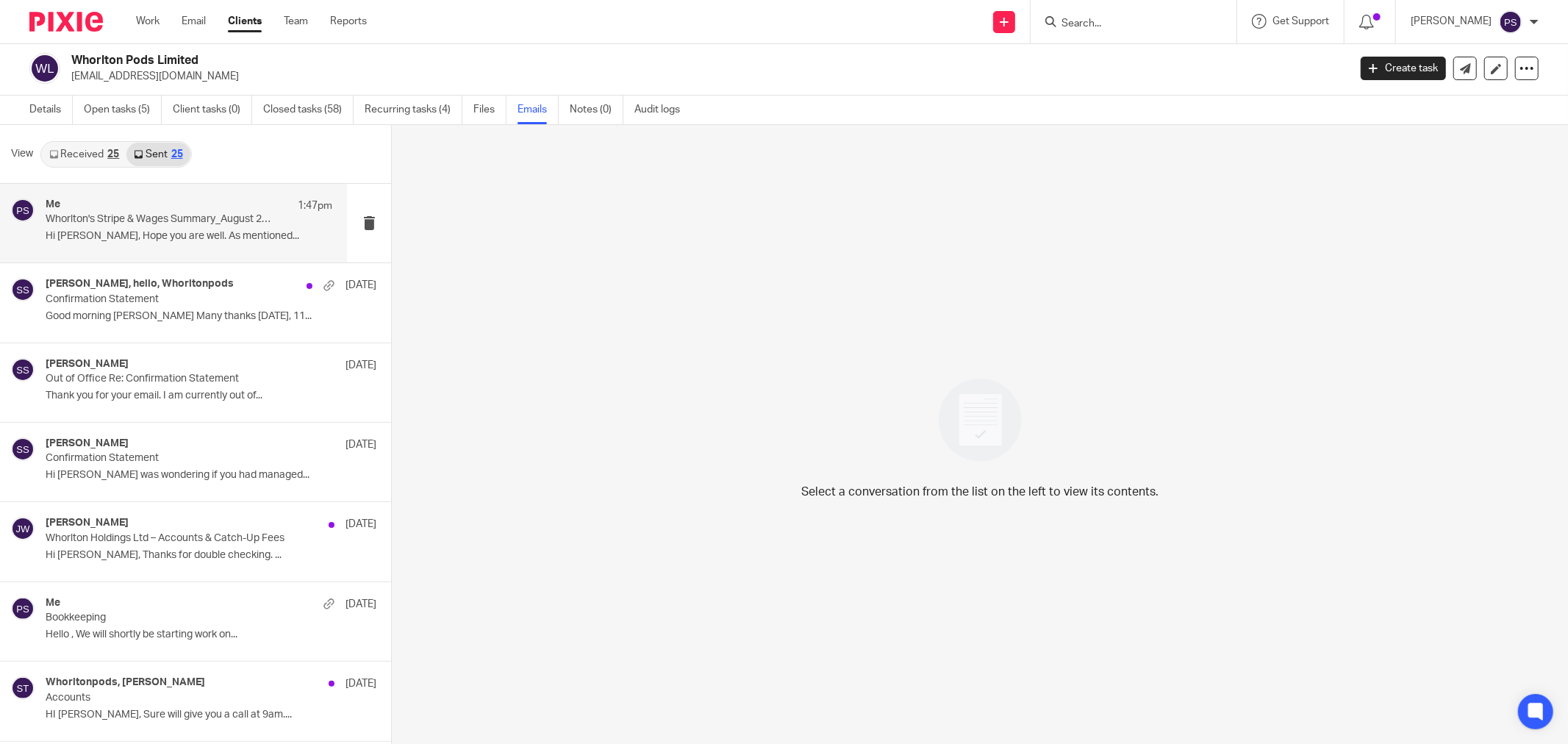
click at [187, 218] on p "Whorlton's Stripe & Wages Summary_August 2025" at bounding box center [160, 220] width 229 height 13
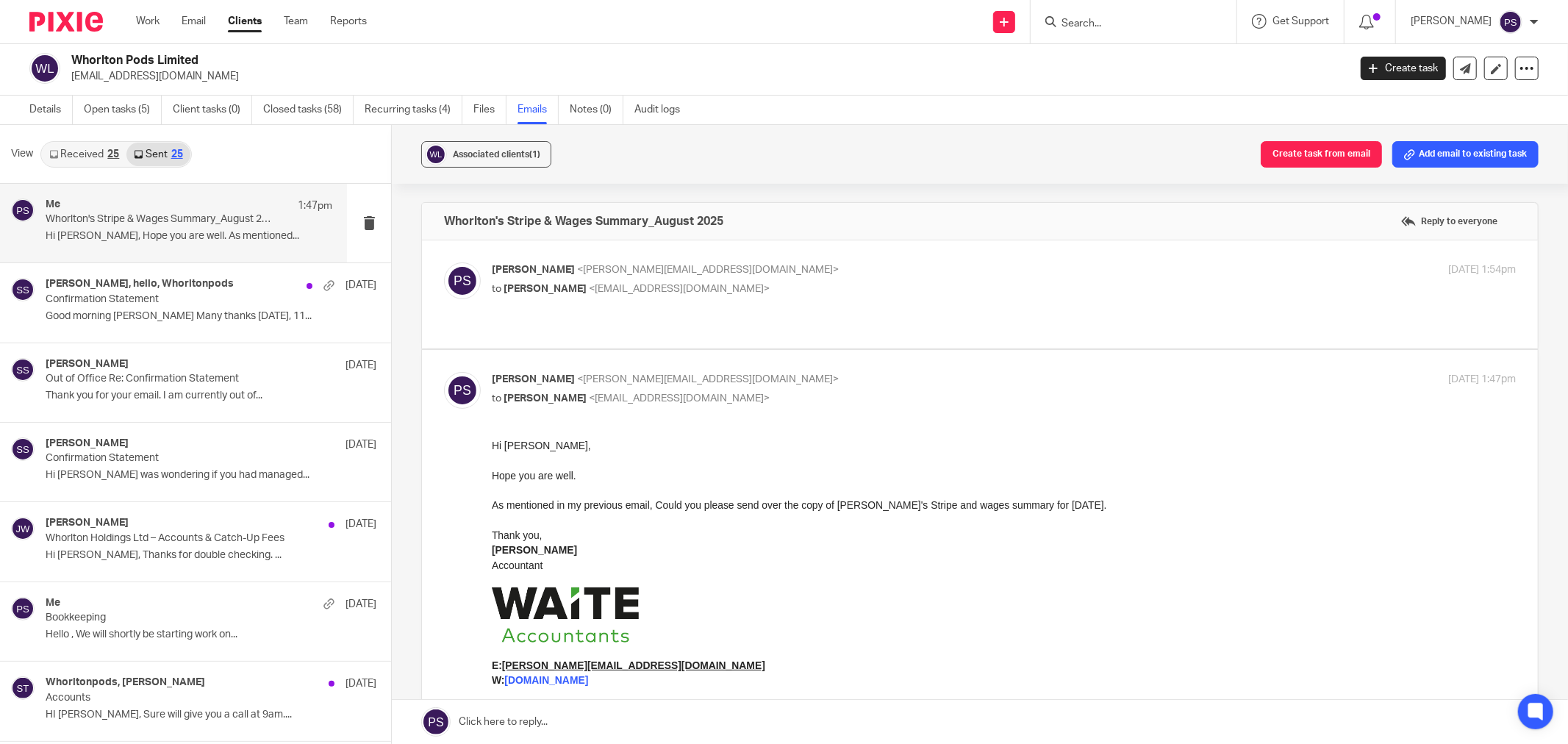
scroll to position [0, 0]
